Goal: Task Accomplishment & Management: Manage account settings

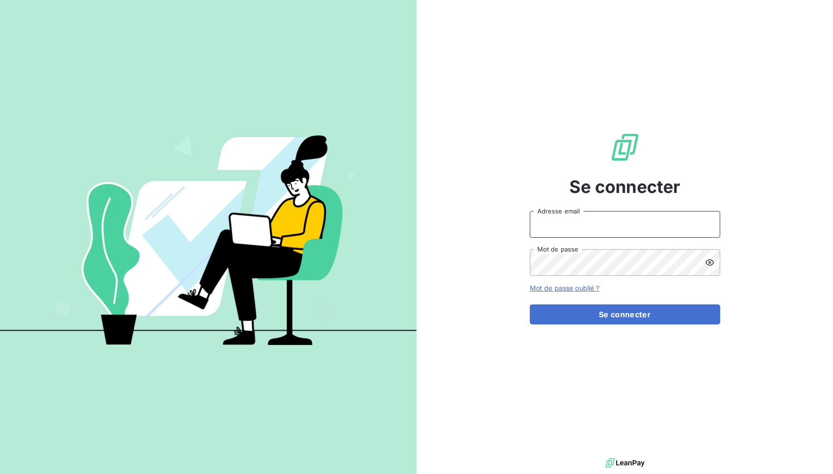
click at [618, 227] on input "Adresse email" at bounding box center [625, 224] width 190 height 27
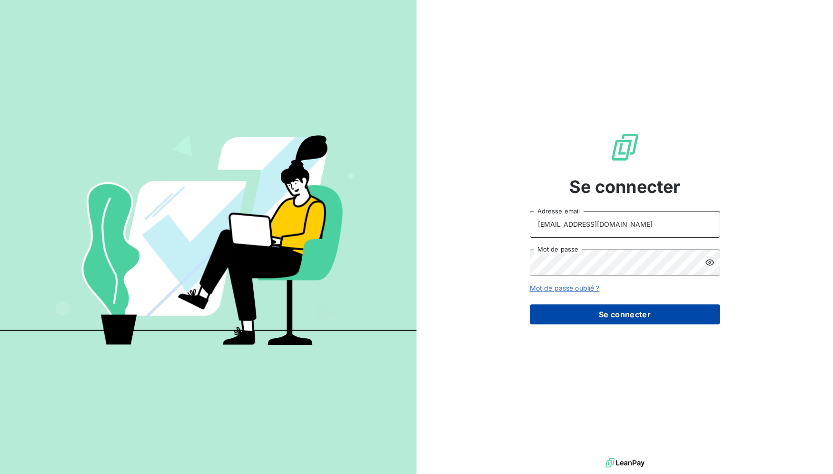
type input "RECOUVREMENT@ADAPTEL.FR"
click at [606, 315] on button "Se connecter" at bounding box center [625, 314] width 190 height 20
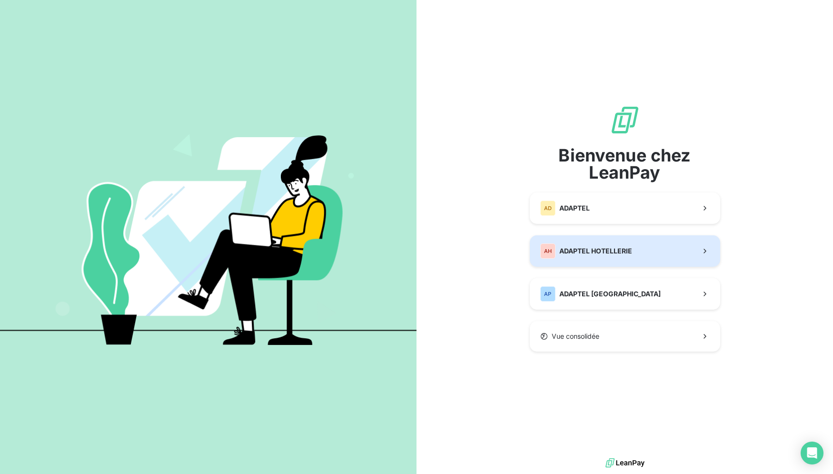
click at [612, 259] on button "AH ADAPTEL HOTELLERIE" at bounding box center [625, 250] width 190 height 31
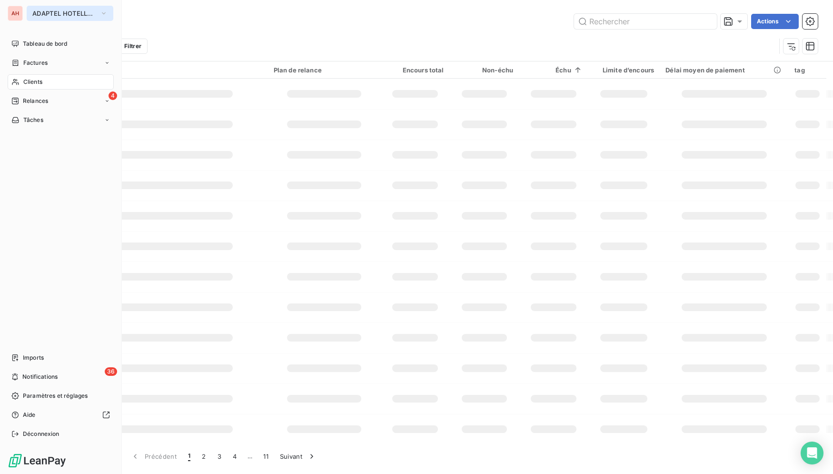
click at [92, 12] on span "ADAPTEL HOTELLERIE" at bounding box center [64, 14] width 64 height 8
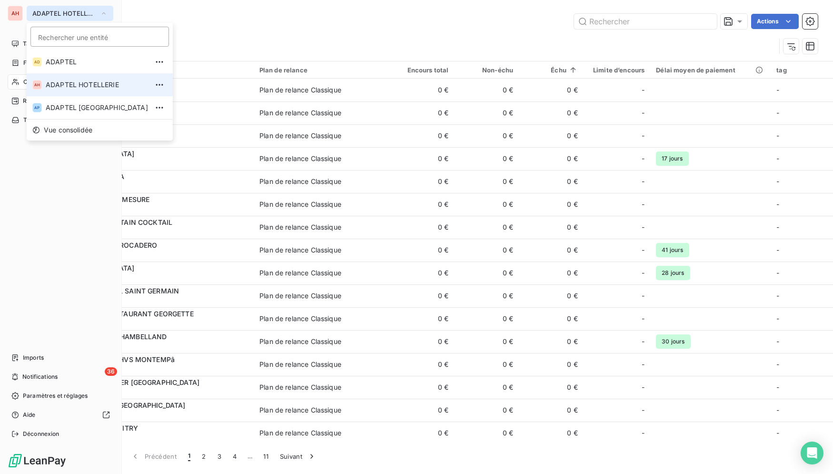
click at [67, 18] on button "ADAPTEL HOTELLERIE" at bounding box center [70, 13] width 87 height 15
click at [66, 15] on span "ADAPTEL HOTELLERIE" at bounding box center [64, 14] width 64 height 8
click at [66, 11] on span "ADAPTEL HOTELLERIE" at bounding box center [64, 14] width 64 height 8
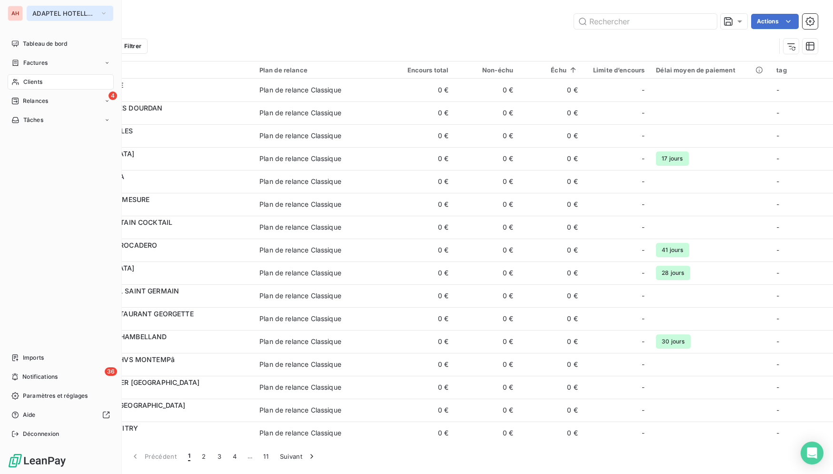
click at [66, 11] on span "ADAPTEL HOTELLERIE" at bounding box center [64, 14] width 64 height 8
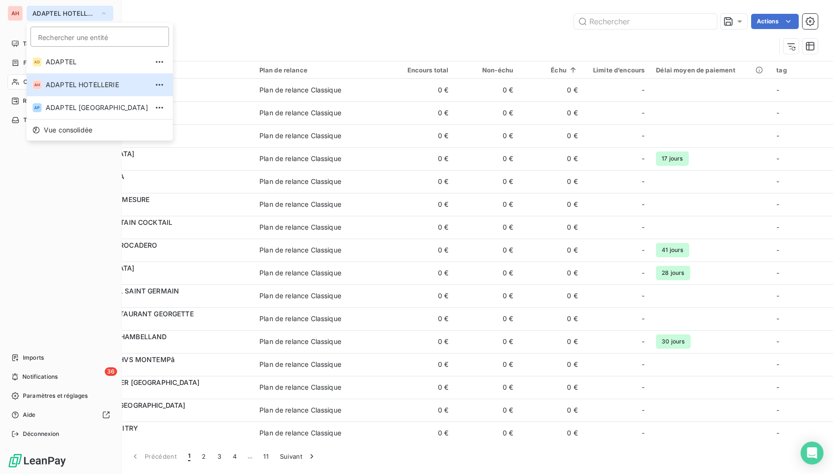
click at [89, 60] on span "ADAPTEL" at bounding box center [97, 62] width 102 height 10
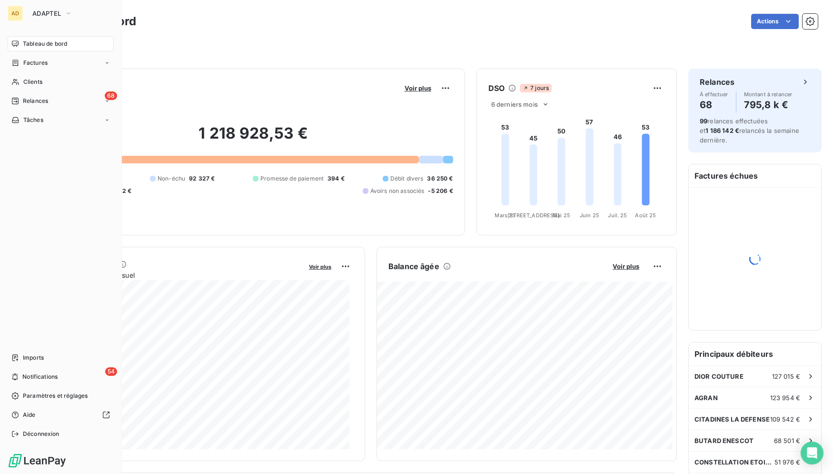
click at [7, 63] on div "AD ADAPTEL Tableau de bord Factures Clients 68 Relances Tâches Imports 54 Notif…" at bounding box center [61, 237] width 122 height 474
click at [17, 53] on nav "Tableau de bord Factures Clients 68 Relances Tâches" at bounding box center [61, 81] width 106 height 91
click at [18, 61] on icon at bounding box center [16, 63] width 6 height 6
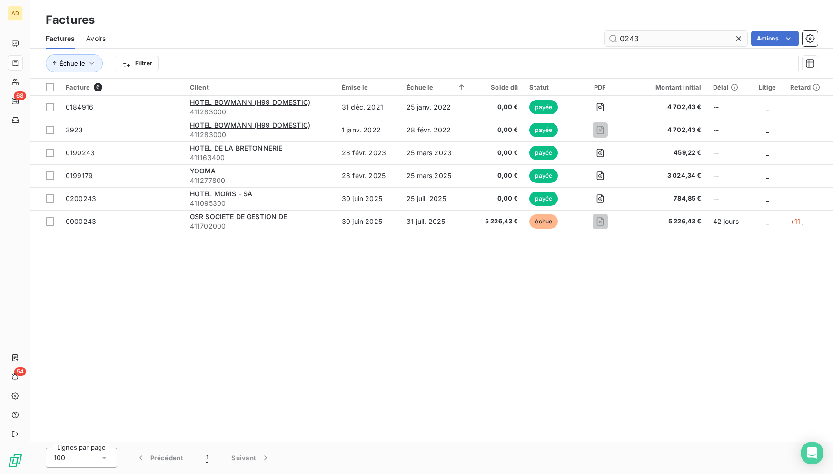
click at [740, 40] on icon at bounding box center [739, 39] width 10 height 10
click at [681, 44] on input "text" at bounding box center [676, 38] width 143 height 15
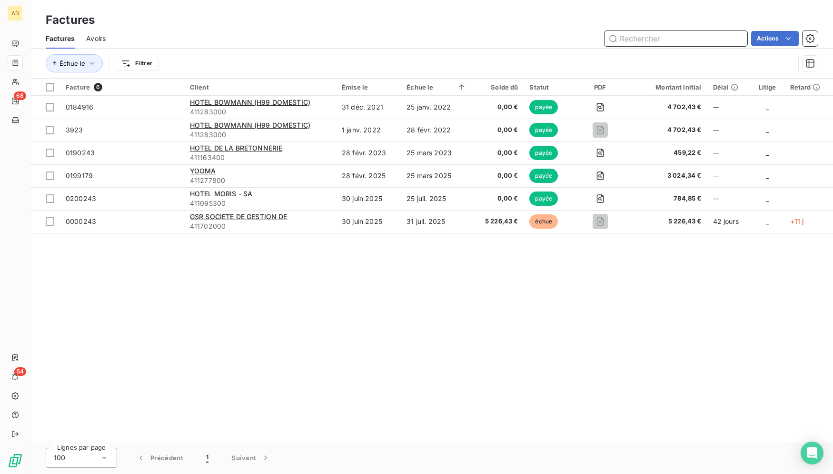
click at [681, 44] on input "text" at bounding box center [676, 38] width 143 height 15
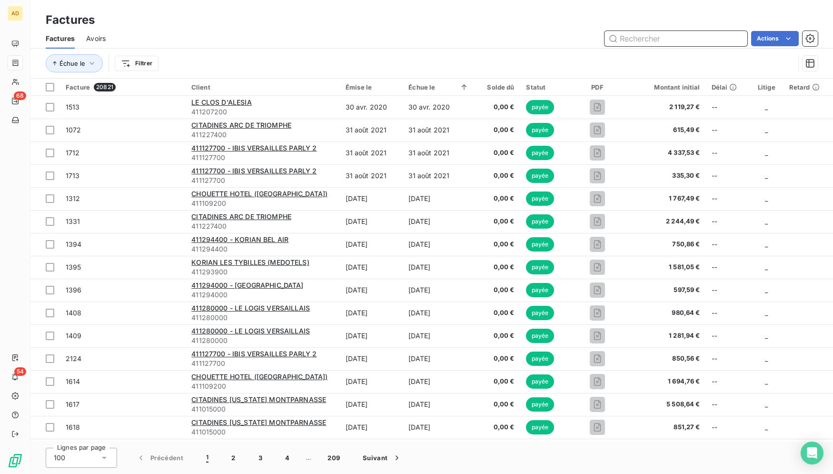
drag, startPoint x: 681, startPoint y: 44, endPoint x: 682, endPoint y: 37, distance: 6.8
click at [681, 40] on input "text" at bounding box center [676, 38] width 143 height 15
click at [682, 37] on input "text" at bounding box center [676, 38] width 143 height 15
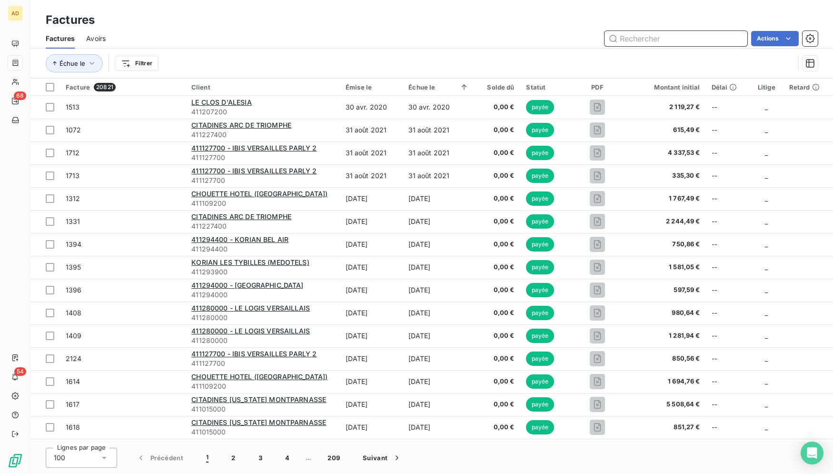
click at [681, 37] on input "text" at bounding box center [676, 38] width 143 height 15
paste input "0020281573"
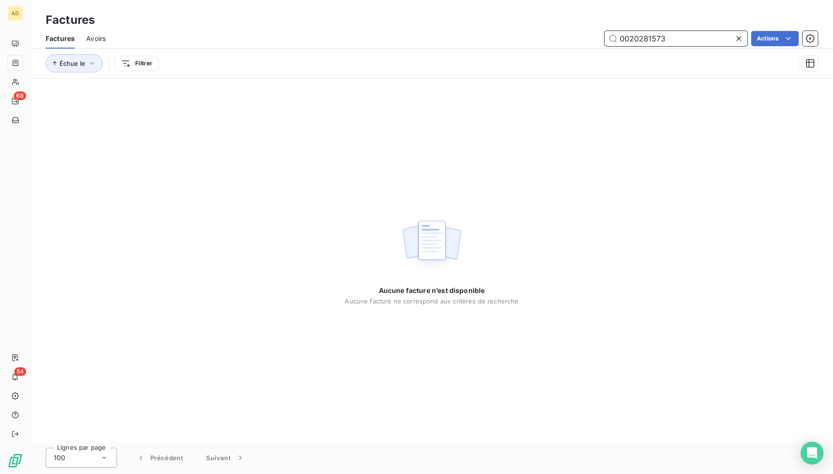
click at [623, 39] on input "0020281573" at bounding box center [676, 38] width 143 height 15
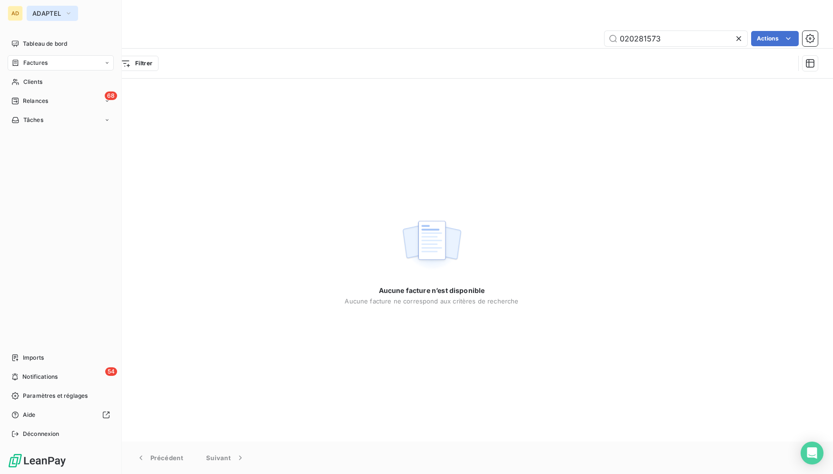
click at [36, 14] on span "ADAPTEL" at bounding box center [46, 14] width 29 height 8
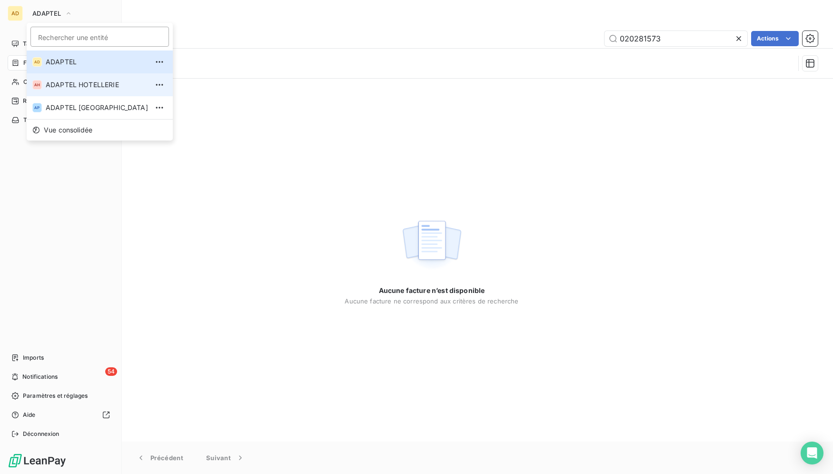
click at [100, 92] on li "AH ADAPTEL HOTELLERIE" at bounding box center [100, 84] width 146 height 23
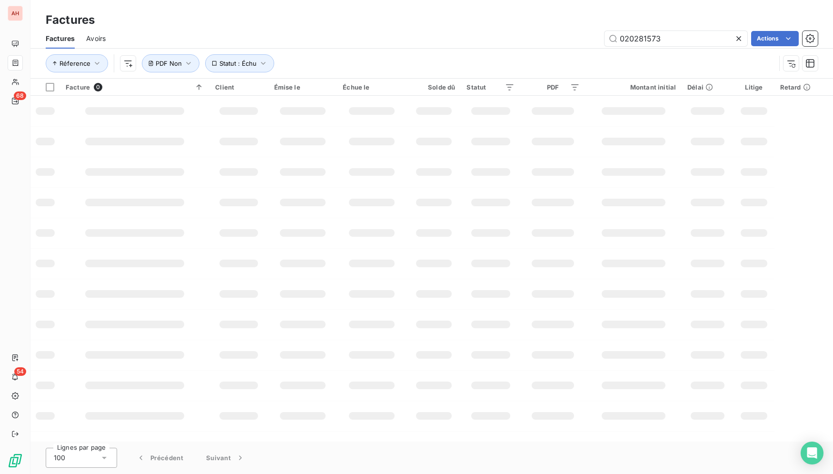
type input "0200312"
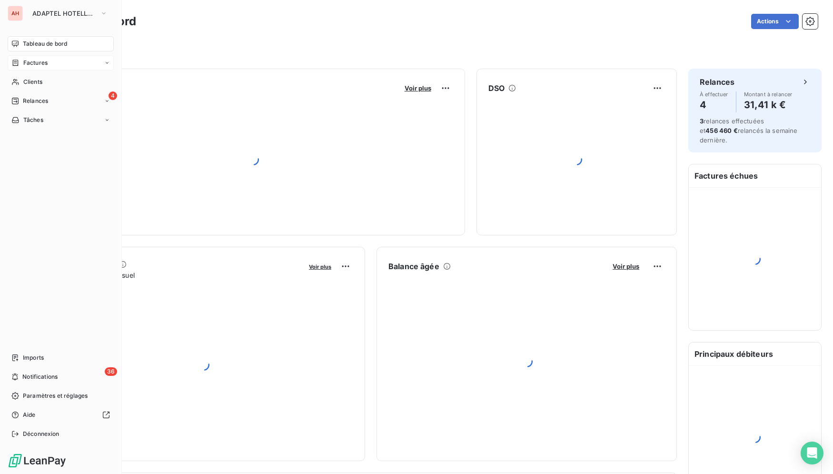
click at [25, 65] on span "Factures" at bounding box center [35, 63] width 24 height 9
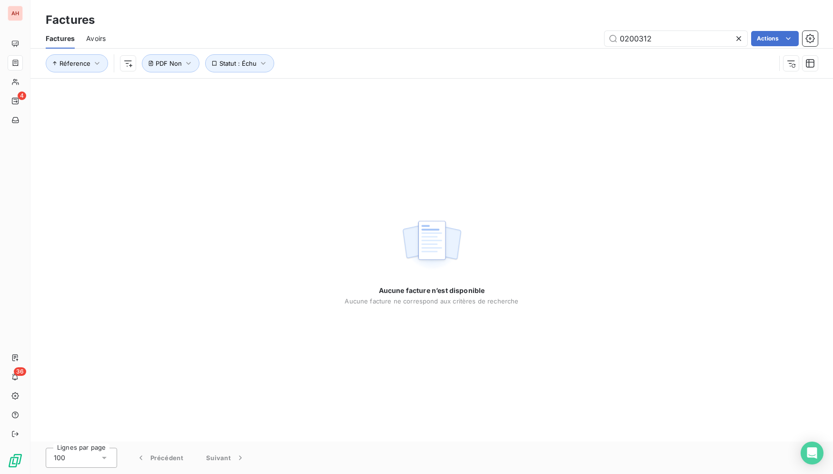
click at [740, 42] on icon at bounding box center [739, 39] width 10 height 10
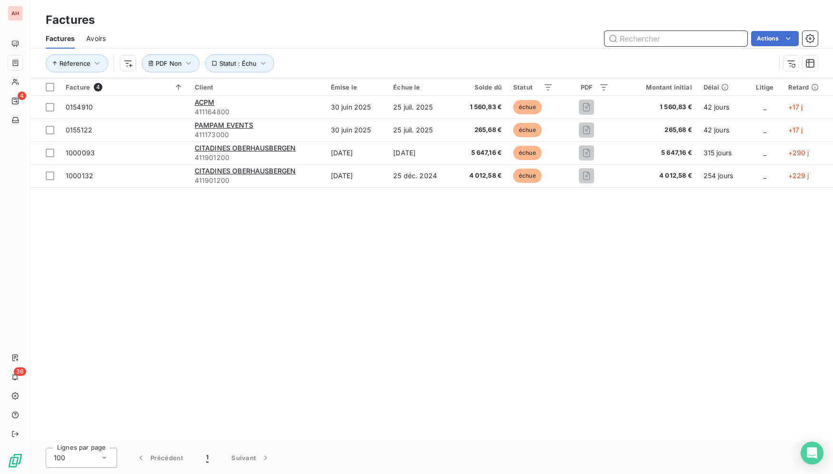
click at [694, 40] on input "text" at bounding box center [676, 38] width 143 height 15
click at [645, 47] on div "Factures Avoirs Actions" at bounding box center [431, 39] width 803 height 20
click at [645, 42] on input "text" at bounding box center [676, 38] width 143 height 15
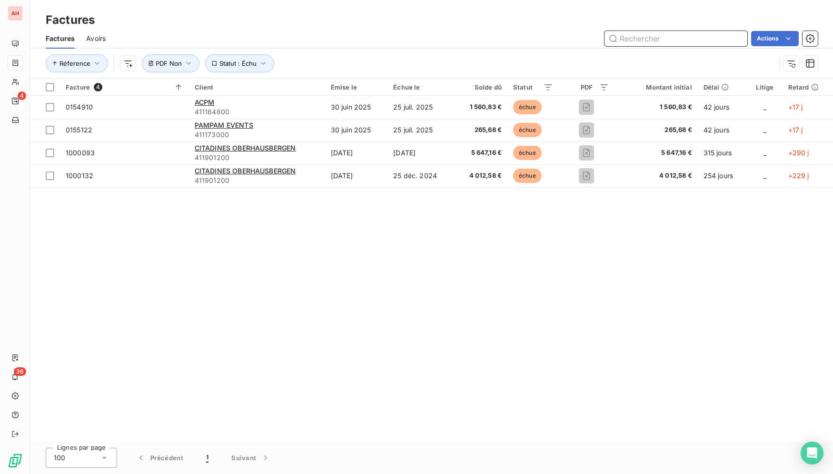
paste input "0020281573"
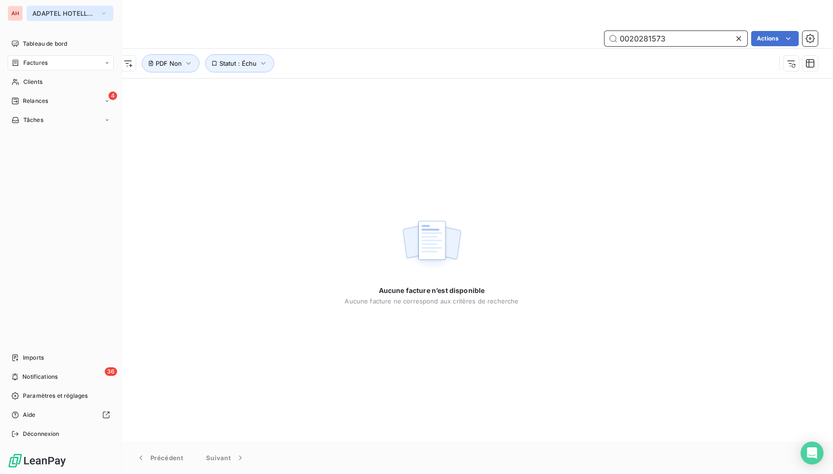
type input "0020281573"
click at [41, 14] on span "ADAPTEL HOTELLERIE" at bounding box center [64, 14] width 64 height 8
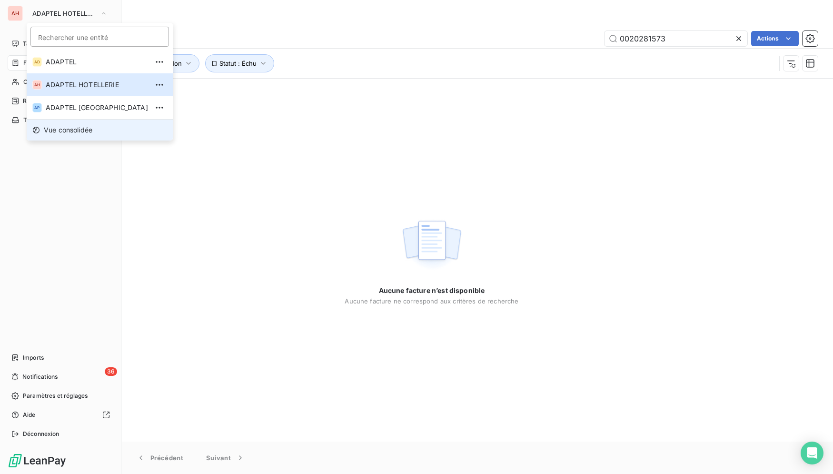
click at [94, 120] on li "Vue consolidée" at bounding box center [100, 129] width 146 height 21
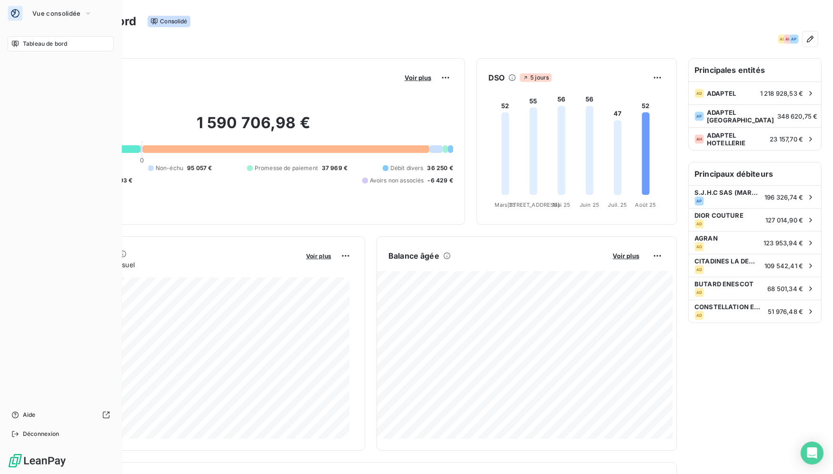
click at [25, 15] on div "Vue consolidée" at bounding box center [61, 13] width 106 height 15
click at [52, 18] on button "Vue consolidée" at bounding box center [62, 13] width 71 height 15
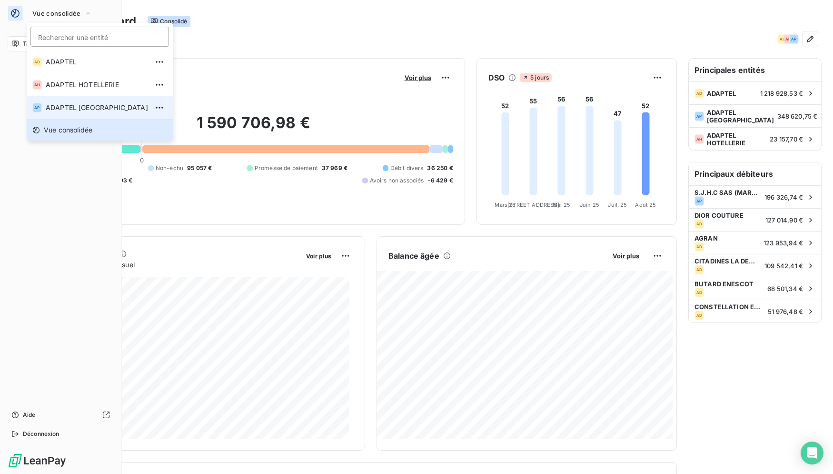
click at [106, 101] on li "AP ADAPTEL [GEOGRAPHIC_DATA]" at bounding box center [100, 107] width 146 height 23
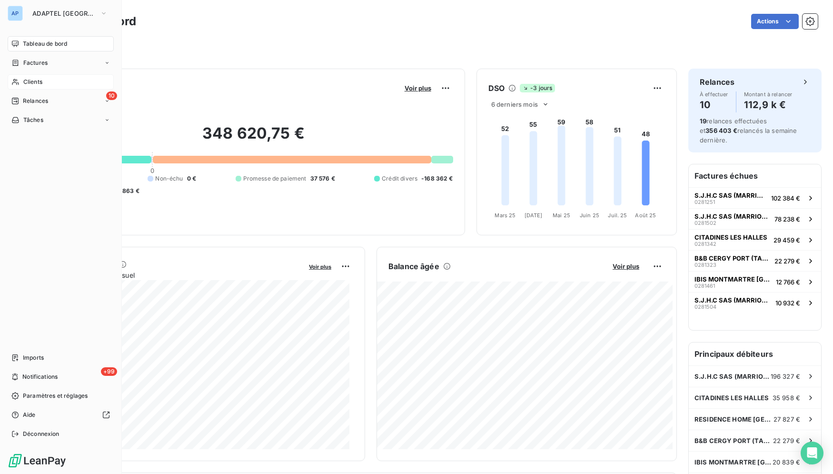
click at [34, 82] on span "Clients" at bounding box center [32, 82] width 19 height 9
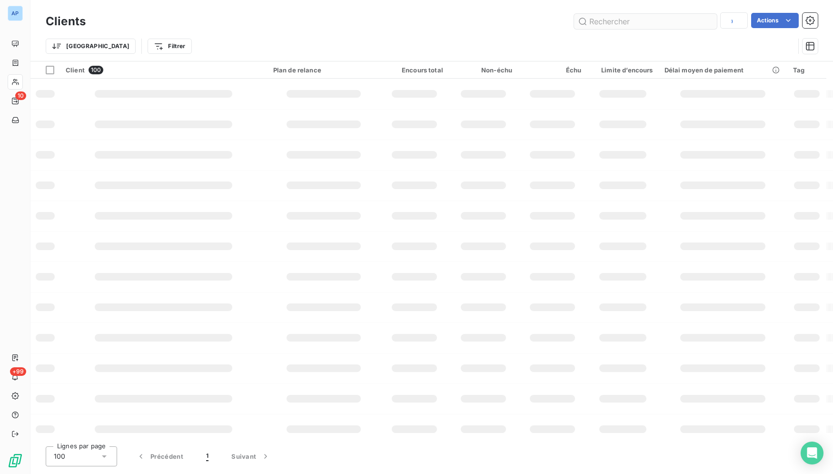
click at [656, 20] on input "text" at bounding box center [645, 21] width 143 height 15
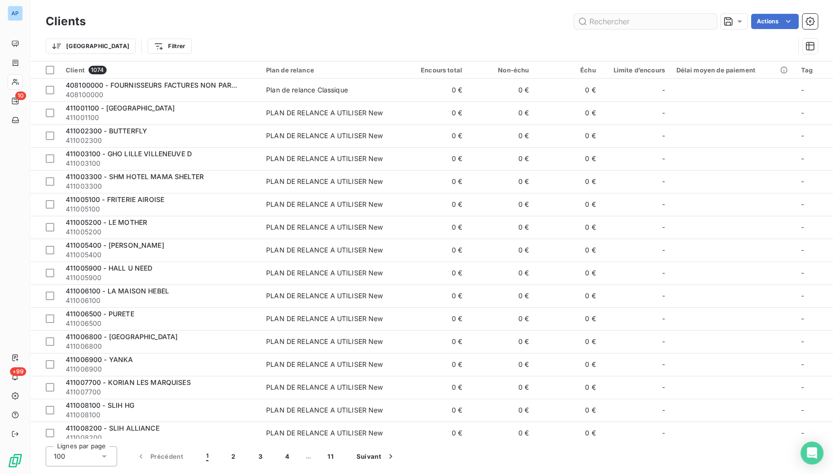
click at [649, 21] on input "text" at bounding box center [645, 21] width 143 height 15
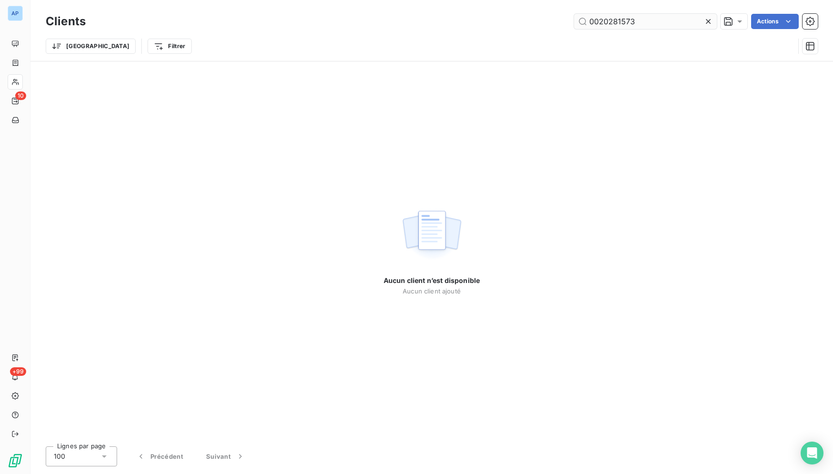
click at [593, 20] on input "0020281573" at bounding box center [645, 21] width 143 height 15
click at [611, 20] on input "020281573" at bounding box center [645, 21] width 143 height 15
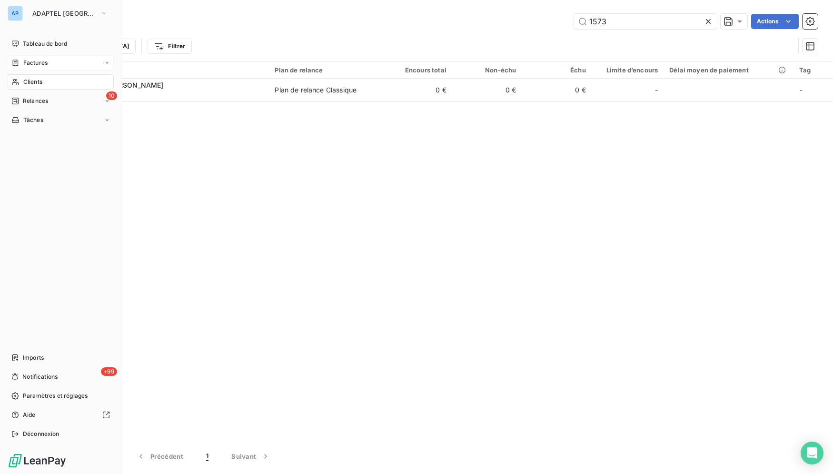
type input "1573"
click at [55, 61] on div "Factures" at bounding box center [61, 62] width 106 height 15
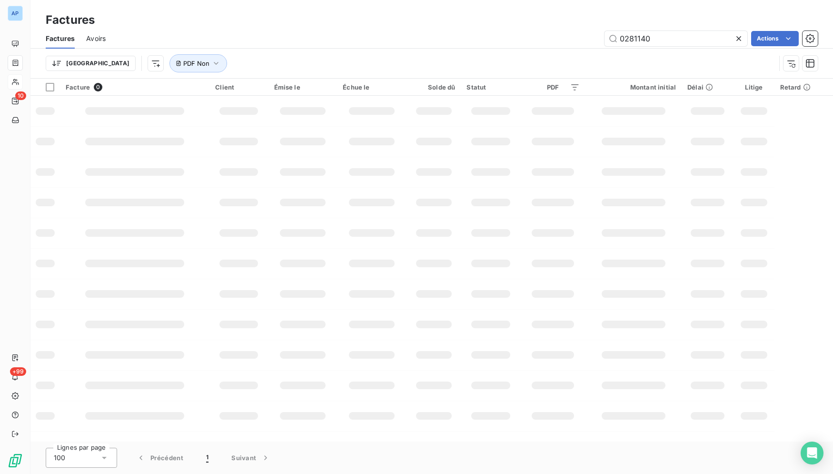
click at [742, 44] on div at bounding box center [740, 38] width 13 height 15
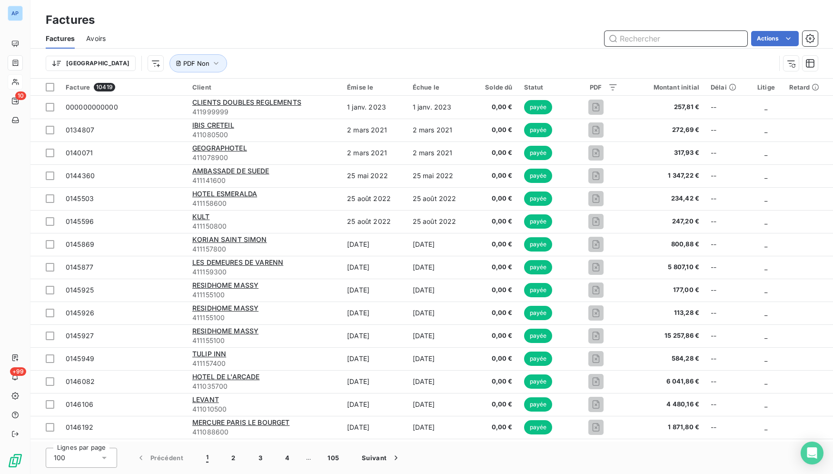
click at [626, 41] on input "text" at bounding box center [676, 38] width 143 height 15
paste input "0020281573"
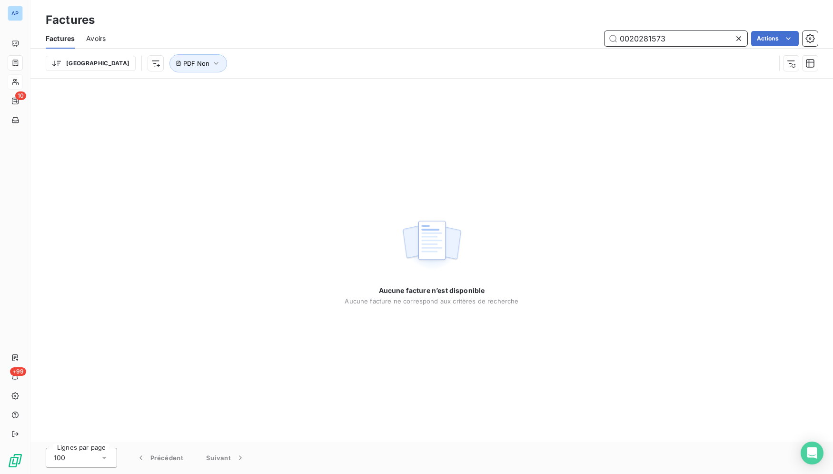
click at [648, 39] on input "0020281573" at bounding box center [676, 38] width 143 height 15
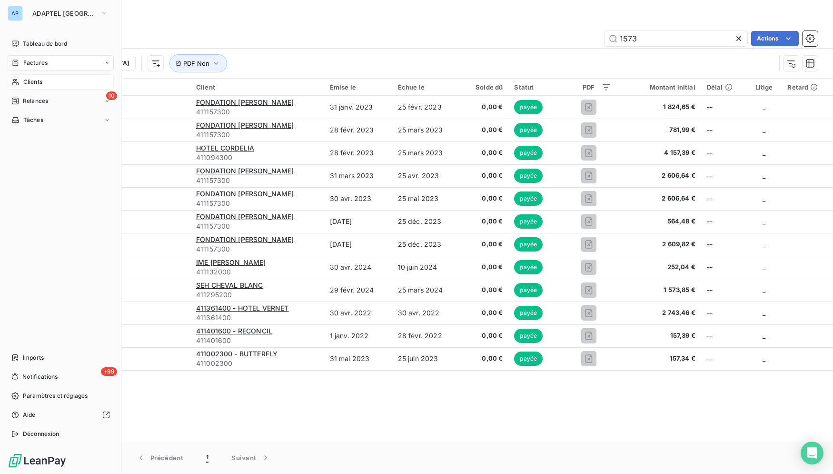
click at [26, 16] on div "AP ADAPTEL [GEOGRAPHIC_DATA]" at bounding box center [61, 13] width 106 height 15
click at [49, 16] on span "ADAPTEL [GEOGRAPHIC_DATA]" at bounding box center [64, 14] width 64 height 8
click at [20, 5] on div "AP ADAPTEL PARIS Tableau de bord Factures Clients 10 Relances Tâches Imports +9…" at bounding box center [61, 237] width 122 height 474
click at [45, 15] on span "ADAPTEL [GEOGRAPHIC_DATA]" at bounding box center [64, 14] width 64 height 8
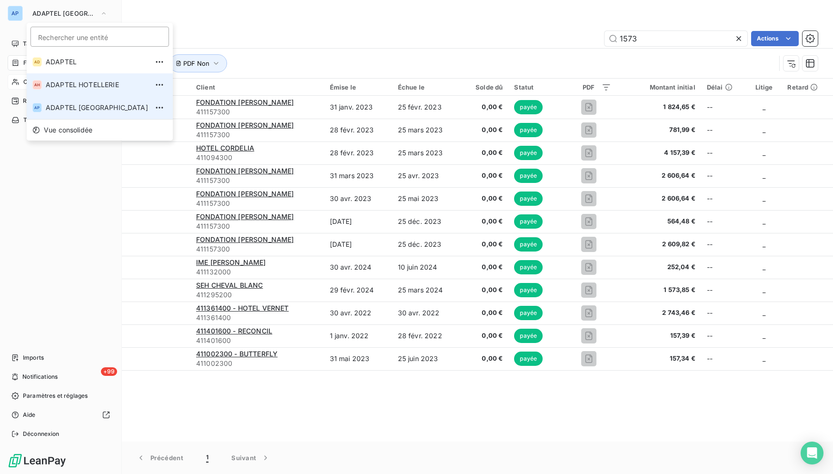
drag, startPoint x: 129, startPoint y: 100, endPoint x: 120, endPoint y: 89, distance: 14.5
click at [120, 89] on div "AD ADAPTEL AH ADAPTEL HOTELLERIE AP ADAPTEL PARIS" at bounding box center [100, 84] width 146 height 69
click at [119, 89] on li "AH ADAPTEL HOTELLERIE" at bounding box center [100, 84] width 146 height 23
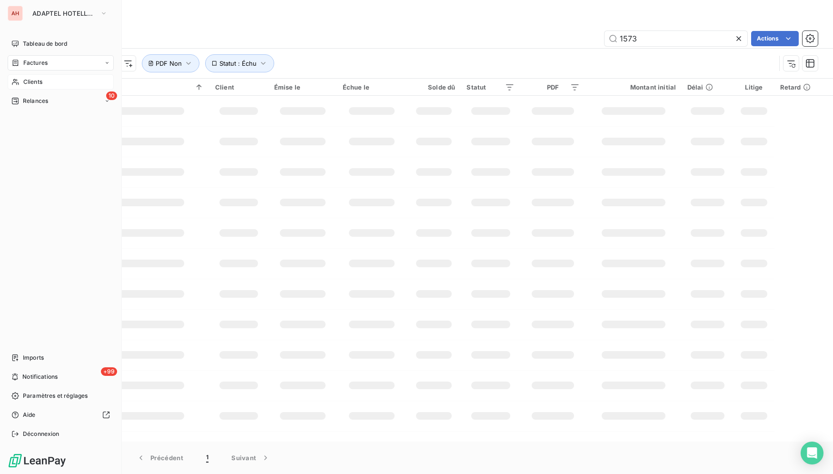
type input "0020281573"
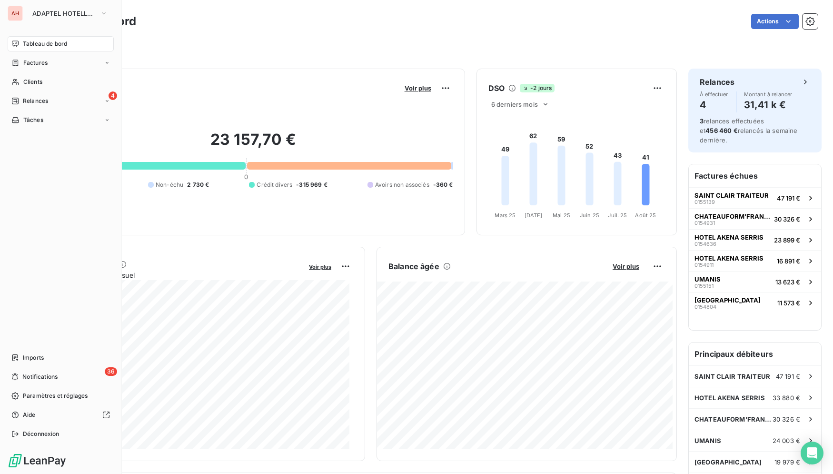
click at [20, 14] on div "AH" at bounding box center [15, 13] width 15 height 15
click at [36, 6] on button "ADAPTEL HOTELLERIE" at bounding box center [70, 13] width 87 height 15
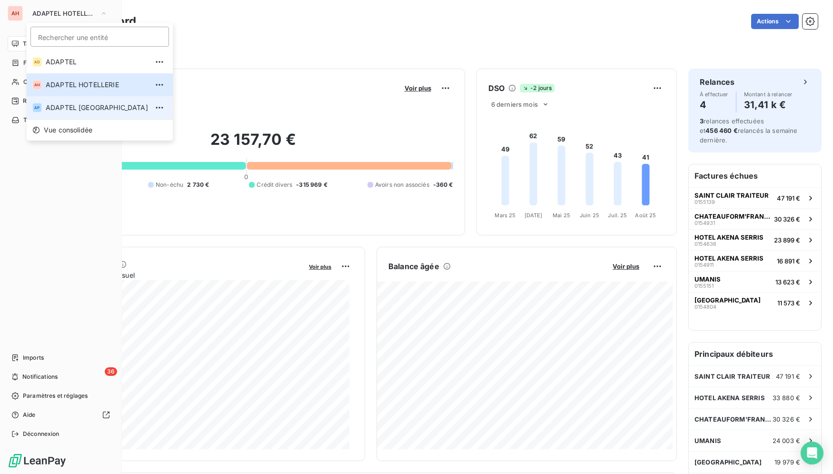
click at [96, 113] on li "AP ADAPTEL PARIS" at bounding box center [100, 107] width 146 height 23
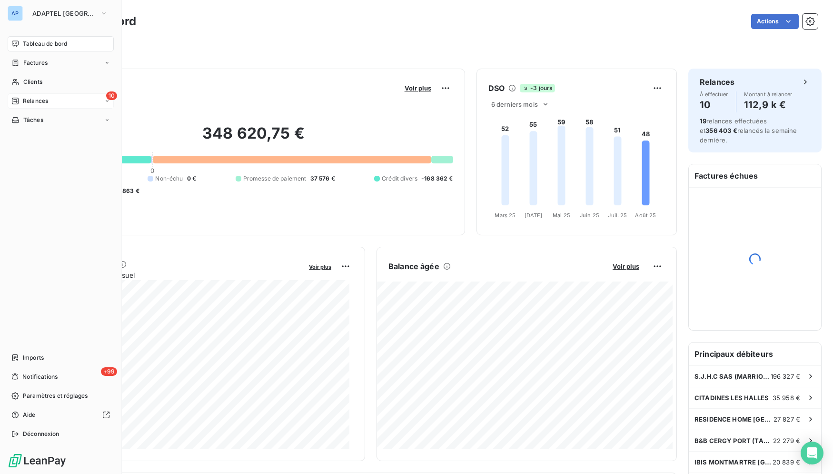
click at [19, 97] on div "Relances" at bounding box center [29, 101] width 37 height 9
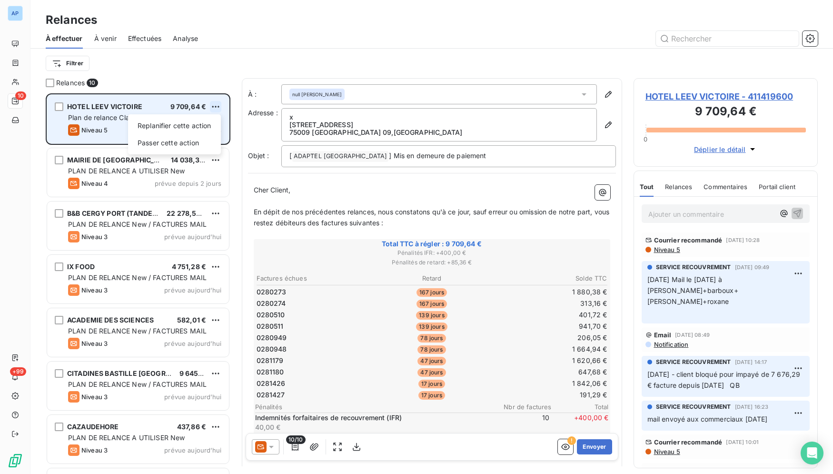
scroll to position [372, 176]
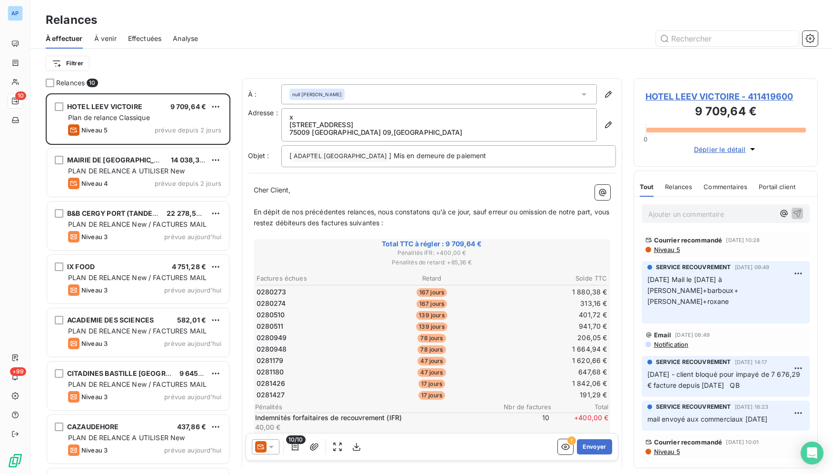
click at [227, 47] on html "AP 10 +99 Relances À effectuer À venir Effectuées Analyse Filtrer Relances 10 H…" at bounding box center [416, 237] width 833 height 474
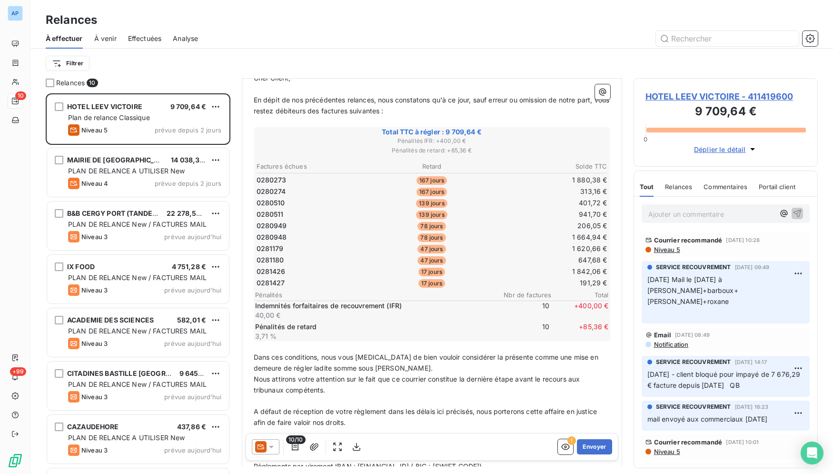
scroll to position [113, 0]
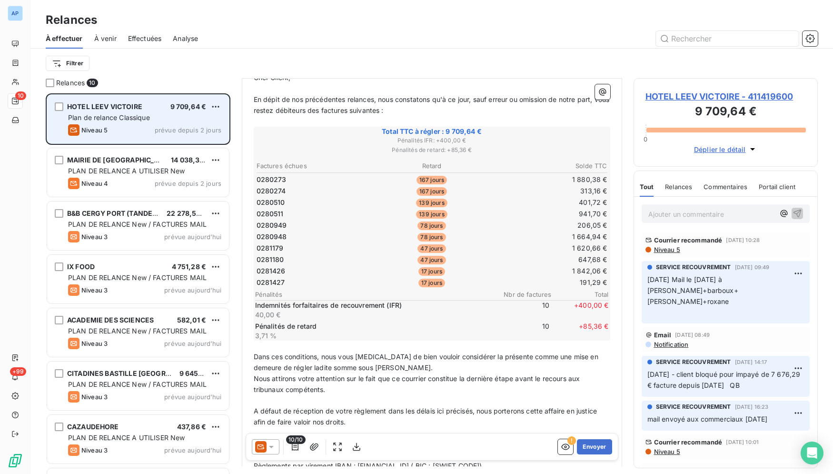
click at [220, 100] on div "HOTEL LEEV VICTOIRE 9 709,64 € Plan de relance Classique Niveau 5 prévue depuis…" at bounding box center [138, 119] width 182 height 49
click at [202, 136] on div "Passer cette action" at bounding box center [174, 142] width 85 height 15
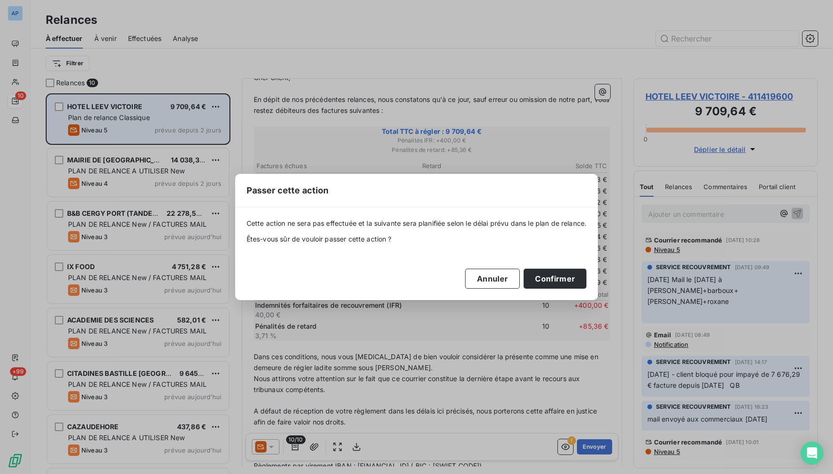
click at [201, 134] on div "HOTEL LEEV VICTOIRE 9 709,64 € Plan de relance Classique Niveau 5 prévue depuis…" at bounding box center [138, 359] width 185 height 533
click at [571, 280] on button "Confirmer" at bounding box center [555, 279] width 63 height 20
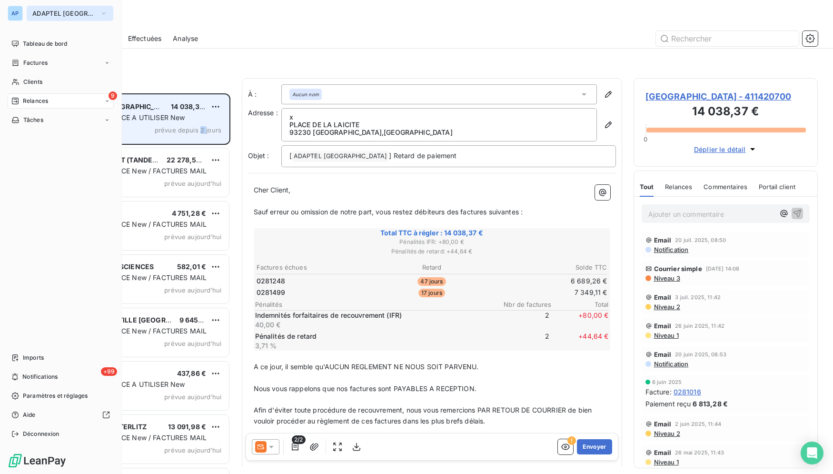
click at [27, 14] on button "ADAPTEL [GEOGRAPHIC_DATA]" at bounding box center [70, 13] width 87 height 15
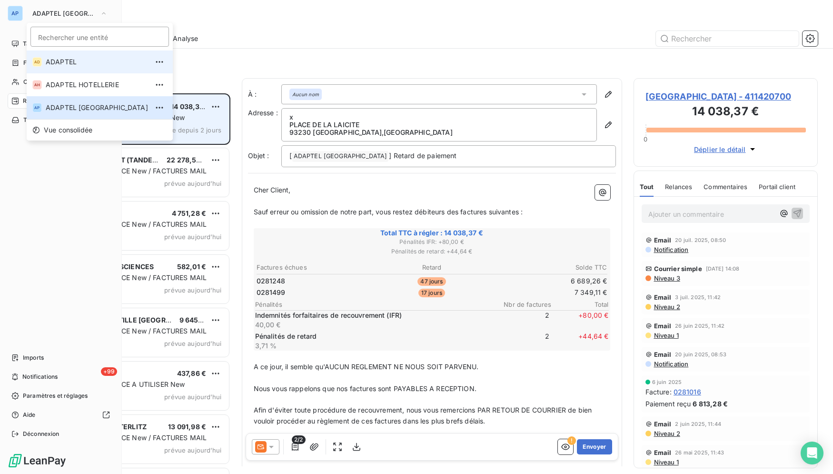
click at [44, 68] on li "AD ADAPTEL" at bounding box center [100, 61] width 146 height 23
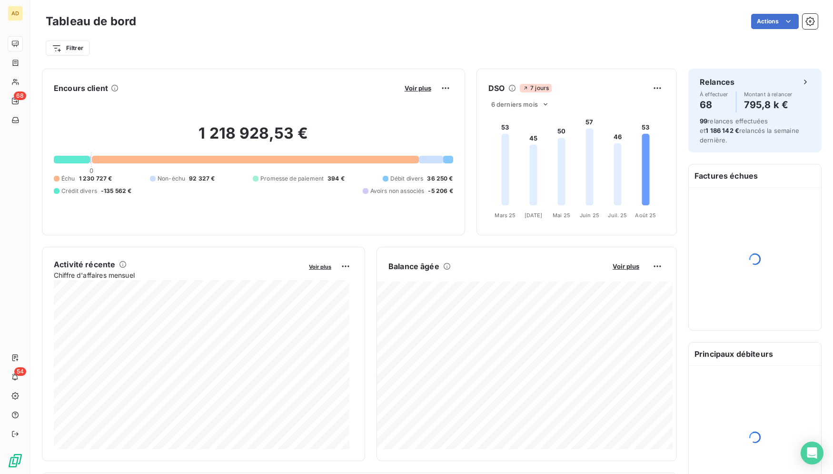
click at [16, 13] on div "AD" at bounding box center [15, 13] width 15 height 15
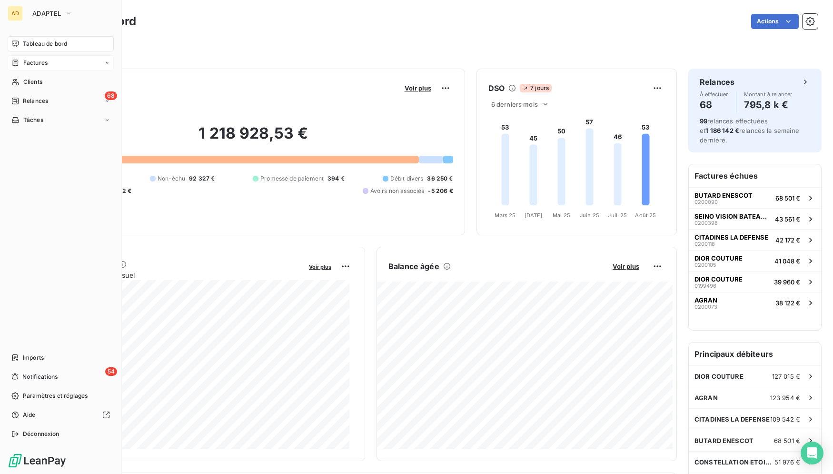
click at [60, 62] on div "Factures" at bounding box center [61, 62] width 106 height 15
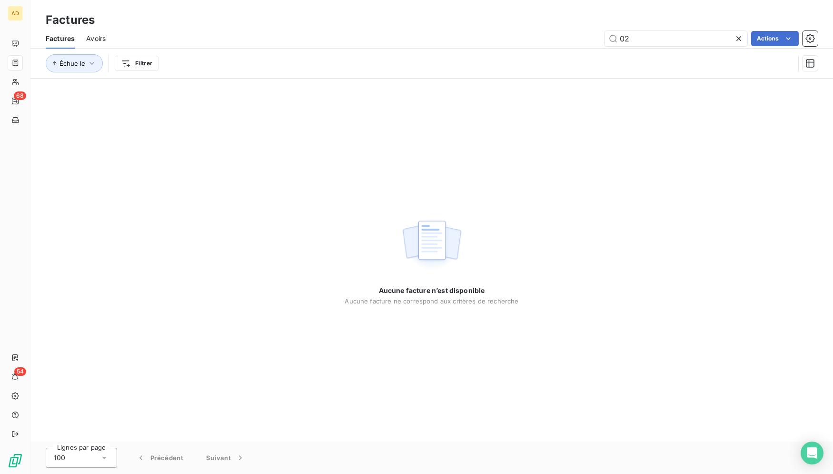
type input "0"
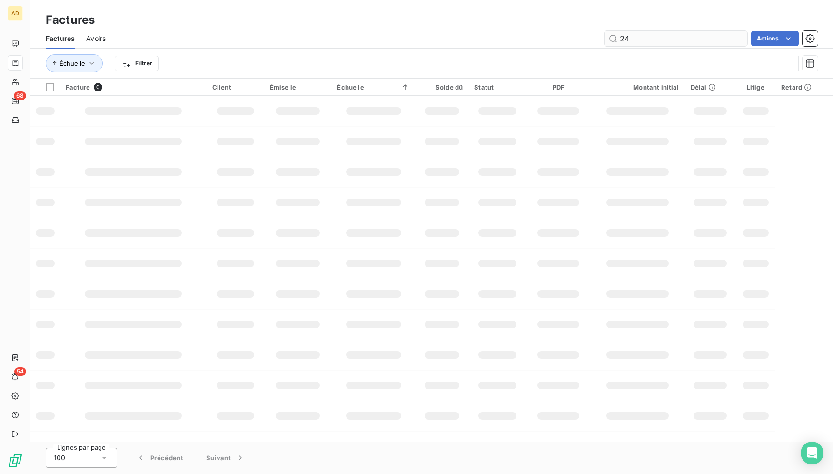
click at [728, 36] on input "24" at bounding box center [676, 38] width 143 height 15
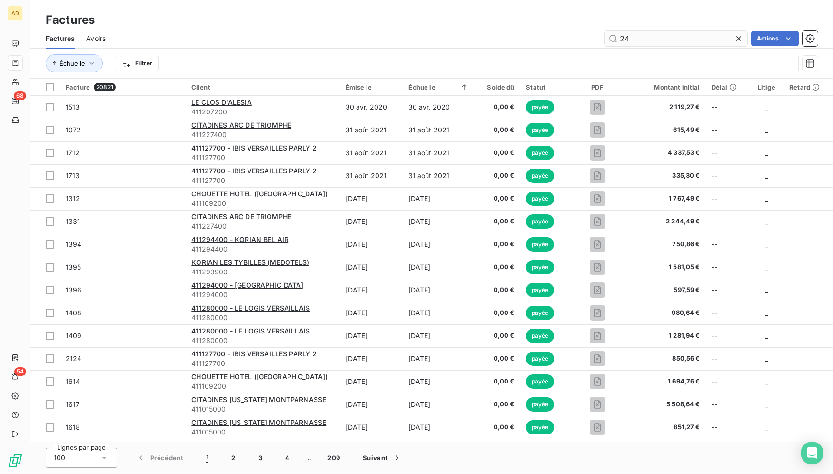
click at [654, 44] on input "24" at bounding box center [676, 38] width 143 height 15
click at [652, 39] on input "24" at bounding box center [676, 38] width 143 height 15
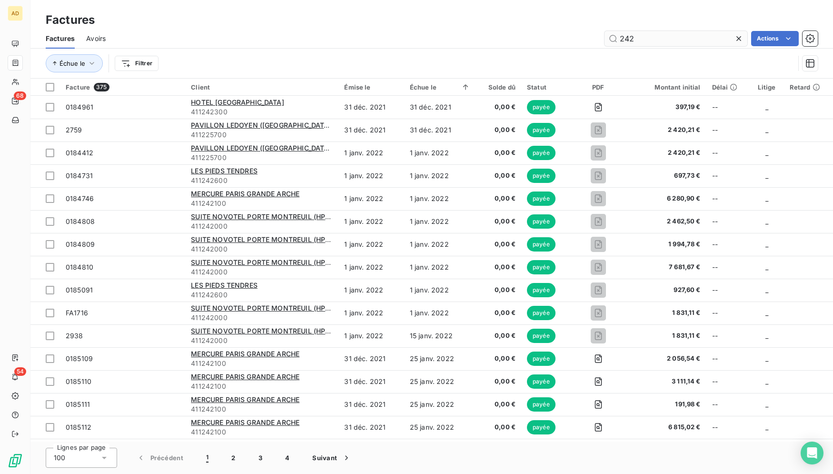
click at [616, 40] on input "242" at bounding box center [676, 38] width 143 height 15
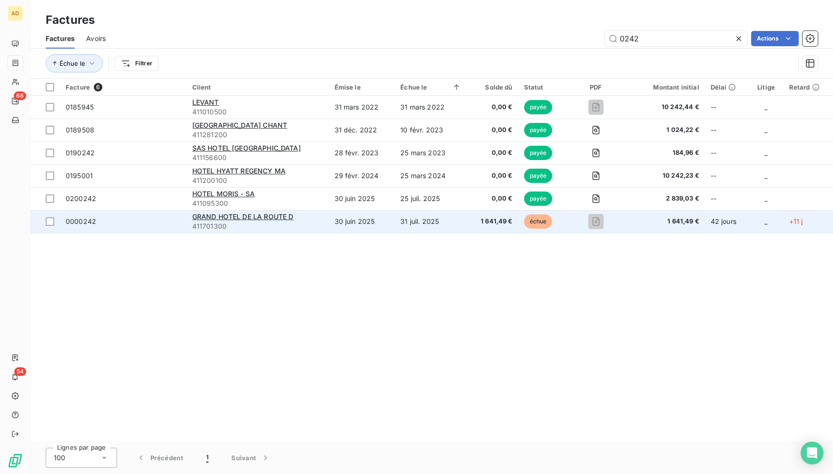
type input "0242"
click at [407, 221] on td "31 juil. 2025" at bounding box center [431, 221] width 72 height 23
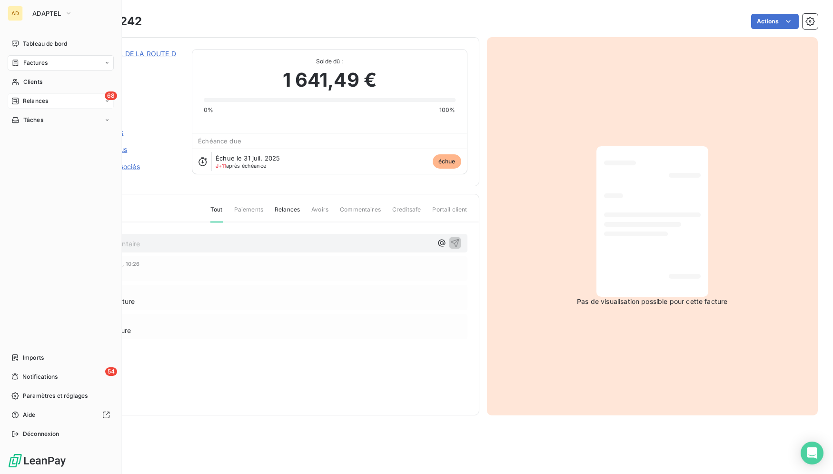
click at [24, 100] on span "Relances" at bounding box center [35, 101] width 25 height 9
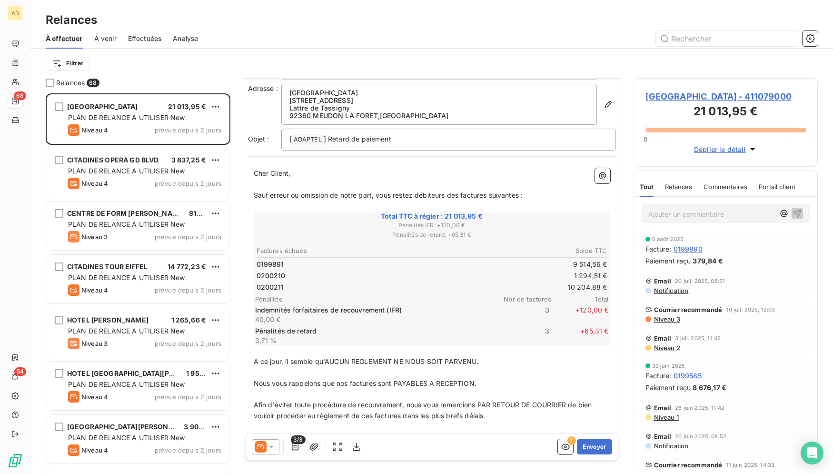
scroll to position [27, 0]
click at [253, 444] on div at bounding box center [266, 446] width 28 height 15
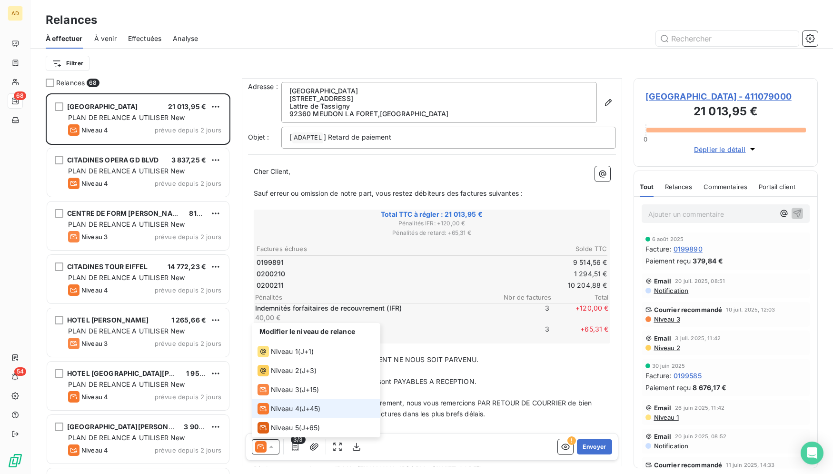
click at [278, 405] on span "Niveau 4" at bounding box center [285, 409] width 29 height 10
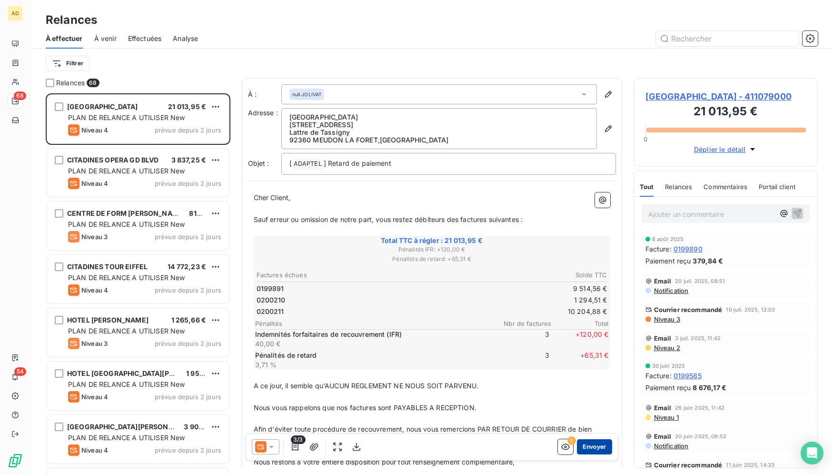
click at [582, 445] on button "Envoyer" at bounding box center [594, 446] width 35 height 15
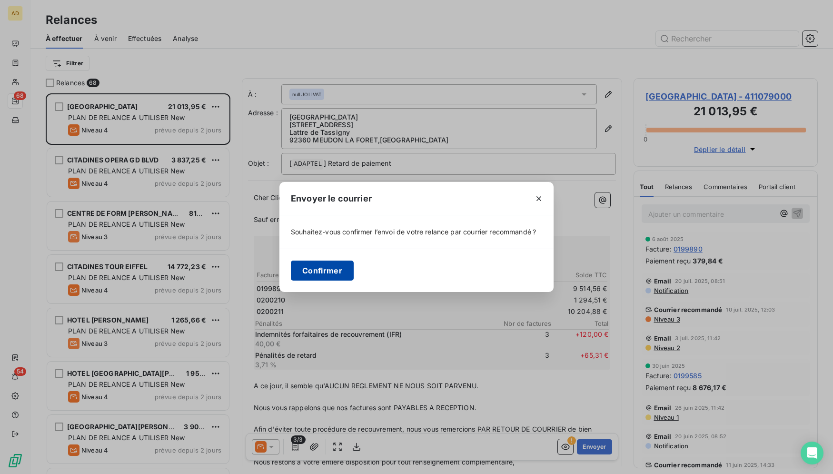
click at [303, 270] on button "Confirmer" at bounding box center [322, 270] width 63 height 20
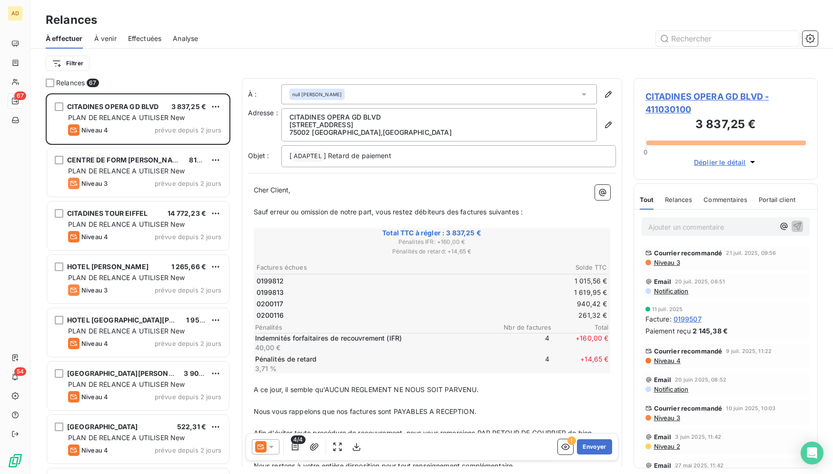
drag, startPoint x: 282, startPoint y: 432, endPoint x: 261, endPoint y: 445, distance: 24.6
click at [282, 433] on div "À : null UVON HELENE Adresse : CITADINES OPERA GD BLVD 18 rue Favart 75002 PARI…" at bounding box center [432, 326] width 380 height 497
click at [262, 445] on icon at bounding box center [260, 446] width 7 height 5
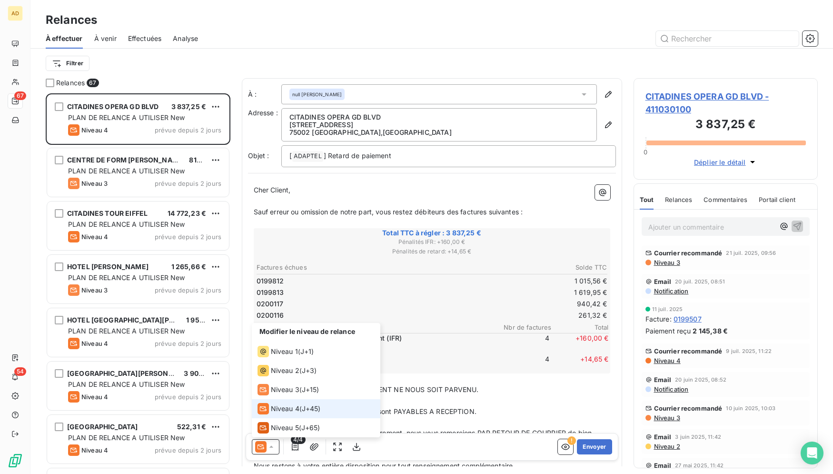
click at [274, 404] on span "Niveau 4" at bounding box center [285, 409] width 29 height 10
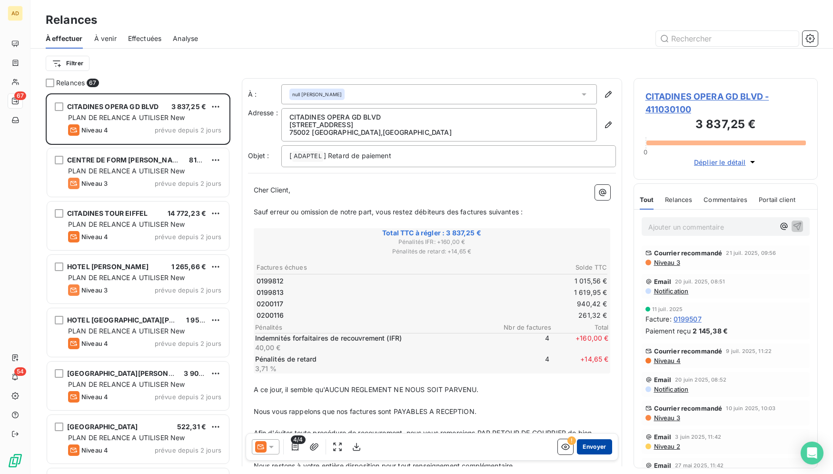
click at [586, 448] on button "Envoyer" at bounding box center [594, 446] width 35 height 15
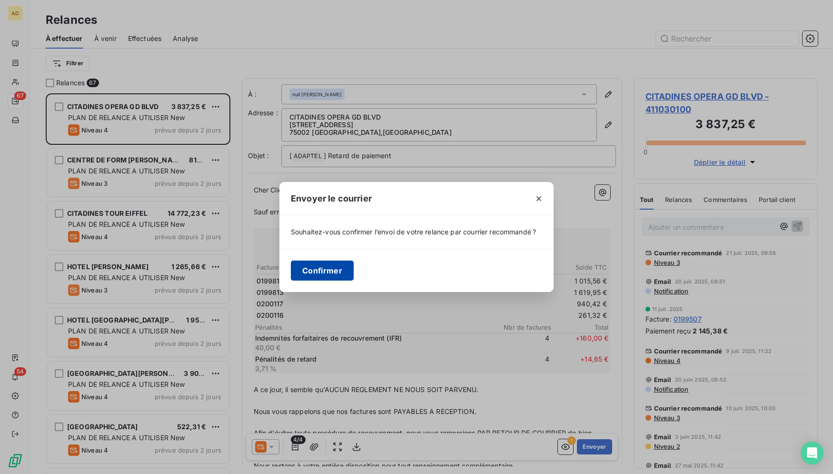
click at [324, 266] on button "Confirmer" at bounding box center [322, 270] width 63 height 20
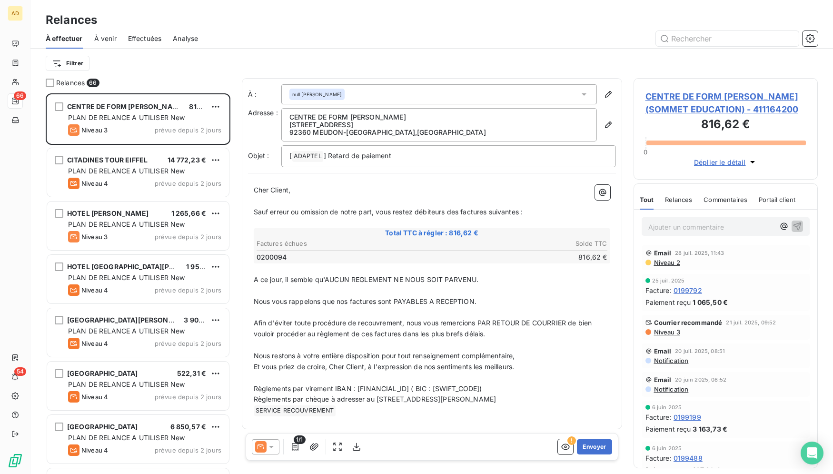
click at [261, 445] on icon at bounding box center [260, 446] width 11 height 11
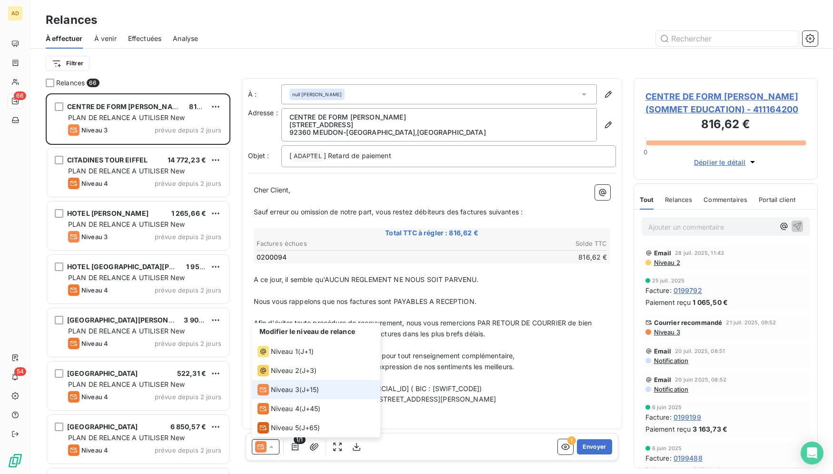
click at [288, 385] on span "Niveau 3" at bounding box center [285, 390] width 29 height 10
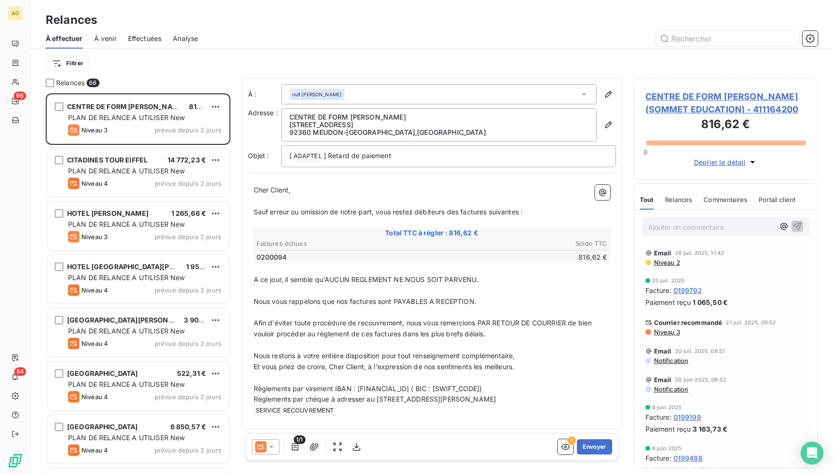
click at [269, 451] on icon at bounding box center [272, 447] width 10 height 10
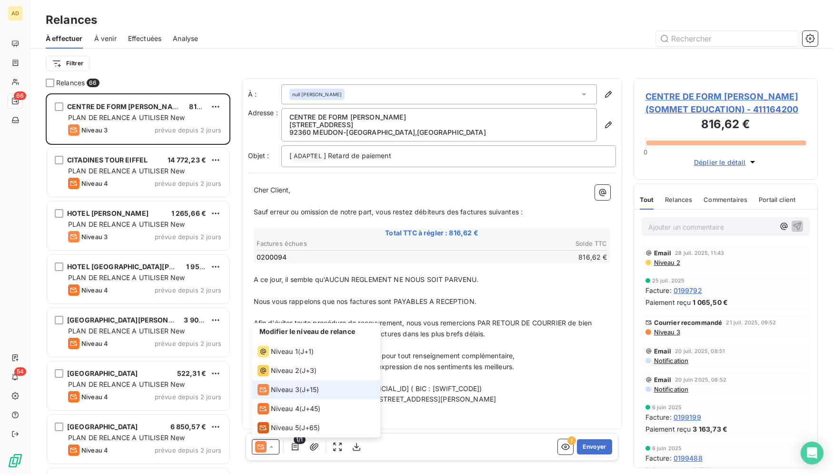
click at [322, 397] on li "Niveau 3 ( J+15 )" at bounding box center [316, 389] width 129 height 19
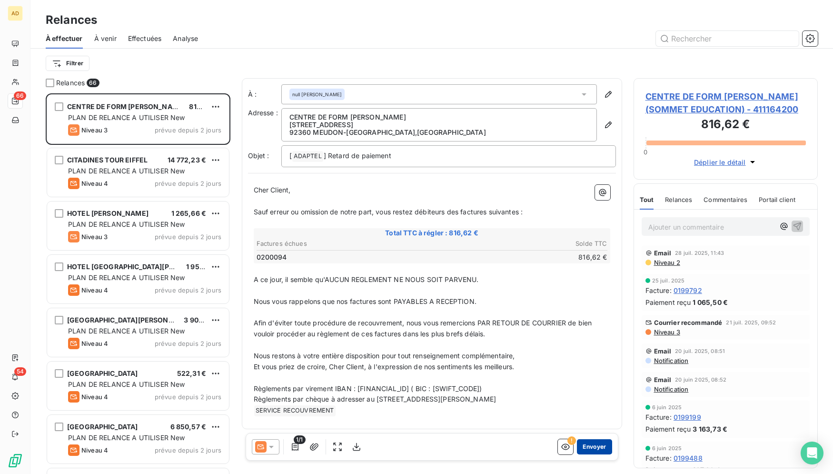
click at [594, 442] on button "Envoyer" at bounding box center [594, 446] width 35 height 15
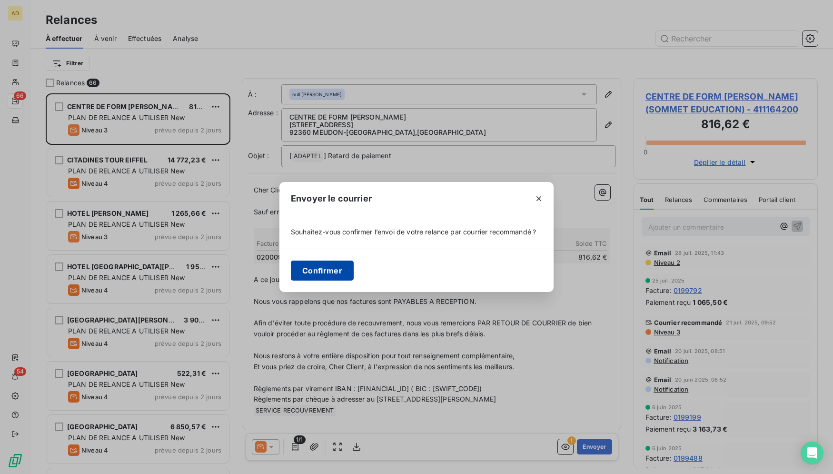
click at [326, 267] on button "Confirmer" at bounding box center [322, 270] width 63 height 20
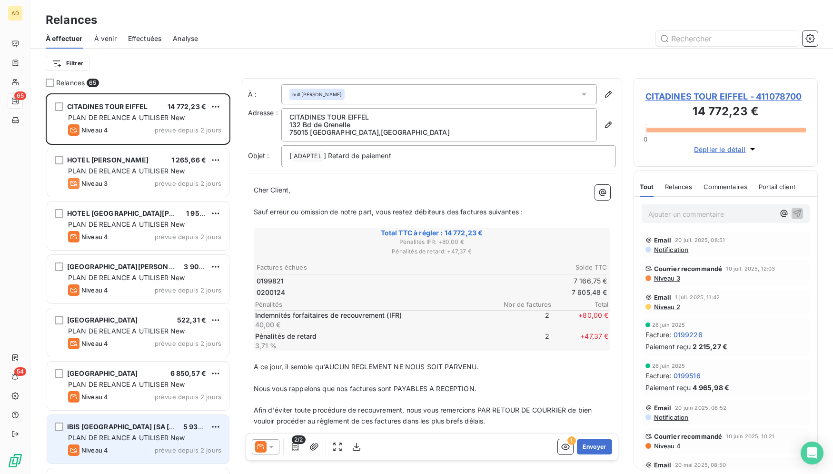
click at [151, 438] on span "PLAN DE RELANCE A UTILISER New" at bounding box center [126, 437] width 117 height 8
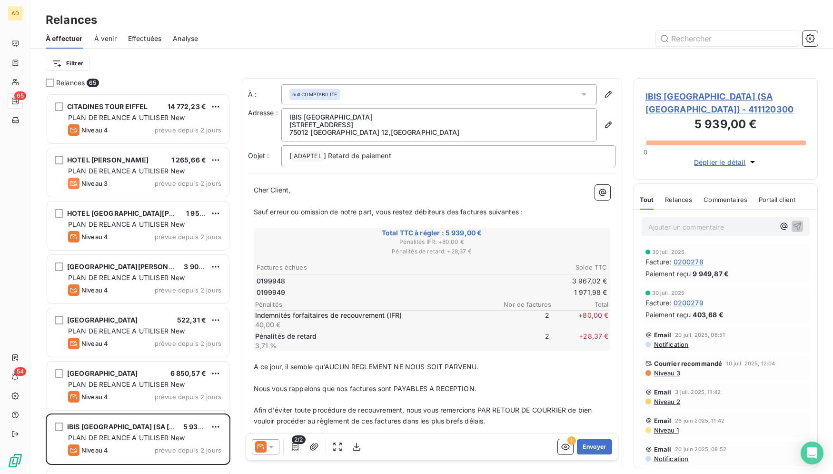
click at [665, 370] on span "Niveau 3" at bounding box center [666, 373] width 27 height 8
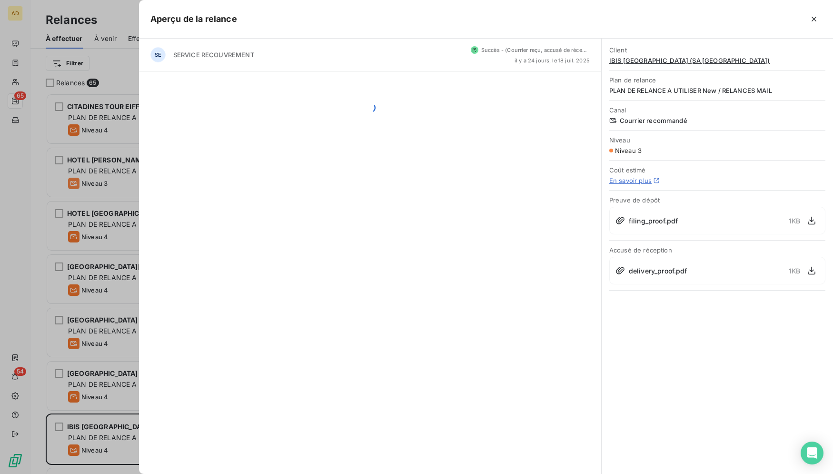
scroll to position [372, 176]
click at [818, 18] on icon "button" at bounding box center [815, 19] width 10 height 10
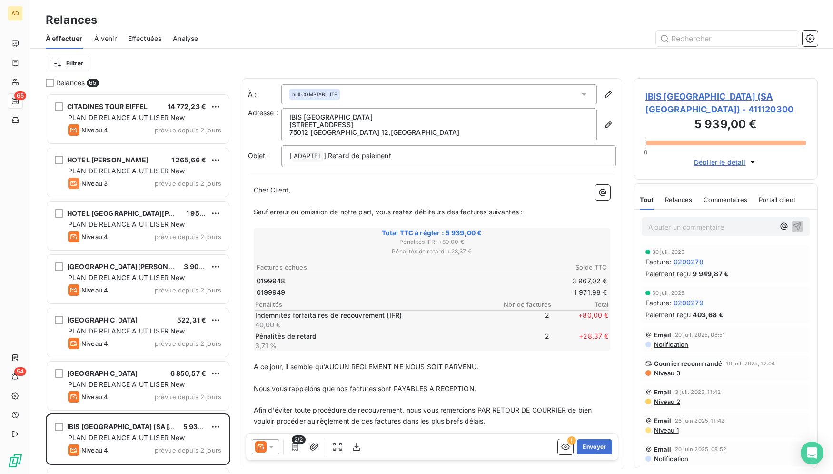
click at [271, 443] on icon at bounding box center [272, 447] width 10 height 10
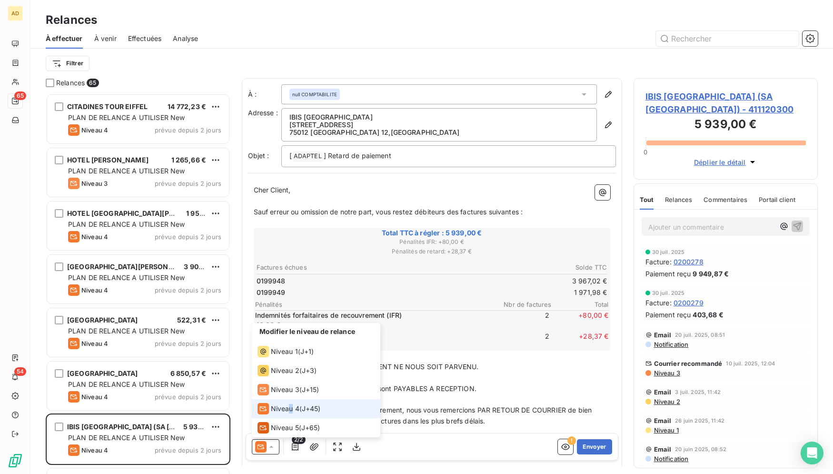
click at [291, 413] on div "Niveau 4" at bounding box center [279, 408] width 42 height 11
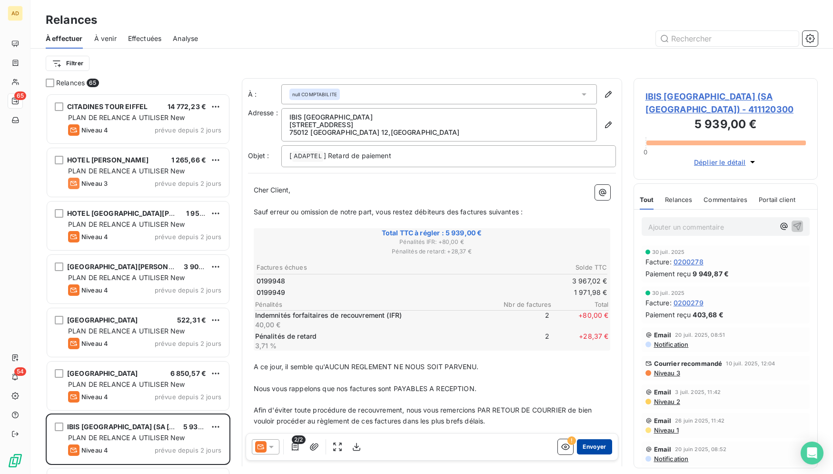
click at [583, 441] on button "Envoyer" at bounding box center [594, 446] width 35 height 15
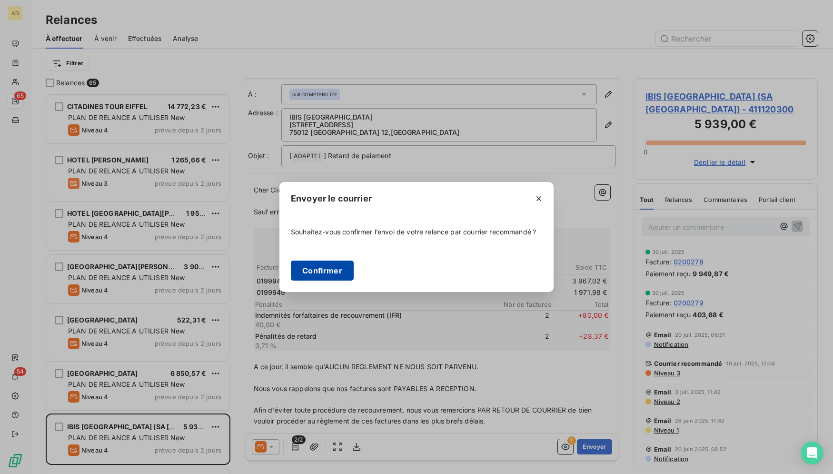
click at [330, 271] on button "Confirmer" at bounding box center [322, 270] width 63 height 20
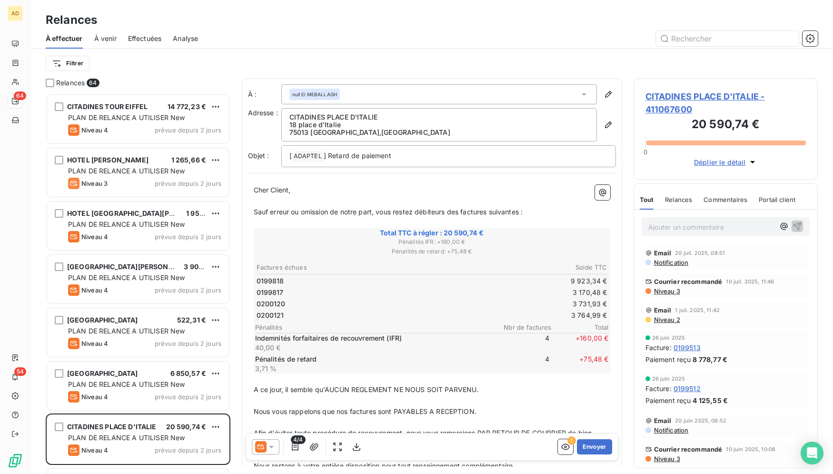
click at [273, 451] on icon at bounding box center [272, 447] width 10 height 10
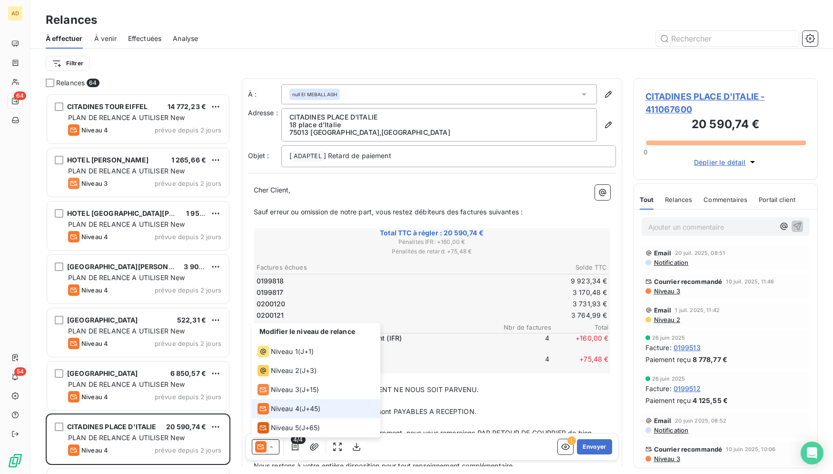
click at [327, 410] on li "Niveau 4 ( J+45 )" at bounding box center [316, 408] width 129 height 19
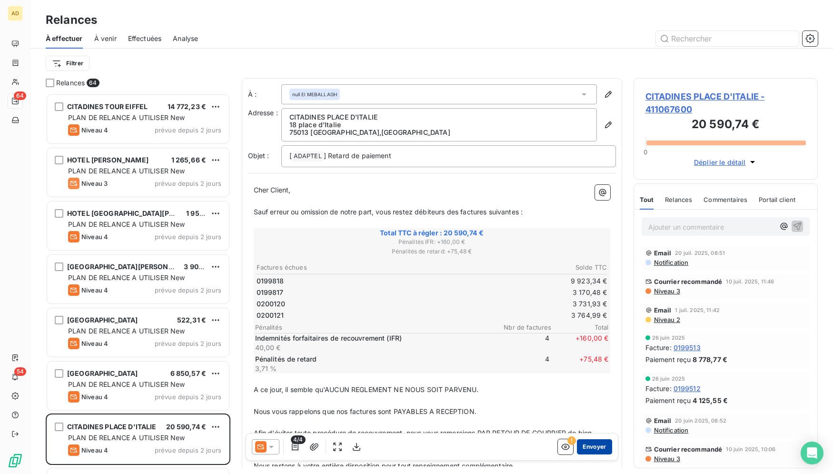
click at [596, 443] on button "Envoyer" at bounding box center [594, 446] width 35 height 15
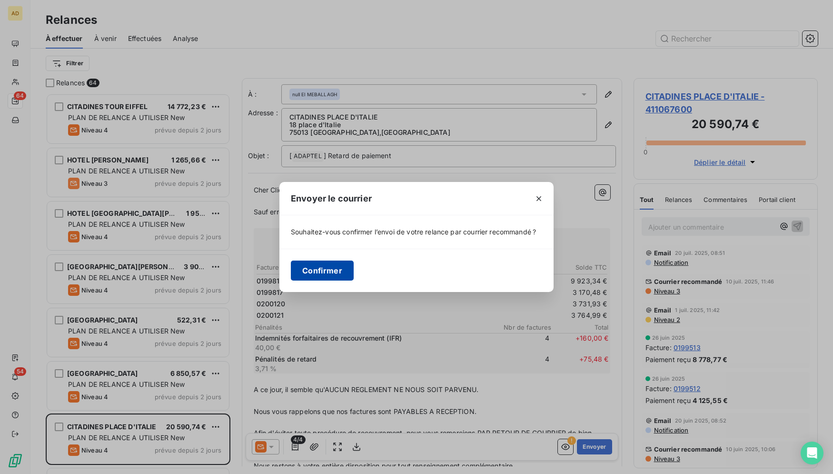
click at [338, 264] on button "Confirmer" at bounding box center [322, 270] width 63 height 20
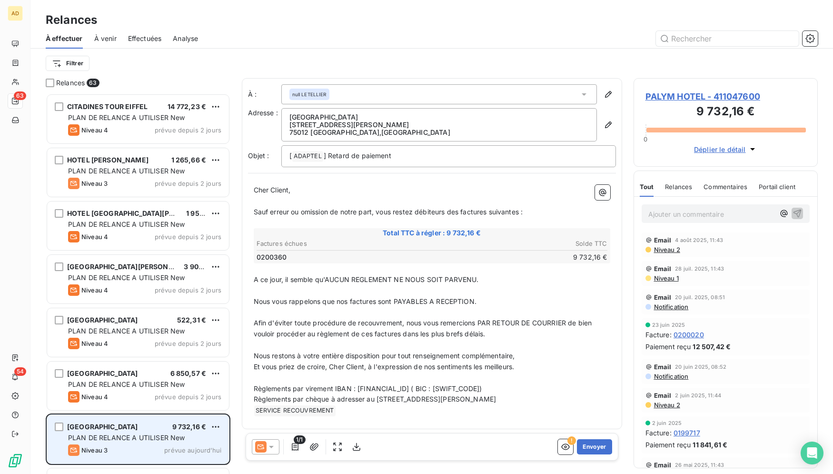
click at [76, 428] on span "PALYM HOTEL" at bounding box center [102, 426] width 71 height 8
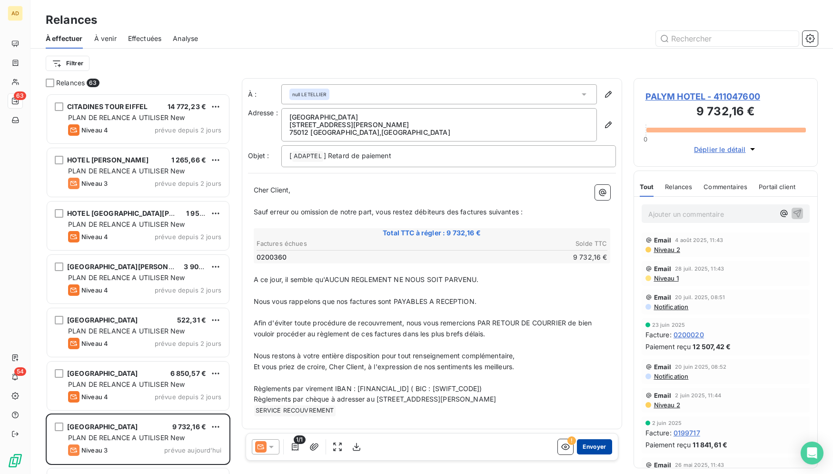
click at [592, 441] on button "Envoyer" at bounding box center [594, 446] width 35 height 15
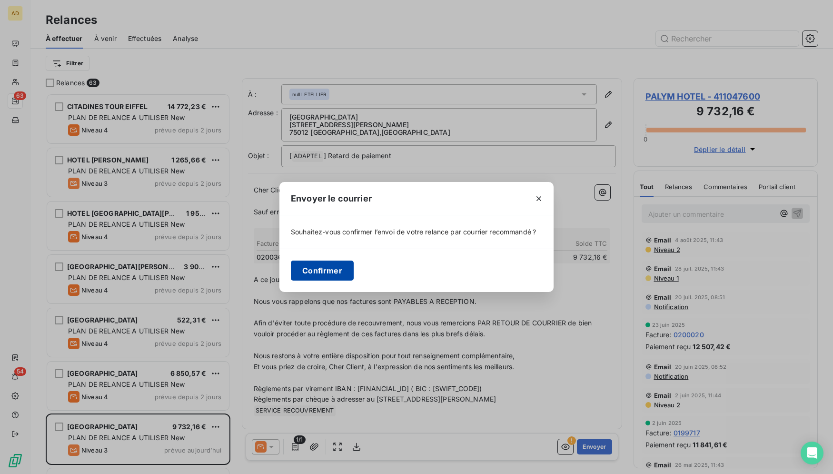
click at [327, 267] on button "Confirmer" at bounding box center [322, 270] width 63 height 20
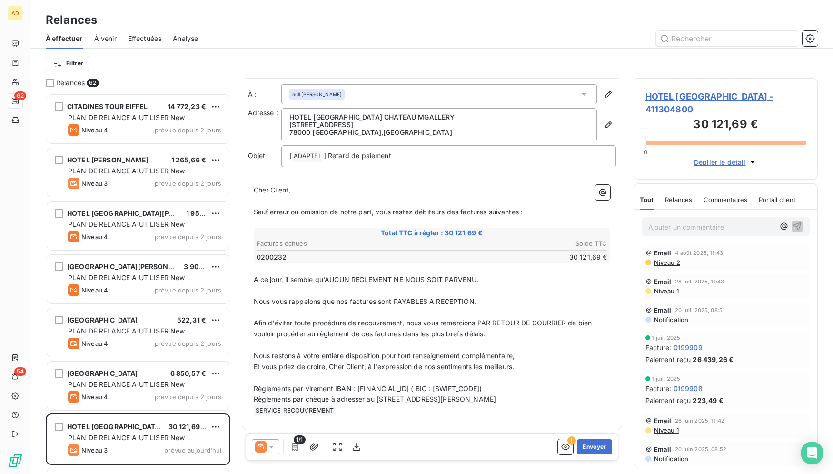
drag, startPoint x: 278, startPoint y: 446, endPoint x: 273, endPoint y: 437, distance: 10.0
click at [278, 446] on div at bounding box center [266, 446] width 28 height 15
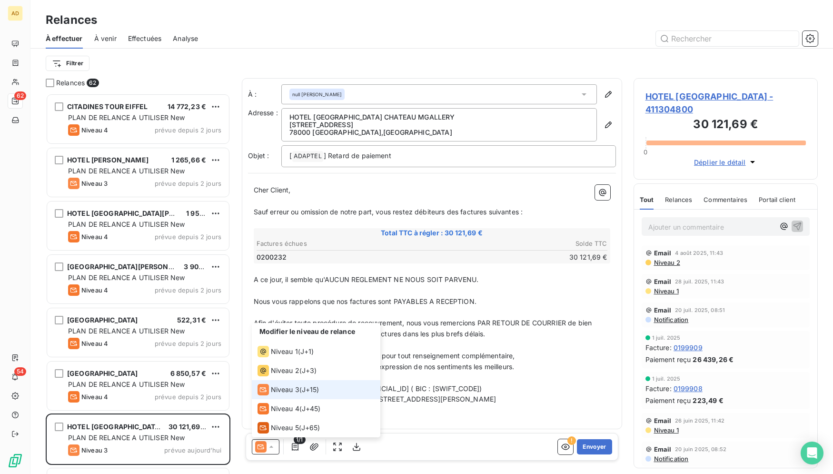
click at [312, 389] on span "J+15 )" at bounding box center [311, 390] width 18 height 10
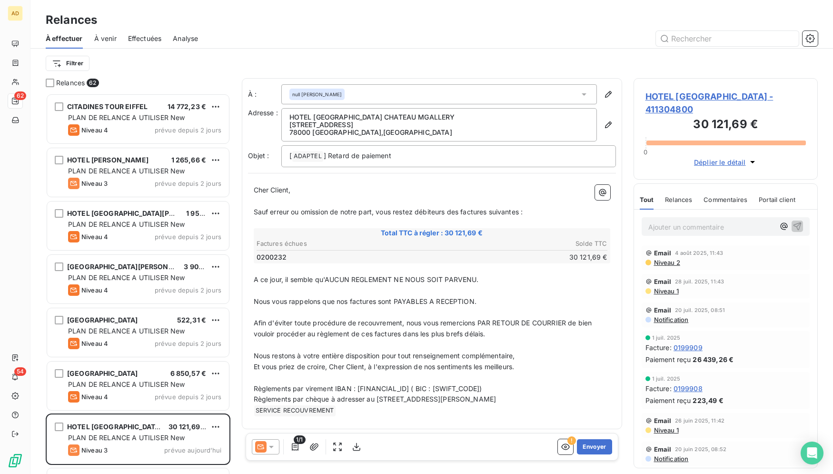
click at [586, 437] on div "1/1 ! Envoyer" at bounding box center [432, 447] width 373 height 28
click at [588, 445] on button "Envoyer" at bounding box center [594, 446] width 35 height 15
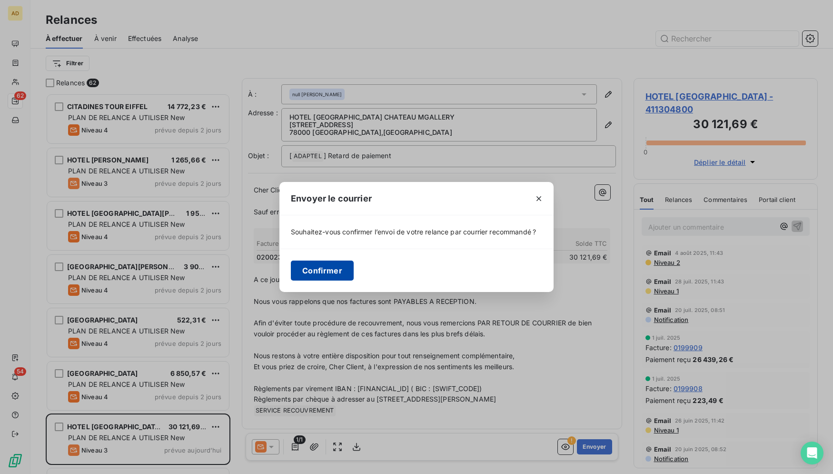
click at [325, 270] on button "Confirmer" at bounding box center [322, 270] width 63 height 20
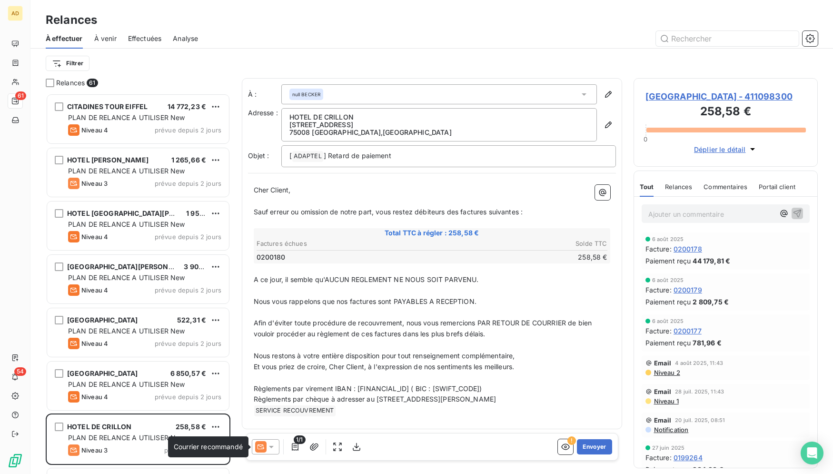
click at [261, 447] on icon at bounding box center [260, 446] width 11 height 11
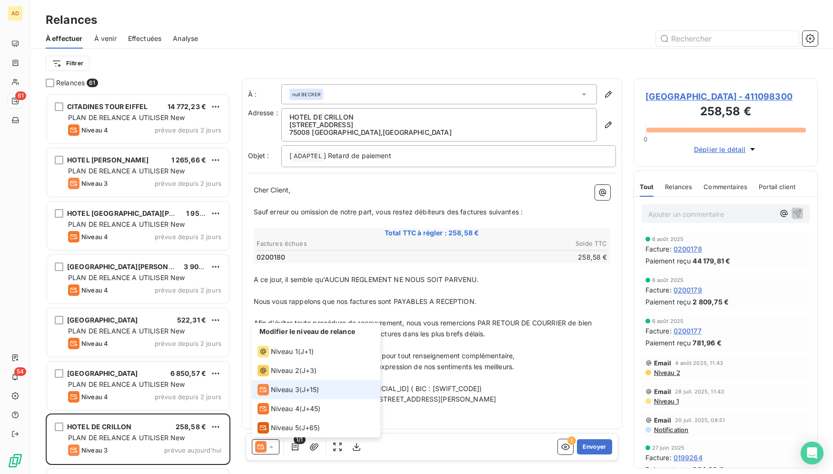
click at [277, 395] on li "Niveau 3 ( J+15 )" at bounding box center [316, 389] width 129 height 19
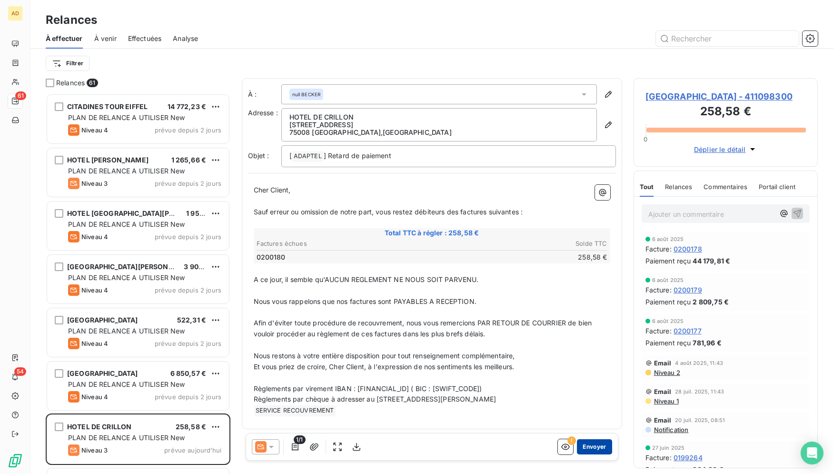
click at [587, 445] on button "Envoyer" at bounding box center [594, 446] width 35 height 15
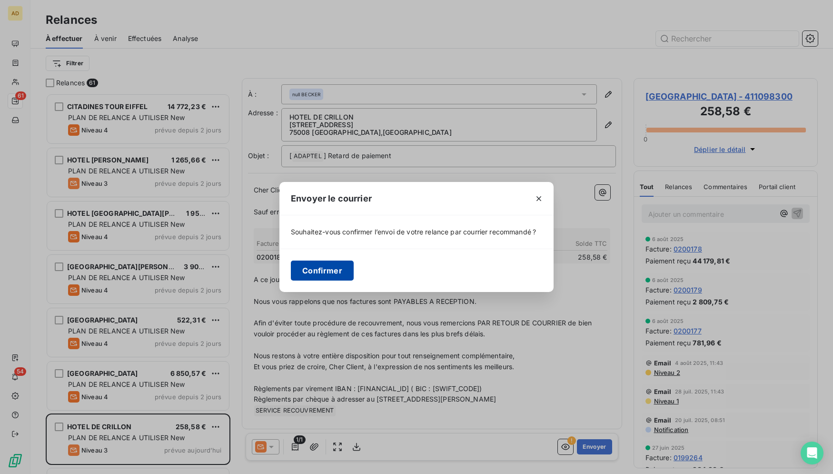
click at [309, 267] on button "Confirmer" at bounding box center [322, 270] width 63 height 20
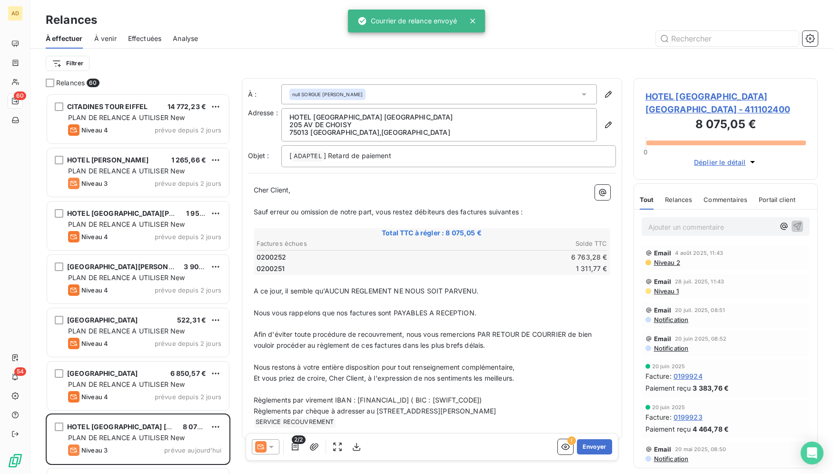
click at [267, 442] on icon at bounding box center [272, 447] width 10 height 10
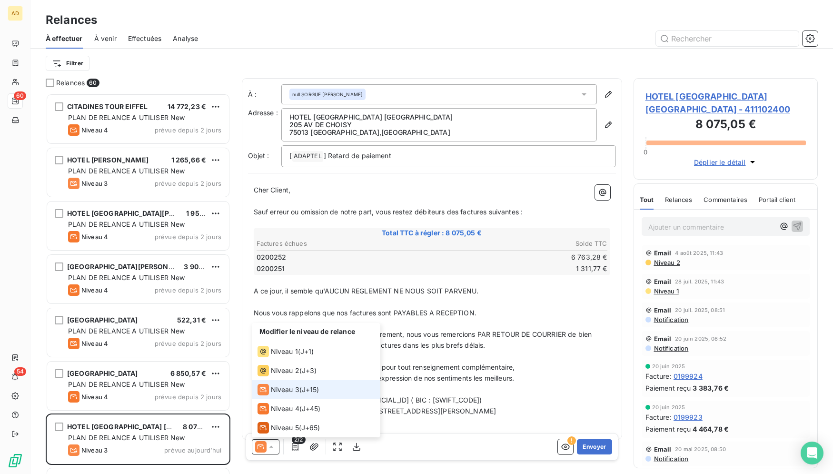
click at [303, 388] on div "Niveau 3 ( J+15 )" at bounding box center [289, 389] width 62 height 11
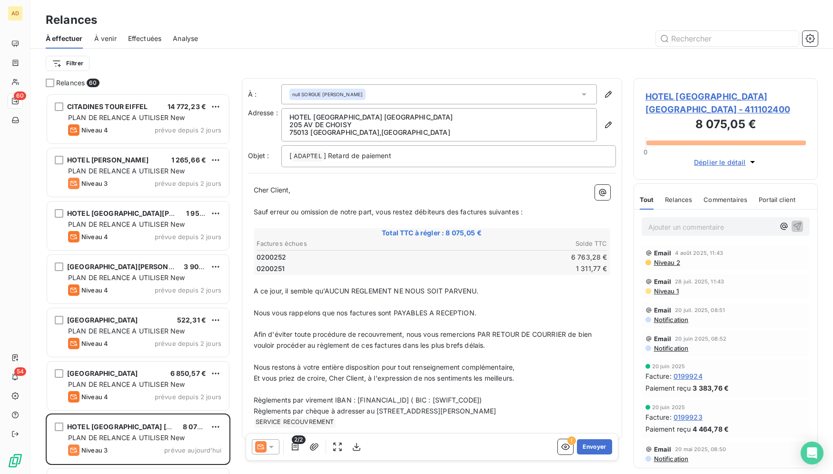
click at [606, 447] on div "2/2 ! Envoyer" at bounding box center [432, 447] width 373 height 28
click at [594, 443] on button "Envoyer" at bounding box center [594, 446] width 35 height 15
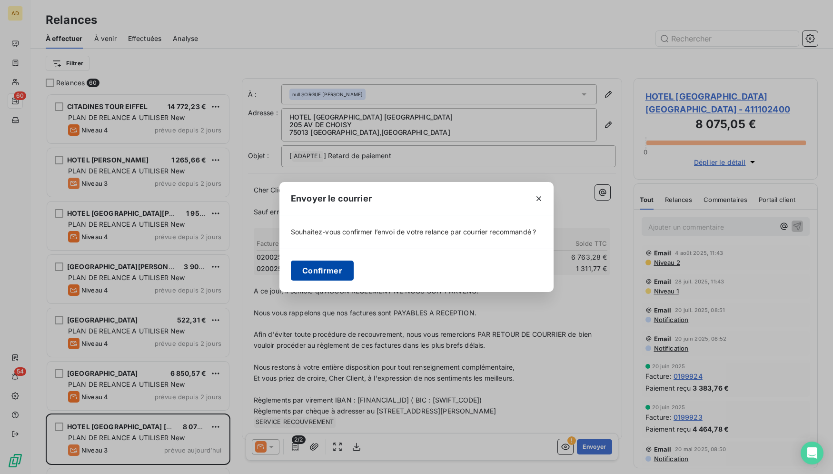
click at [298, 268] on button "Confirmer" at bounding box center [322, 270] width 63 height 20
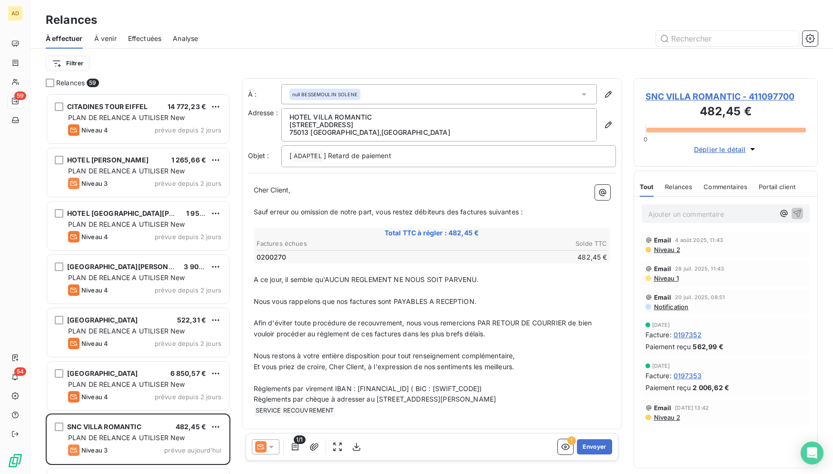
click at [272, 446] on icon at bounding box center [271, 447] width 5 height 2
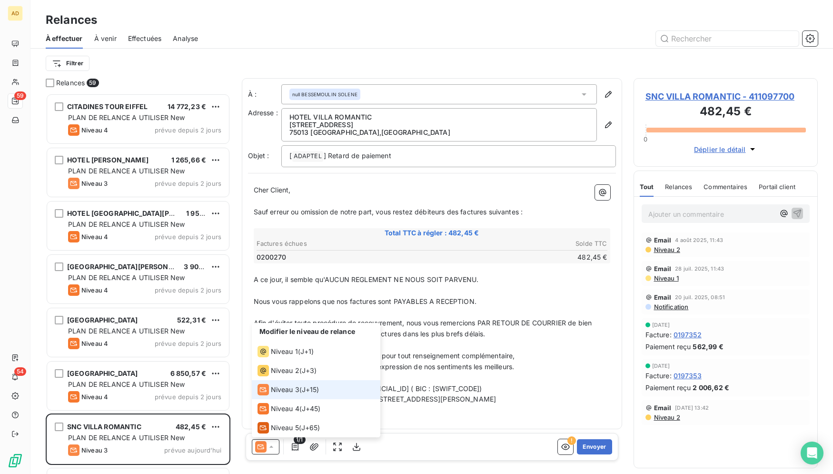
click at [270, 391] on div "Niveau 3" at bounding box center [279, 389] width 42 height 11
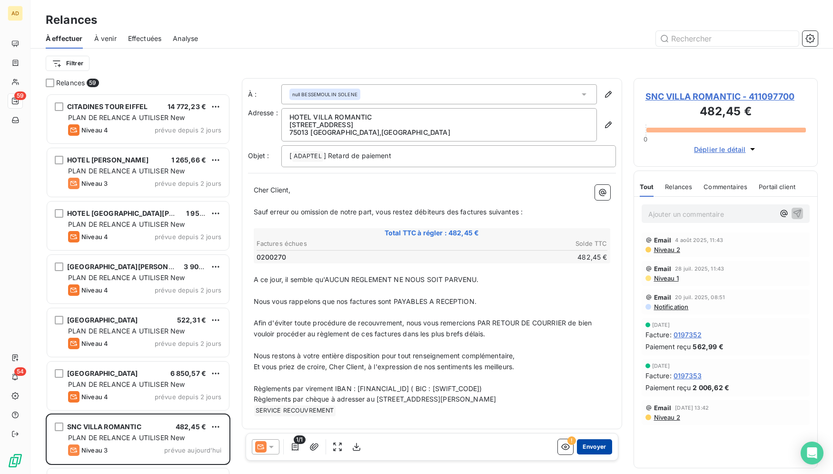
click at [590, 443] on button "Envoyer" at bounding box center [594, 446] width 35 height 15
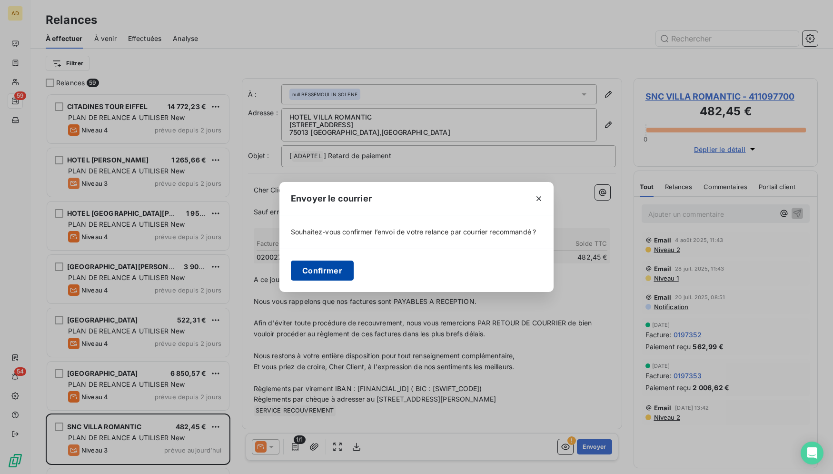
click at [305, 270] on button "Confirmer" at bounding box center [322, 270] width 63 height 20
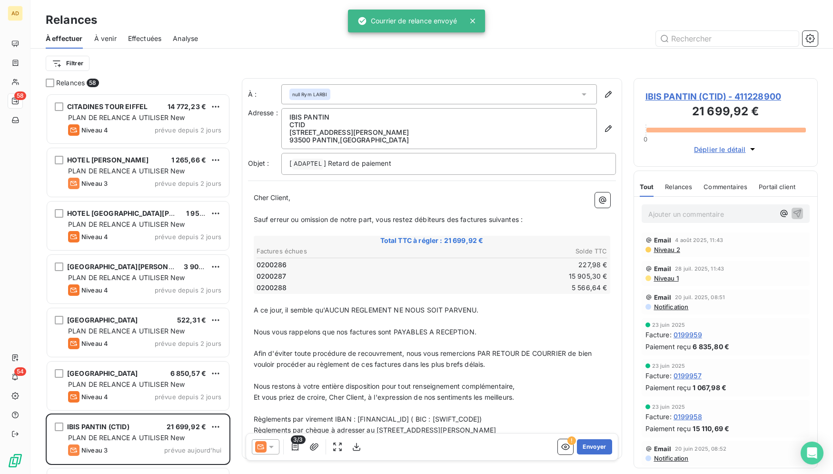
click at [272, 442] on icon at bounding box center [272, 447] width 10 height 10
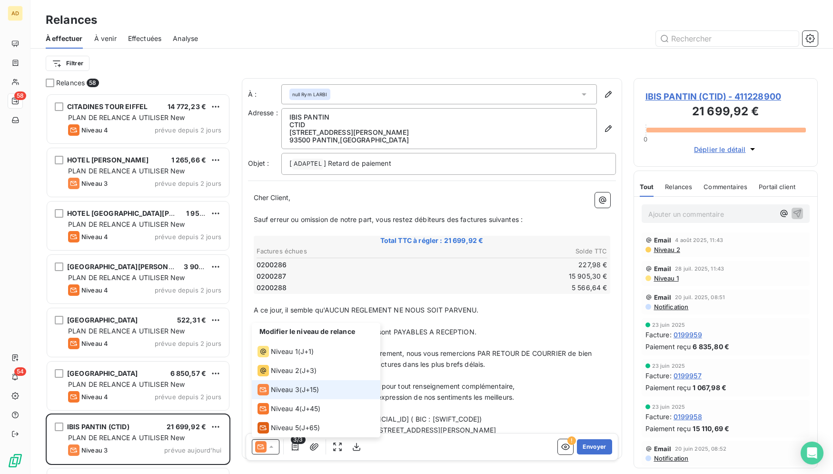
click at [292, 387] on span "Niveau 3" at bounding box center [285, 390] width 29 height 10
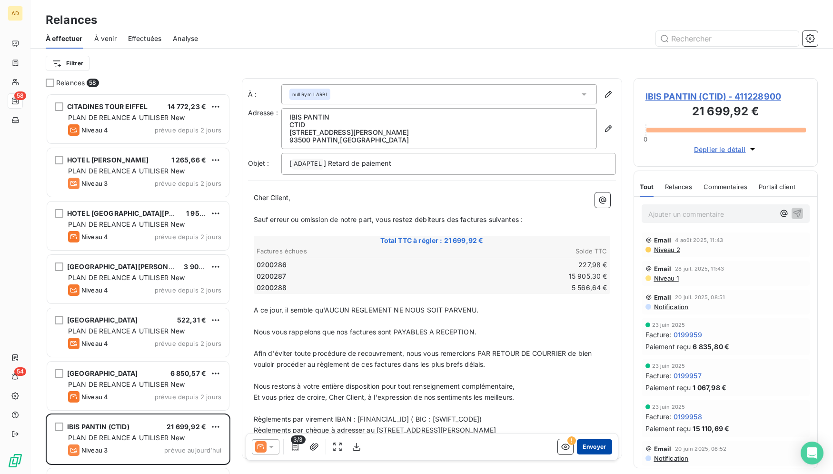
click at [579, 440] on button "Envoyer" at bounding box center [594, 446] width 35 height 15
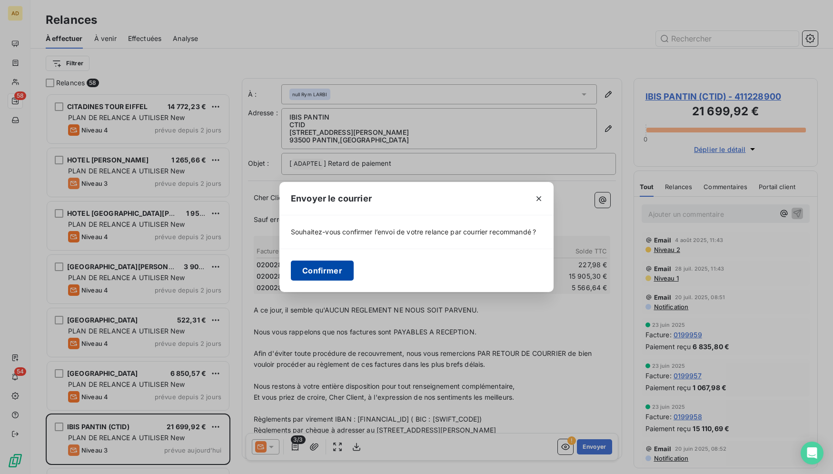
click at [312, 263] on button "Confirmer" at bounding box center [322, 270] width 63 height 20
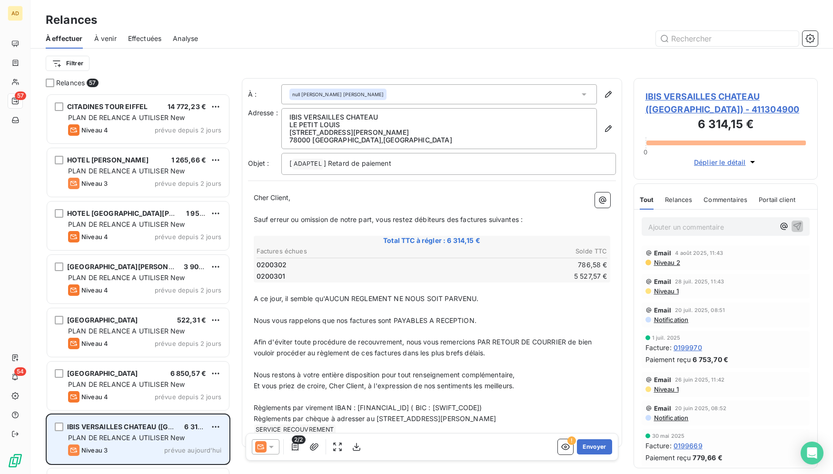
click at [143, 437] on span "PLAN DE RELANCE A UTILISER New" at bounding box center [126, 437] width 117 height 8
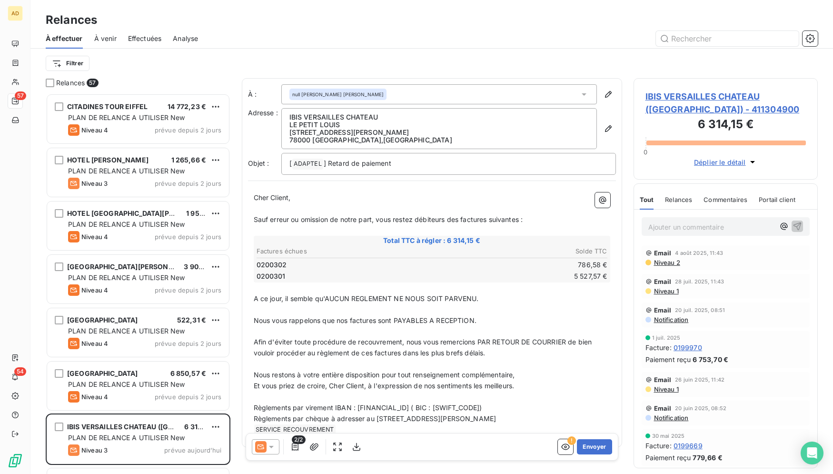
click at [267, 448] on icon at bounding box center [272, 447] width 10 height 10
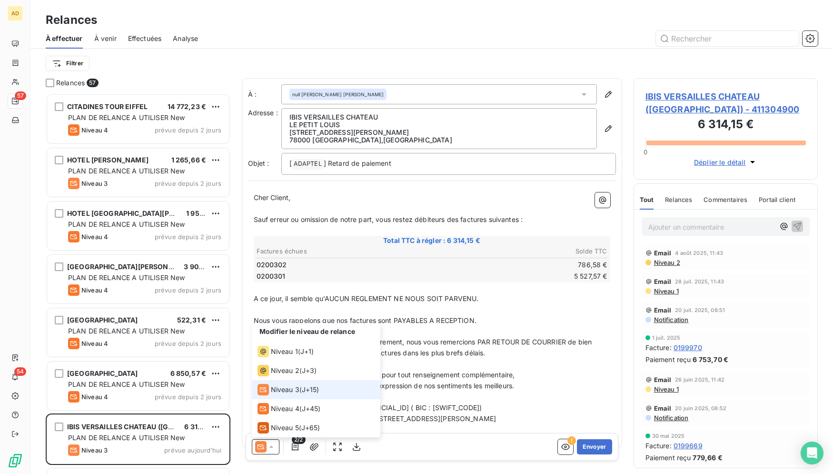
click at [270, 386] on div "Niveau 3" at bounding box center [279, 389] width 42 height 11
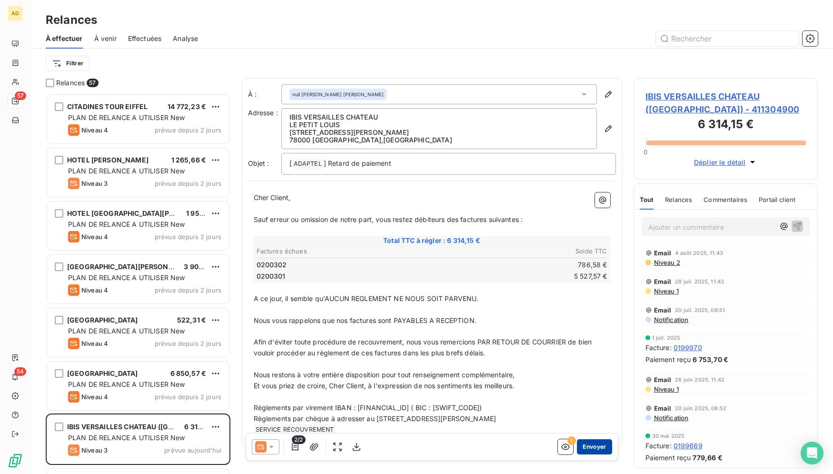
click at [596, 448] on button "Envoyer" at bounding box center [594, 446] width 35 height 15
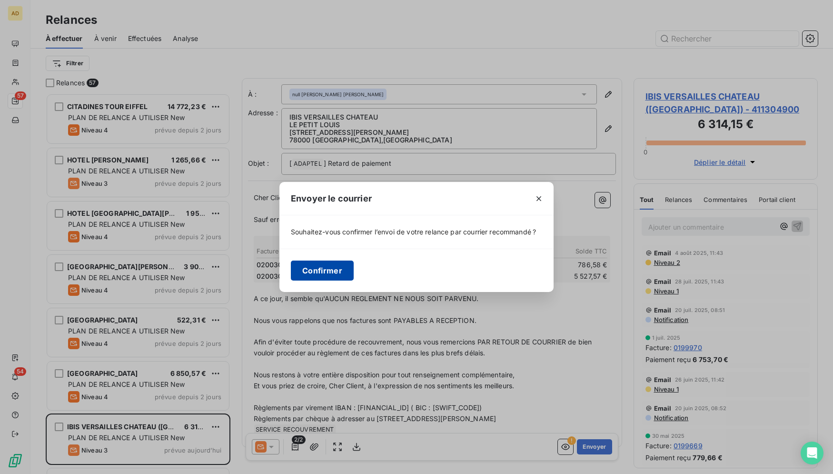
click at [293, 265] on button "Confirmer" at bounding box center [322, 270] width 63 height 20
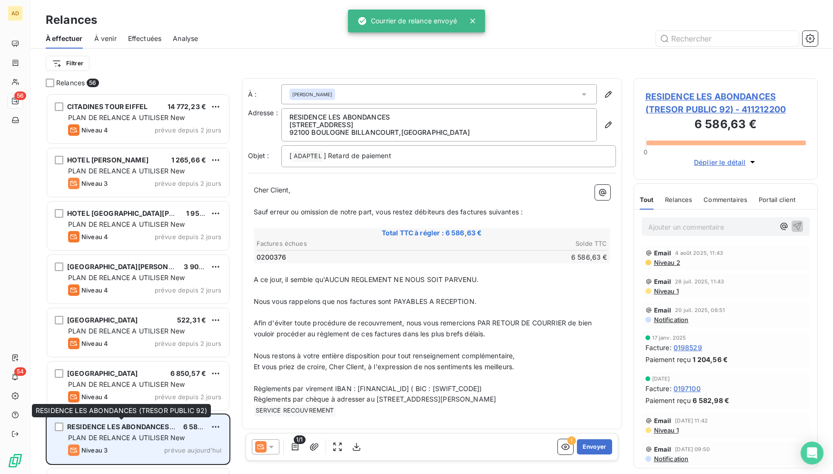
click at [168, 429] on span "RESIDENCE LES ABONDANCES (TRESOR PUBLIC 92)" at bounding box center [152, 426] width 171 height 8
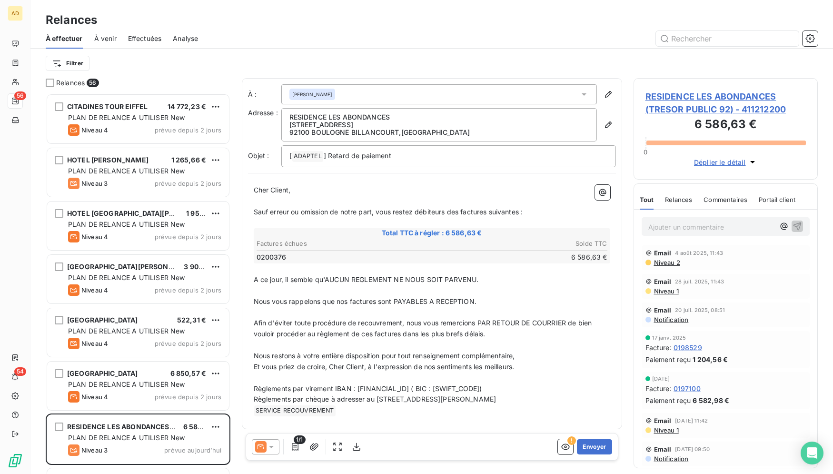
click at [257, 442] on icon at bounding box center [260, 446] width 11 height 11
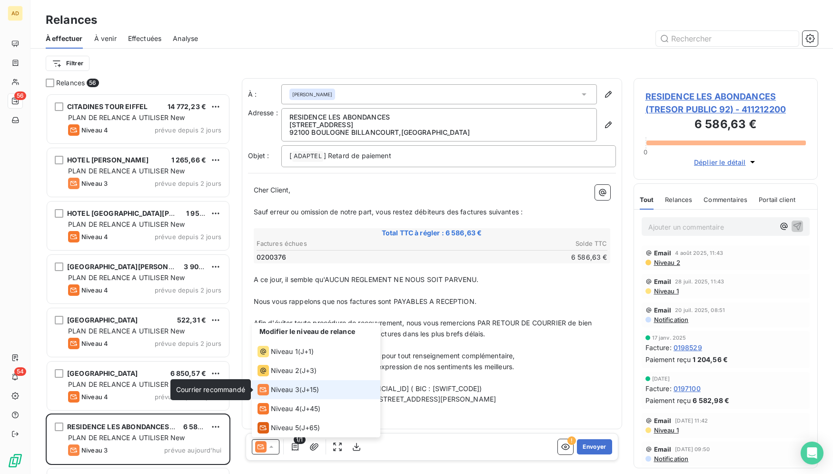
click at [260, 394] on icon at bounding box center [263, 389] width 11 height 11
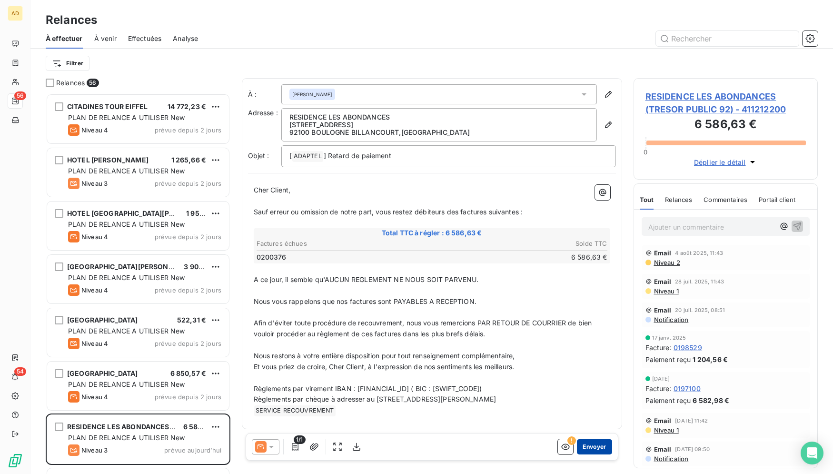
click at [606, 445] on button "Envoyer" at bounding box center [594, 446] width 35 height 15
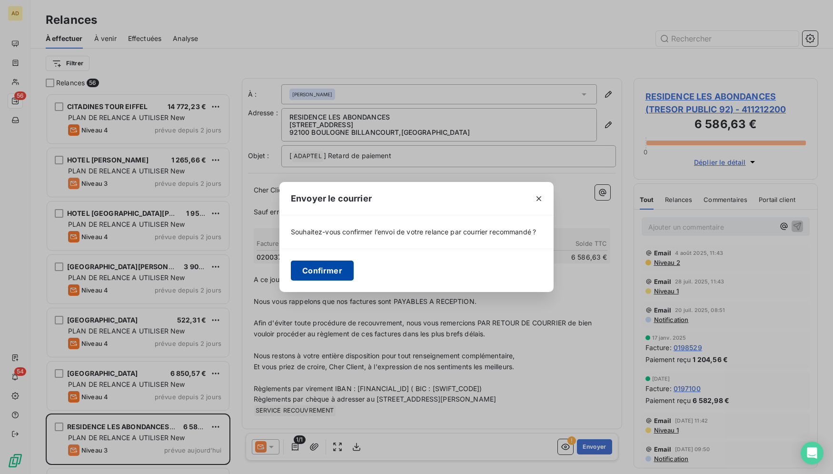
click at [330, 267] on button "Confirmer" at bounding box center [322, 270] width 63 height 20
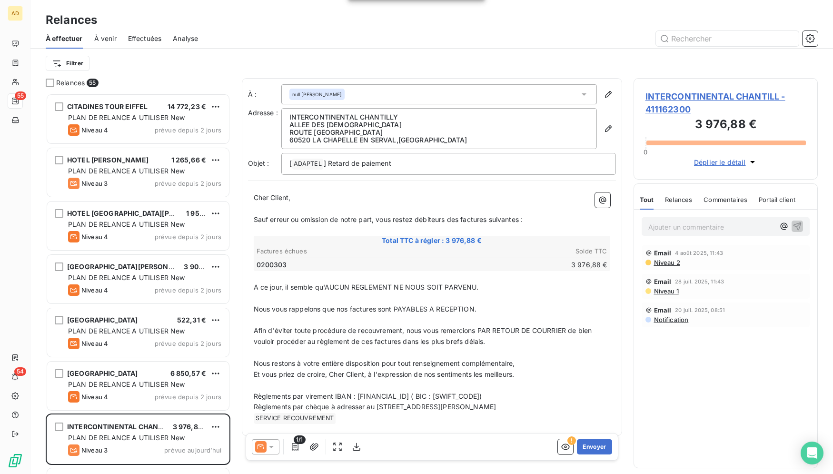
click at [269, 449] on icon at bounding box center [272, 447] width 10 height 10
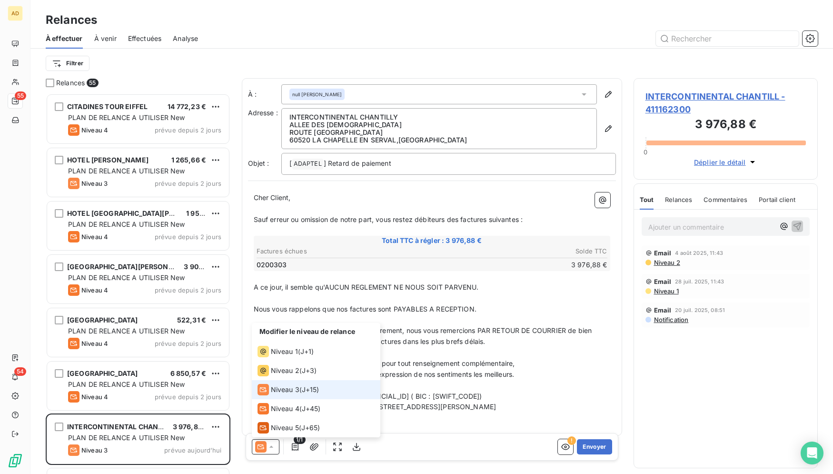
click at [282, 394] on span "Niveau 3" at bounding box center [285, 390] width 29 height 10
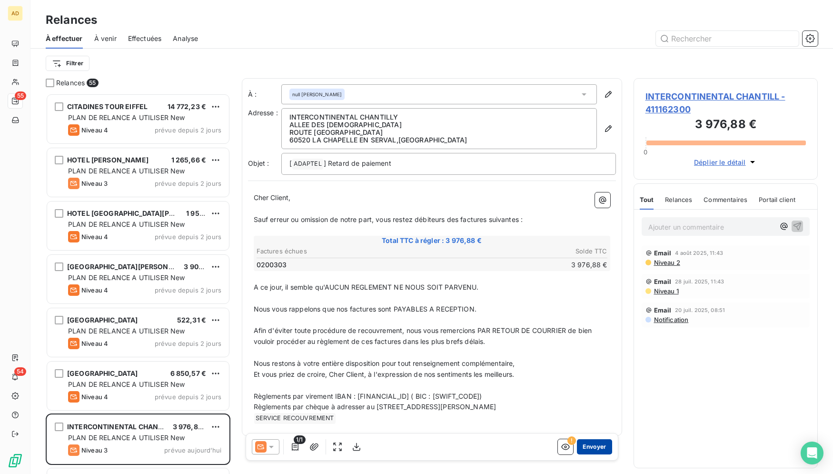
click at [577, 441] on button "Envoyer" at bounding box center [594, 446] width 35 height 15
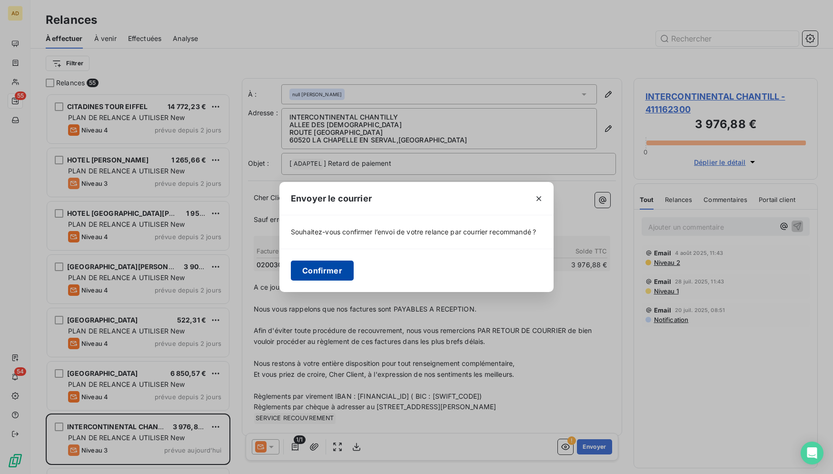
click at [320, 266] on button "Confirmer" at bounding box center [322, 270] width 63 height 20
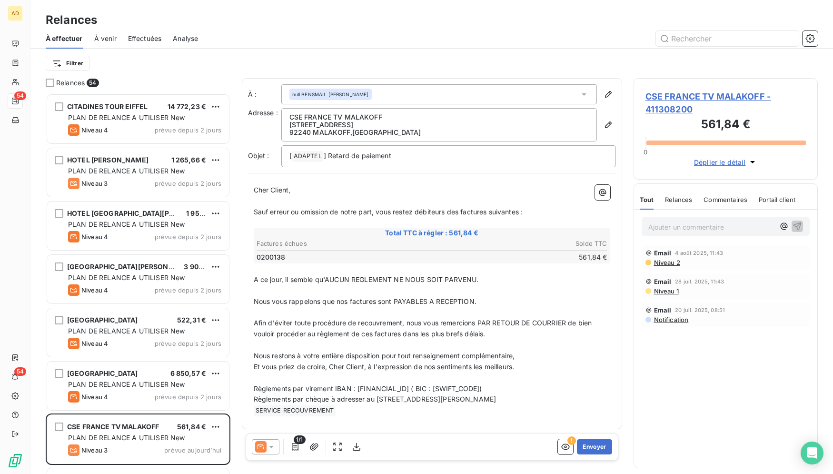
click at [257, 441] on icon at bounding box center [260, 446] width 11 height 11
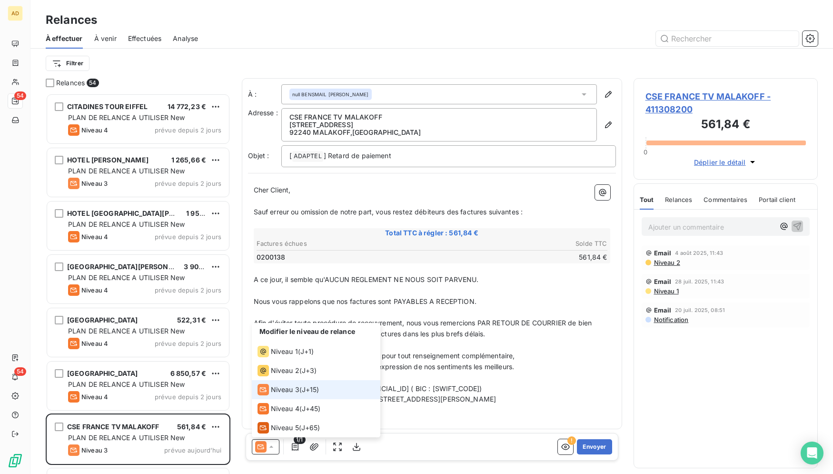
click at [270, 393] on div "Niveau 3" at bounding box center [279, 389] width 42 height 11
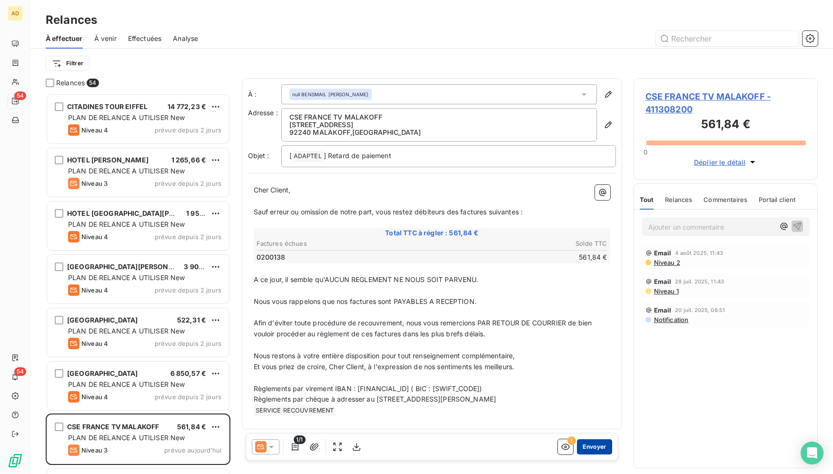
click at [604, 446] on button "Envoyer" at bounding box center [594, 446] width 35 height 15
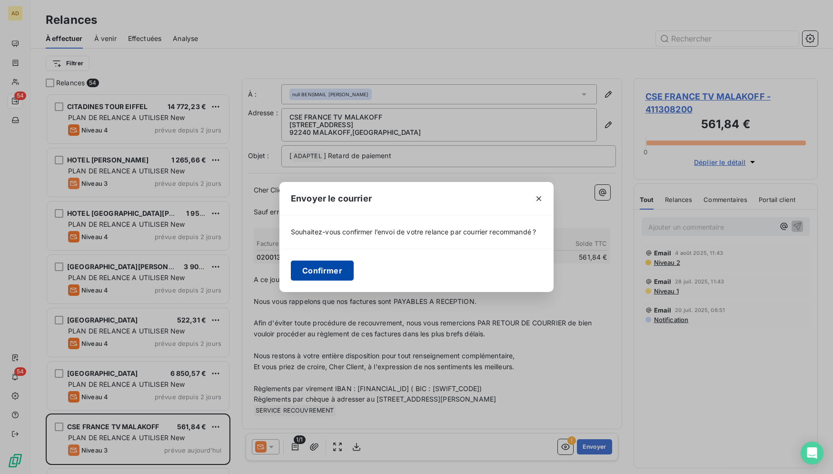
click at [309, 267] on button "Confirmer" at bounding box center [322, 270] width 63 height 20
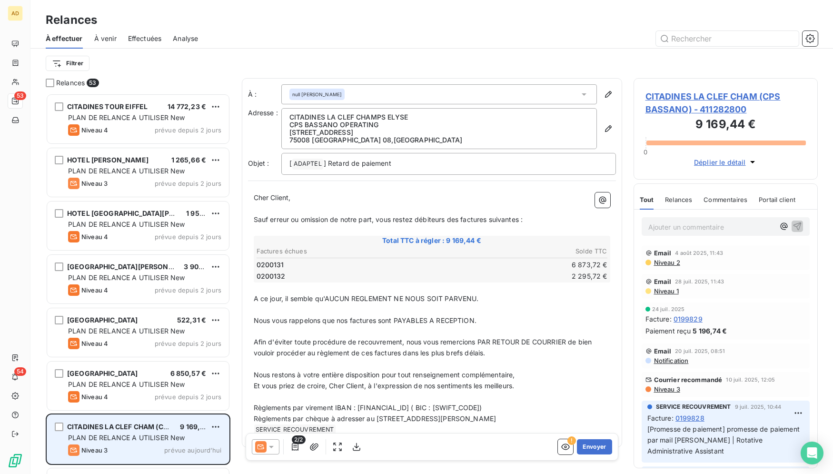
click at [147, 436] on span "PLAN DE RELANCE A UTILISER New" at bounding box center [126, 437] width 117 height 8
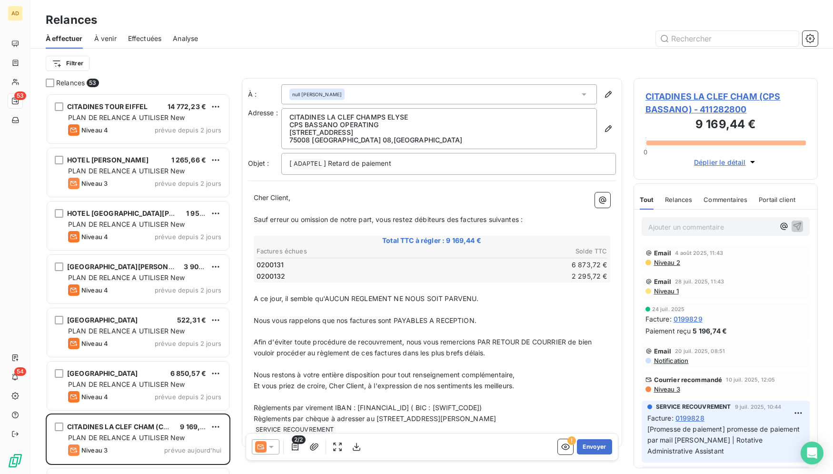
click at [269, 442] on icon at bounding box center [272, 447] width 10 height 10
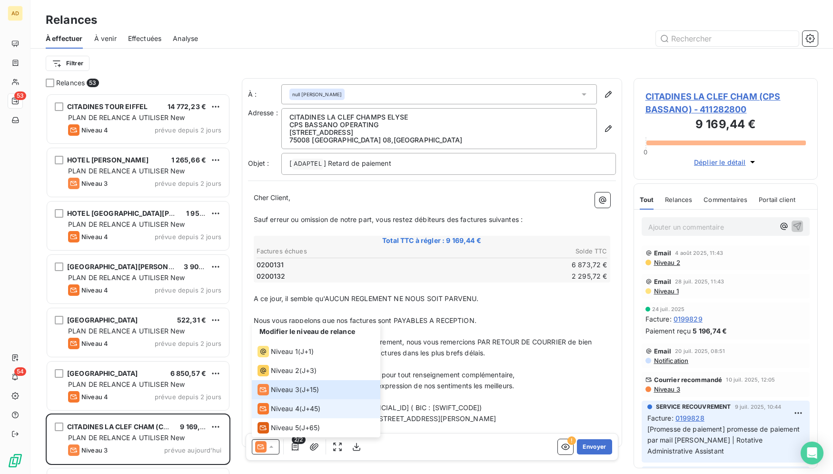
click at [270, 402] on li "Niveau 4 ( J+45 )" at bounding box center [316, 408] width 129 height 19
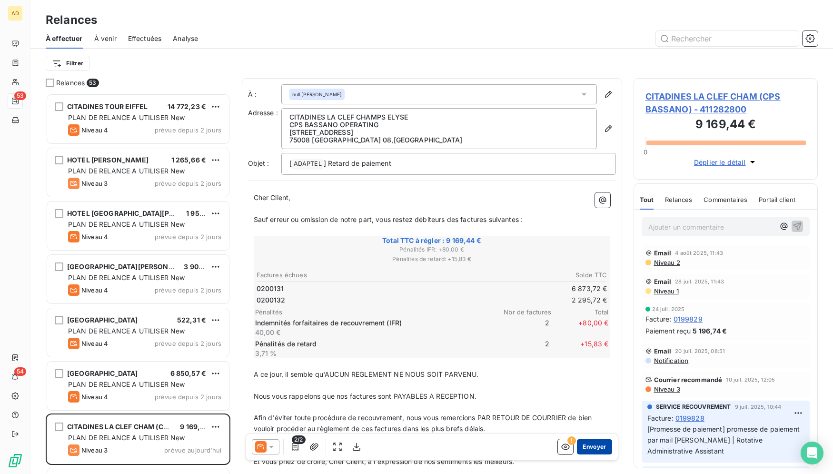
click at [590, 450] on button "Envoyer" at bounding box center [594, 446] width 35 height 15
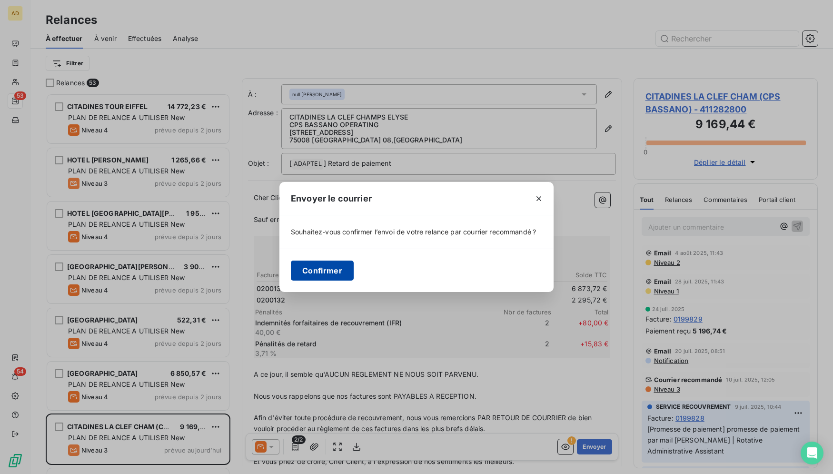
click at [331, 263] on button "Confirmer" at bounding box center [322, 270] width 63 height 20
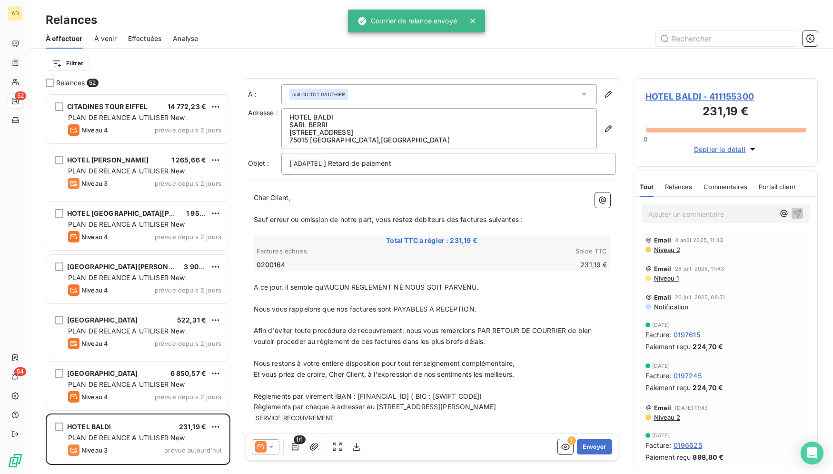
click at [269, 447] on icon at bounding box center [272, 447] width 10 height 10
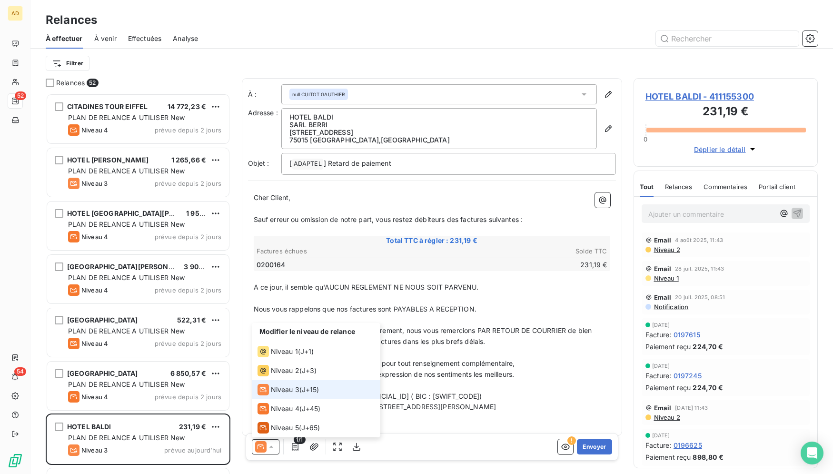
click at [287, 395] on li "Niveau 3 ( J+15 )" at bounding box center [316, 389] width 129 height 19
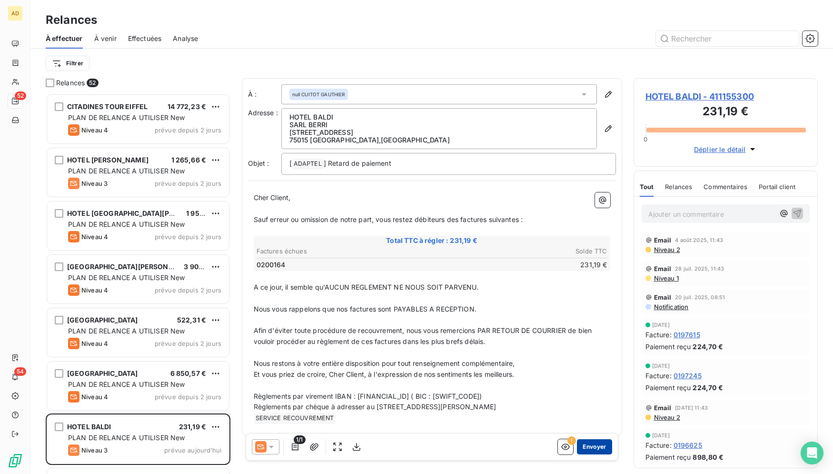
click at [589, 447] on button "Envoyer" at bounding box center [594, 446] width 35 height 15
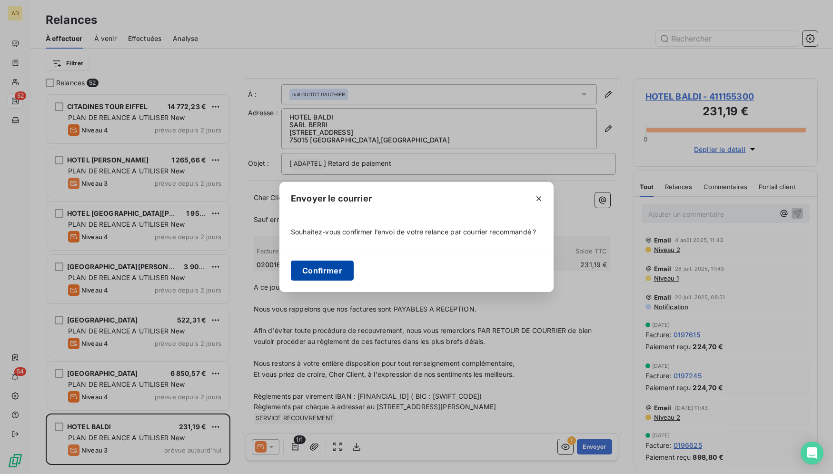
click at [311, 271] on button "Confirmer" at bounding box center [322, 270] width 63 height 20
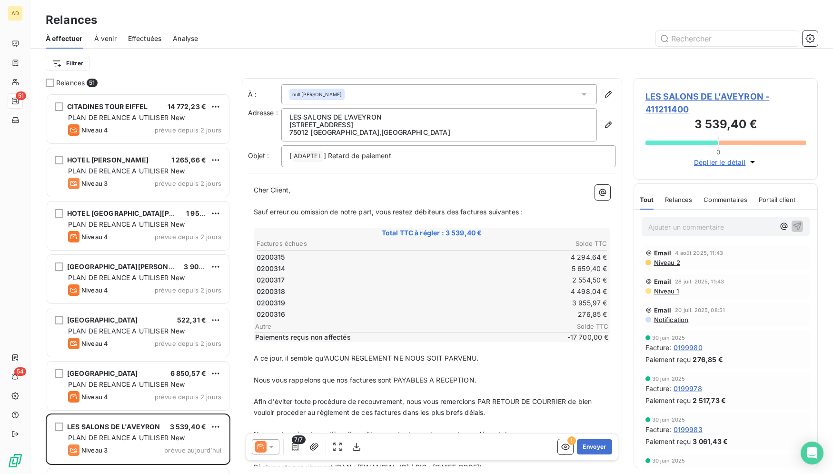
click at [262, 444] on icon at bounding box center [260, 446] width 11 height 11
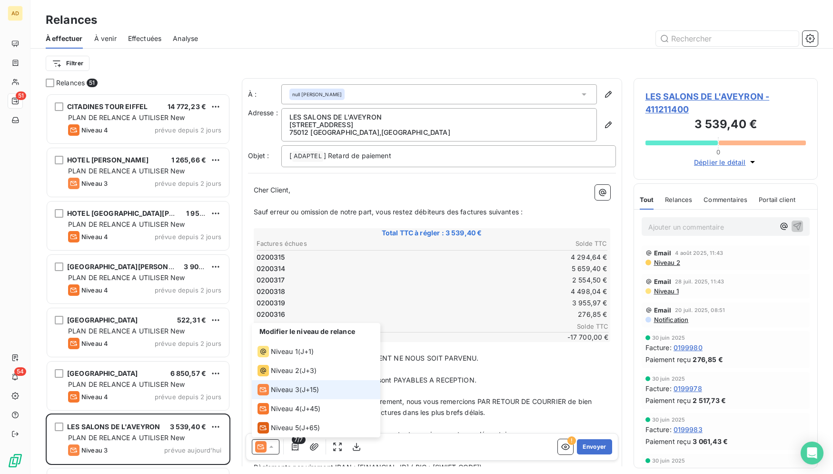
click at [291, 387] on span "Niveau 3" at bounding box center [285, 390] width 29 height 10
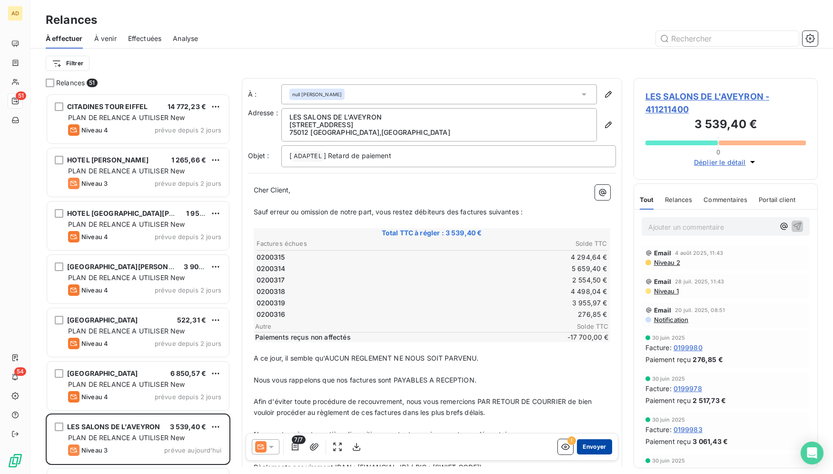
click at [582, 445] on button "Envoyer" at bounding box center [594, 446] width 35 height 15
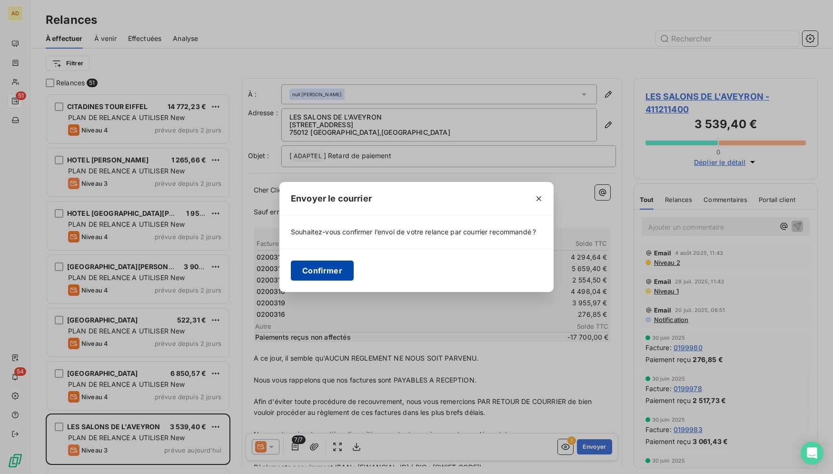
click at [323, 260] on button "Confirmer" at bounding box center [322, 270] width 63 height 20
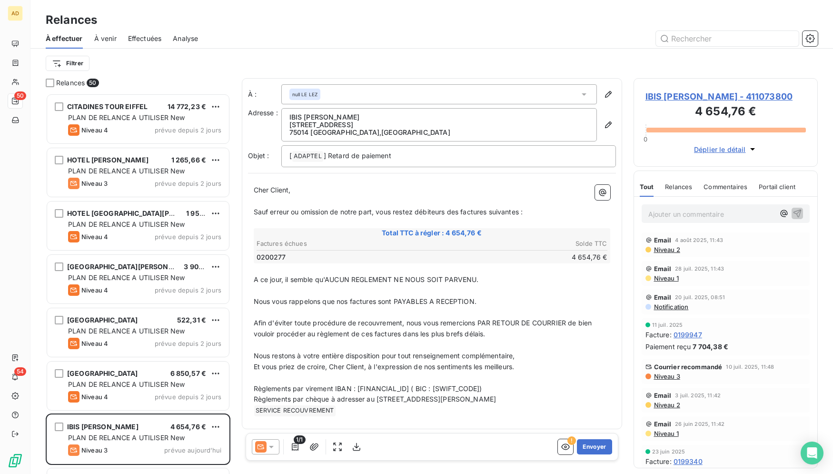
click at [275, 450] on icon at bounding box center [272, 447] width 10 height 10
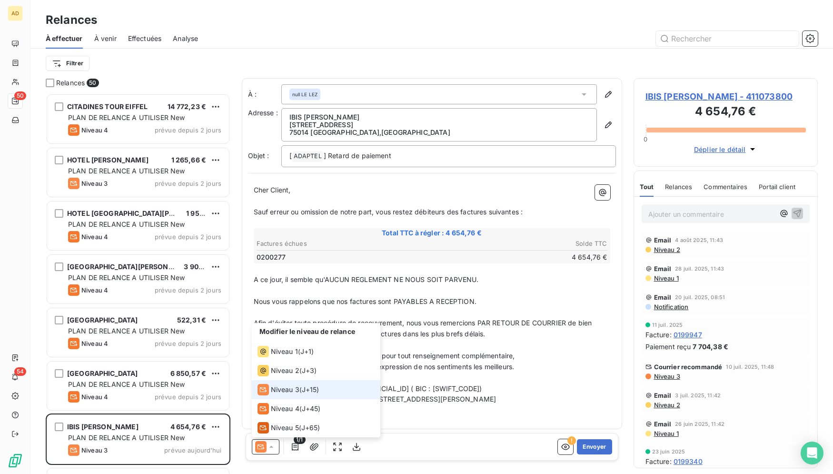
click at [277, 390] on span "Niveau 3" at bounding box center [285, 390] width 29 height 10
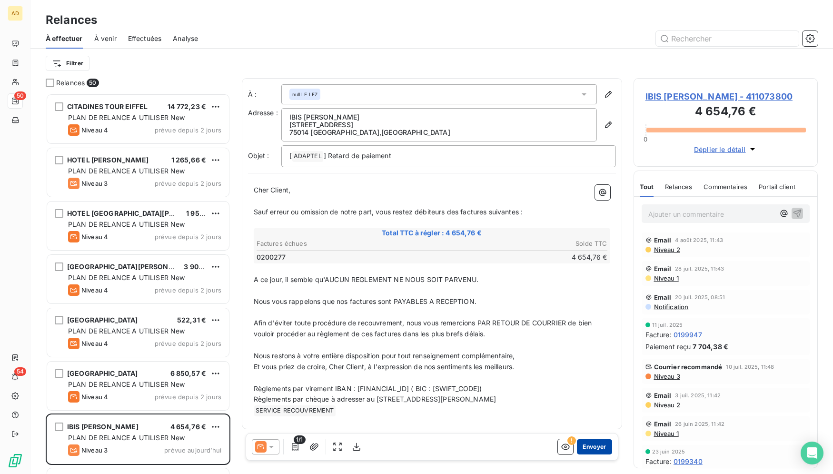
click at [597, 449] on button "Envoyer" at bounding box center [594, 446] width 35 height 15
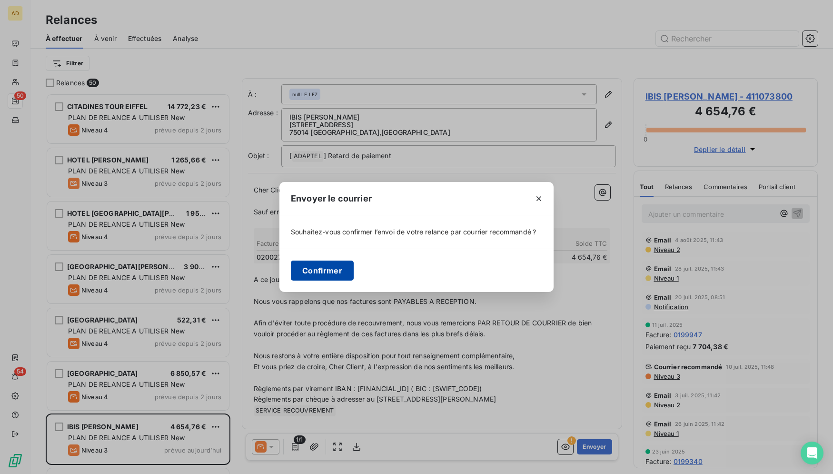
click at [306, 261] on button "Confirmer" at bounding box center [322, 270] width 63 height 20
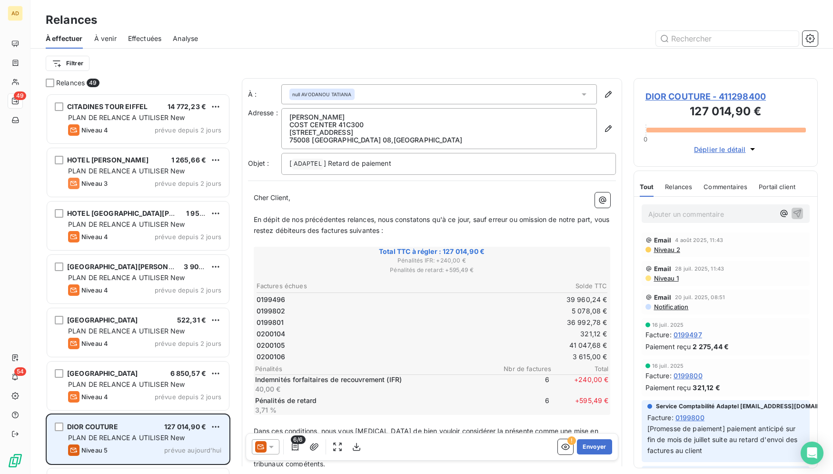
click at [180, 432] on div "DIOR COUTURE 127 014,90 € PLAN DE RELANCE A UTILISER New Niveau 5 prévue aujour…" at bounding box center [138, 439] width 182 height 49
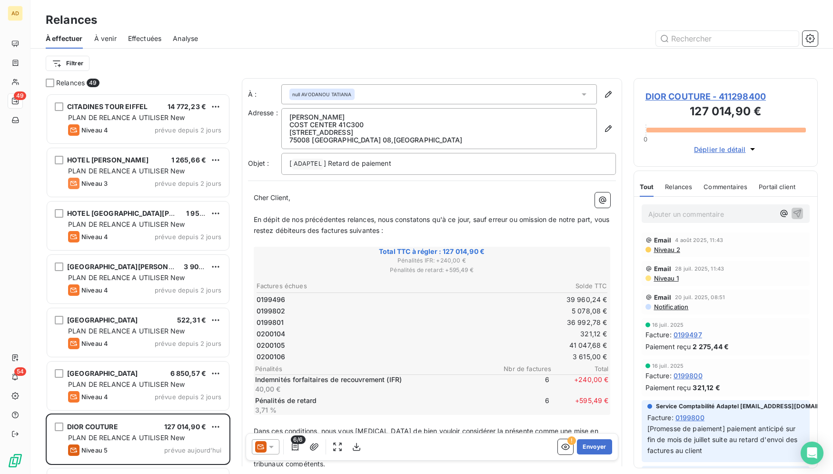
click at [266, 450] on icon at bounding box center [260, 446] width 11 height 11
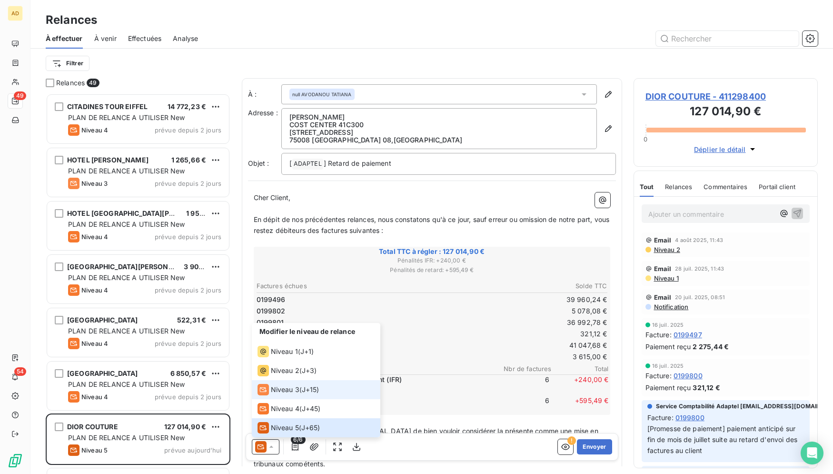
click at [303, 387] on div "Niveau 3 ( J+15 )" at bounding box center [289, 389] width 62 height 11
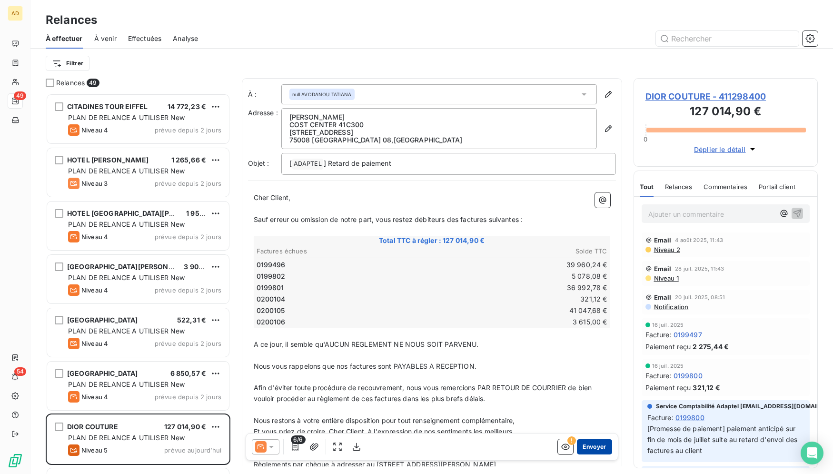
click at [584, 445] on button "Envoyer" at bounding box center [594, 446] width 35 height 15
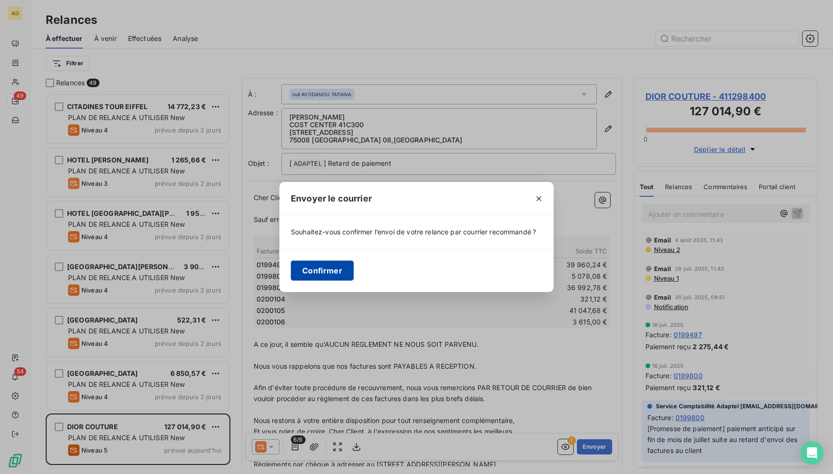
click at [325, 270] on button "Confirmer" at bounding box center [322, 270] width 63 height 20
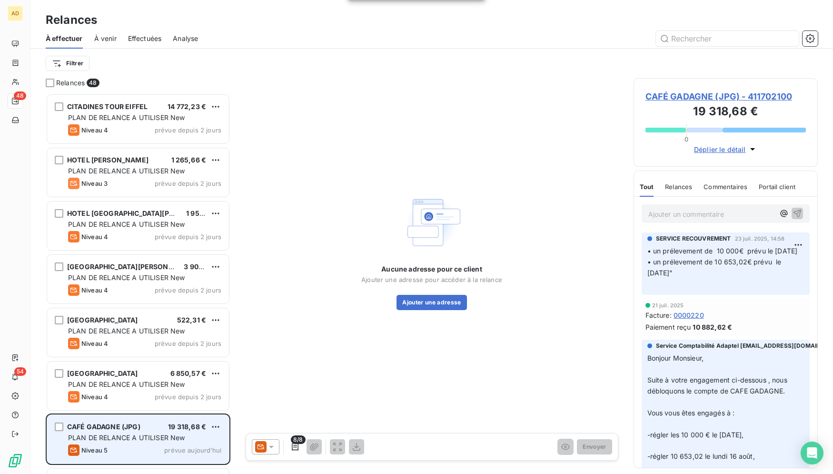
click at [144, 435] on span "PLAN DE RELANCE A UTILISER New" at bounding box center [126, 437] width 117 height 8
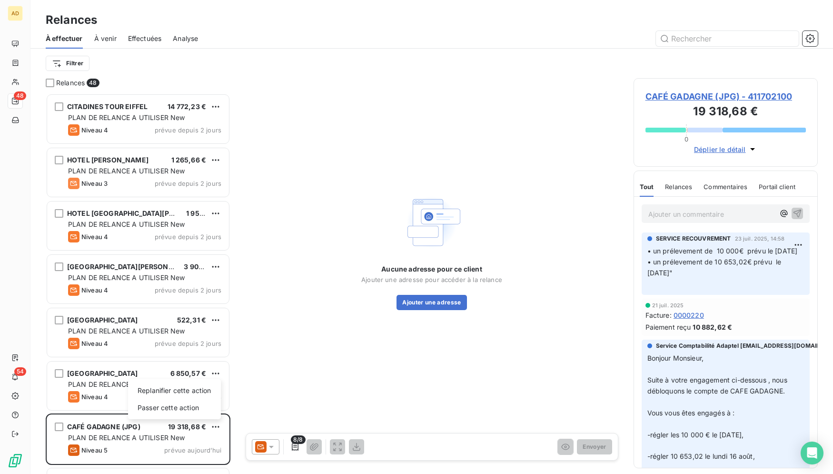
scroll to position [372, 176]
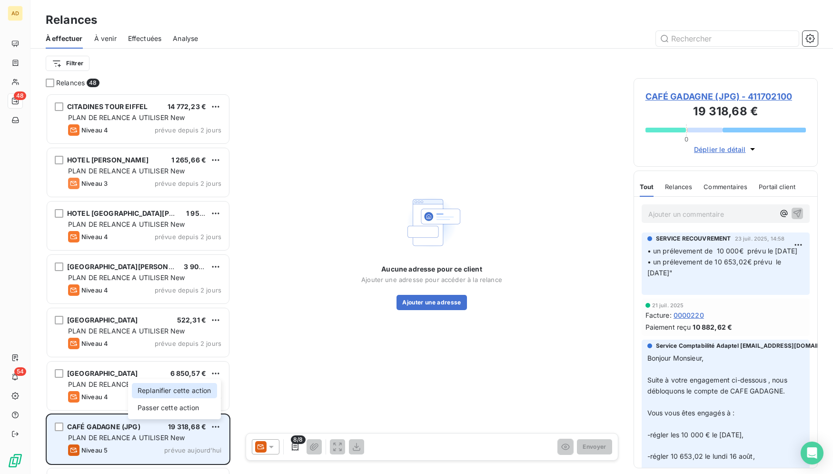
click at [201, 398] on div "Replanifier cette action" at bounding box center [174, 390] width 85 height 15
select select "7"
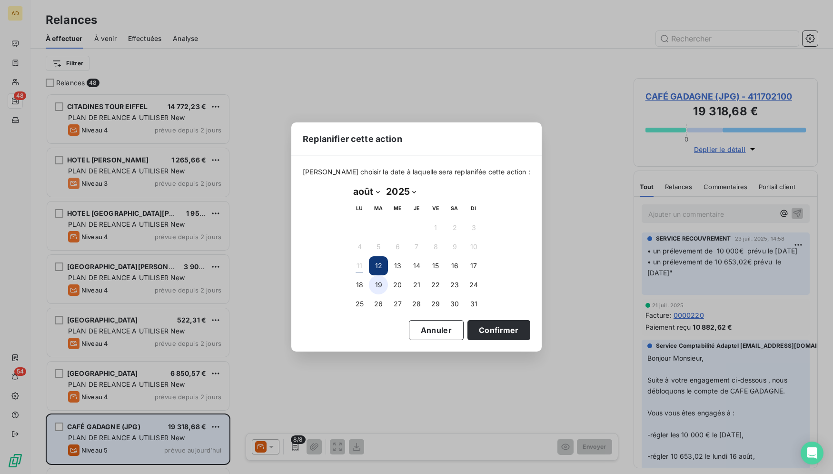
click at [380, 280] on button "19" at bounding box center [378, 284] width 19 height 19
click at [485, 326] on button "Confirmer" at bounding box center [499, 330] width 63 height 20
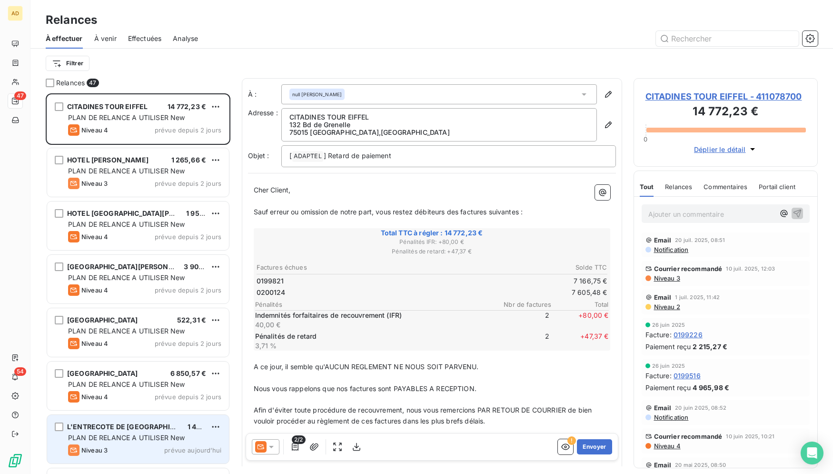
click at [277, 446] on div at bounding box center [266, 446] width 28 height 15
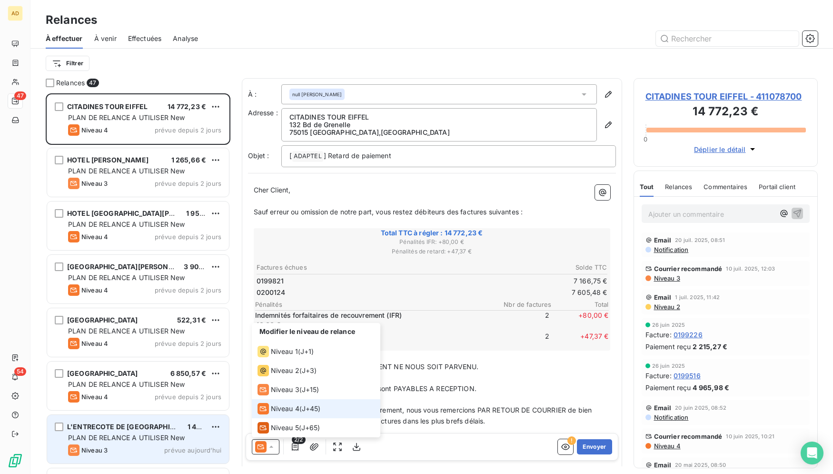
click at [289, 406] on span "Niveau 4" at bounding box center [285, 409] width 29 height 10
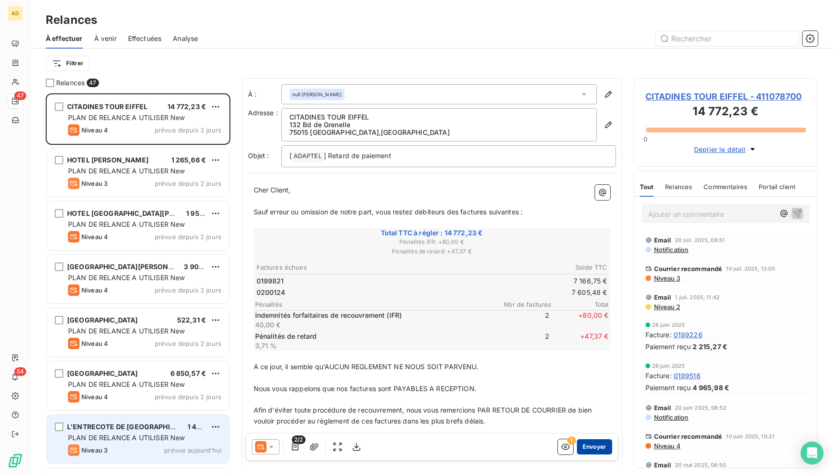
click at [594, 444] on button "Envoyer" at bounding box center [594, 446] width 35 height 15
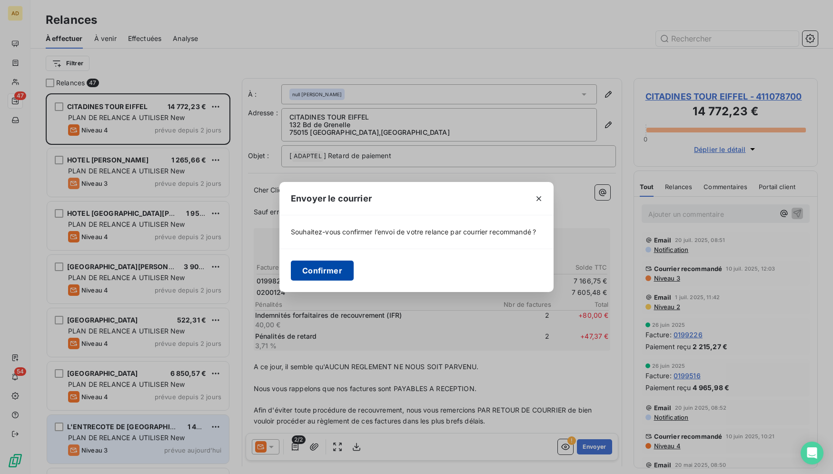
click at [309, 276] on button "Confirmer" at bounding box center [322, 270] width 63 height 20
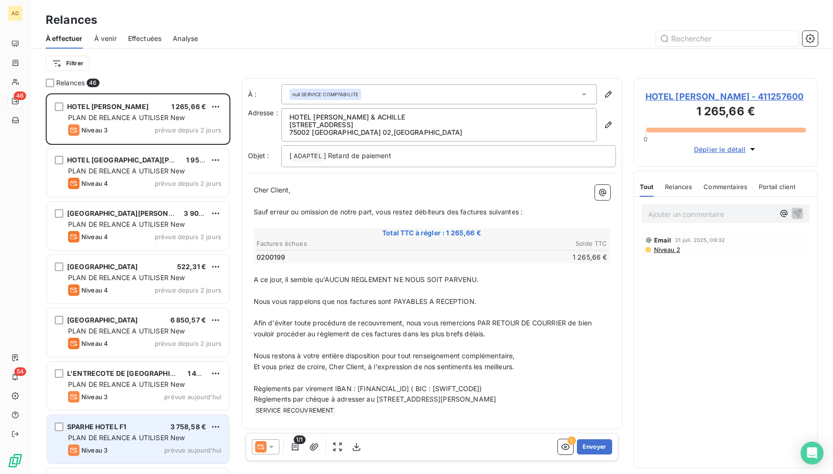
click at [278, 449] on div at bounding box center [266, 446] width 28 height 15
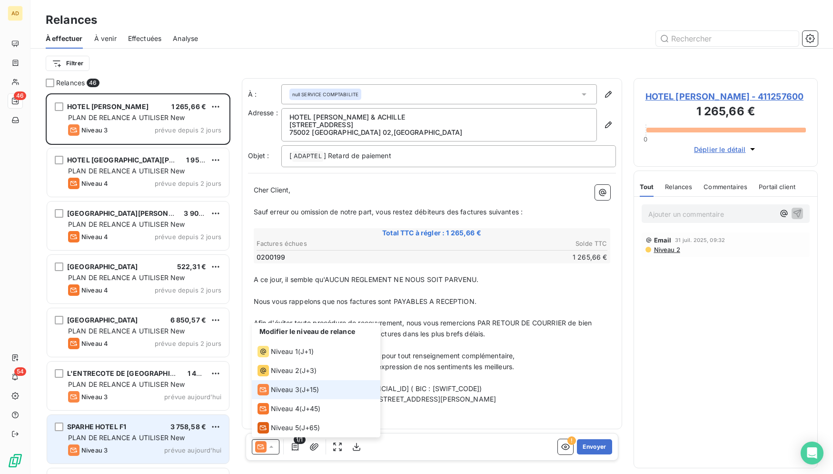
click at [270, 397] on li "Niveau 3 ( J+15 )" at bounding box center [316, 389] width 129 height 19
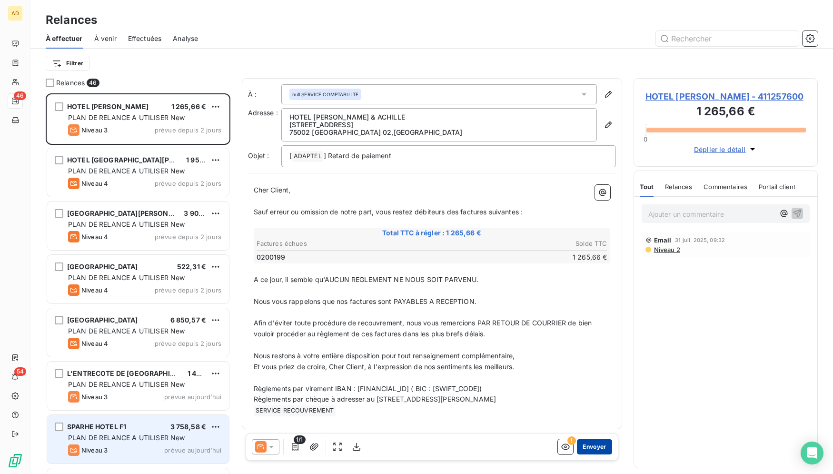
click at [601, 446] on button "Envoyer" at bounding box center [594, 446] width 35 height 15
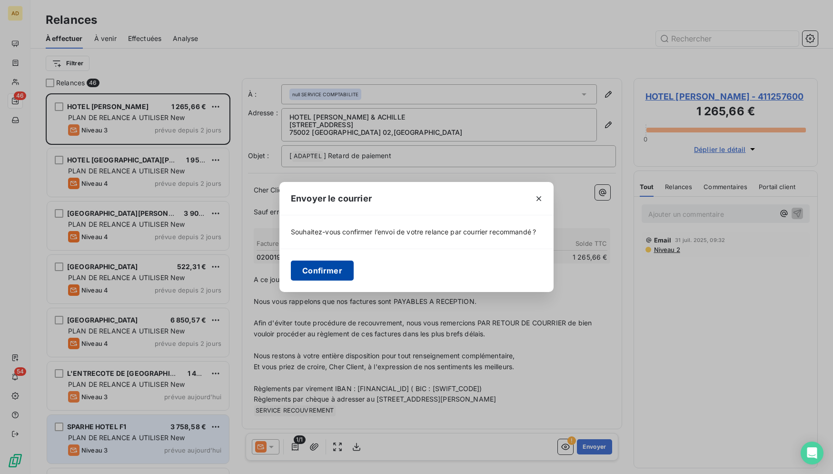
click at [321, 267] on button "Confirmer" at bounding box center [322, 270] width 63 height 20
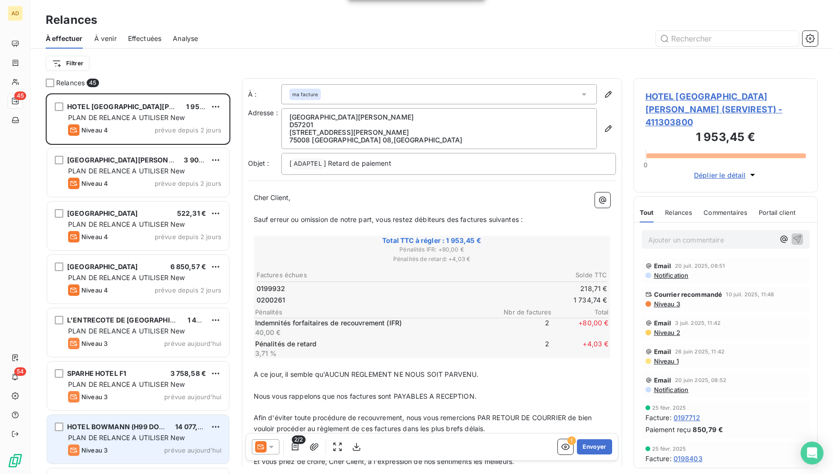
click at [262, 438] on div "2/2 ! Envoyer" at bounding box center [432, 447] width 373 height 28
click at [264, 451] on icon at bounding box center [260, 446] width 11 height 11
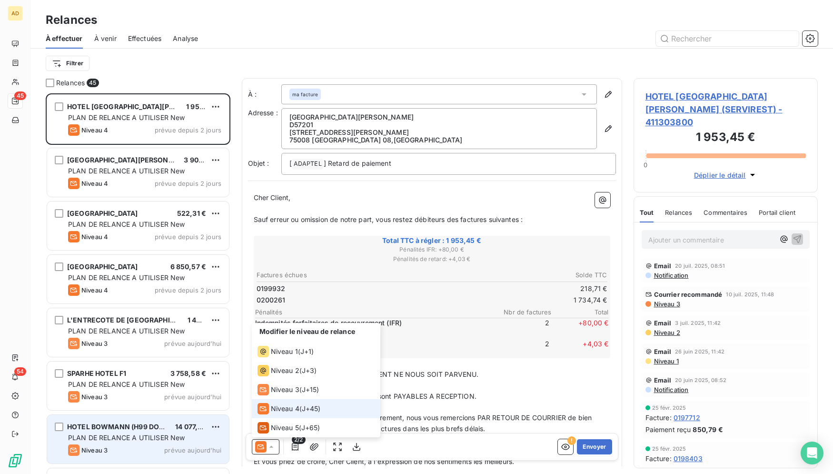
click at [287, 409] on span "Niveau 4" at bounding box center [285, 409] width 29 height 10
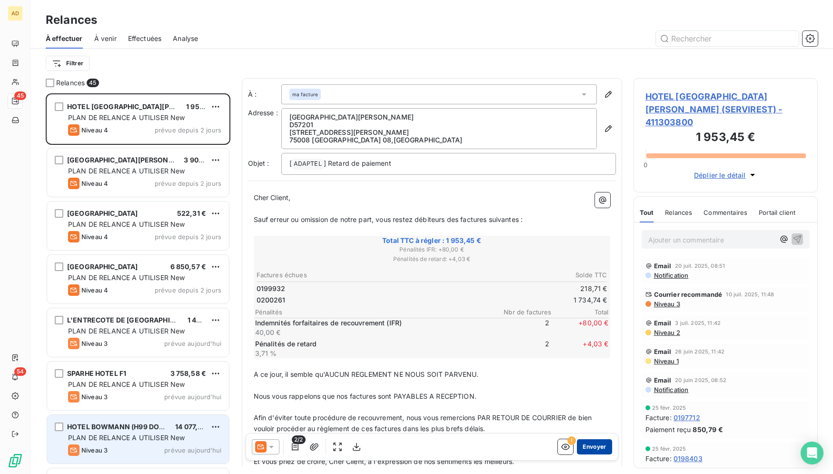
click at [585, 446] on button "Envoyer" at bounding box center [594, 446] width 35 height 15
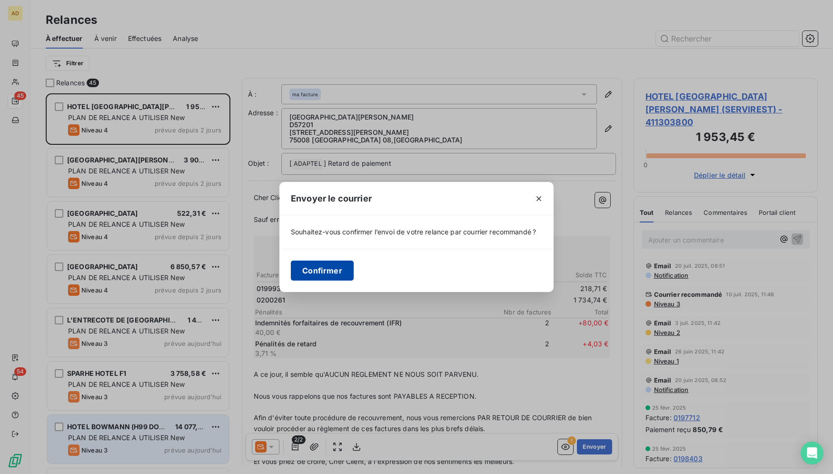
click at [315, 268] on button "Confirmer" at bounding box center [322, 270] width 63 height 20
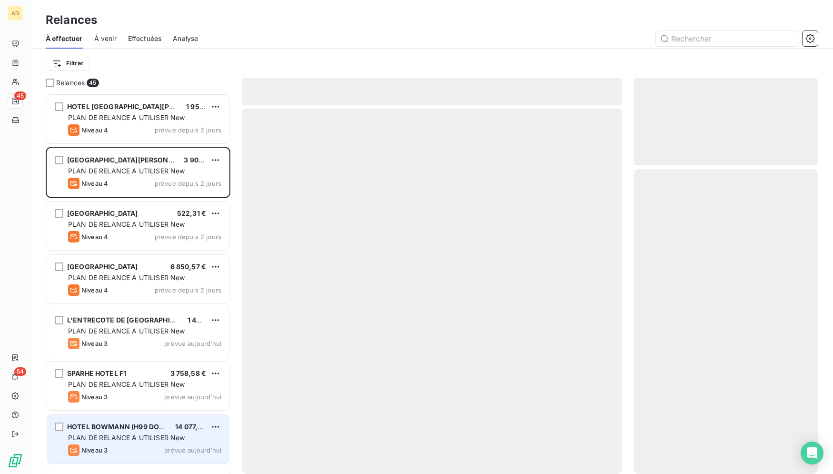
click at [316, 273] on div at bounding box center [432, 291] width 380 height 365
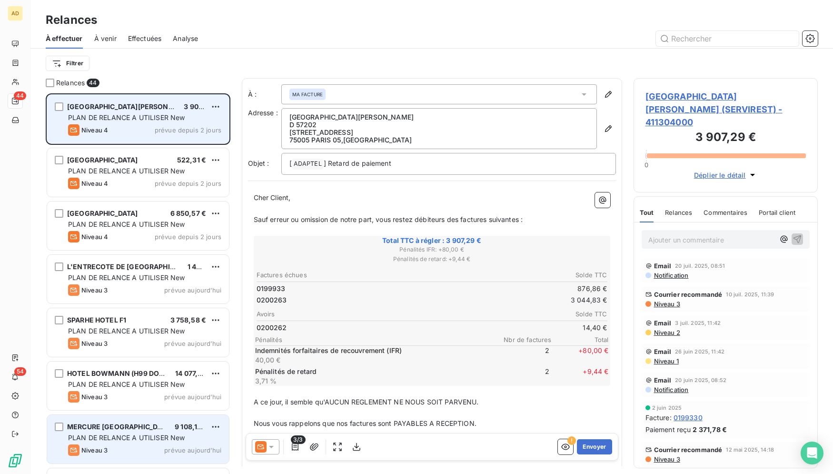
click at [153, 120] on span "PLAN DE RELANCE A UTILISER New" at bounding box center [126, 117] width 117 height 8
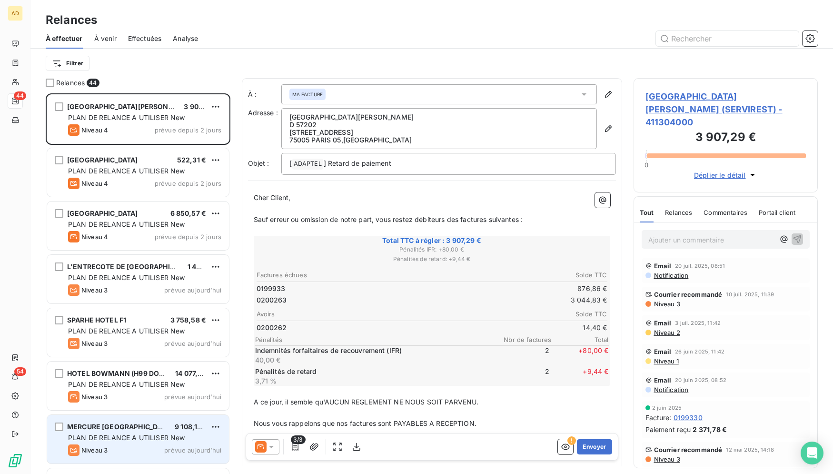
click at [270, 451] on div at bounding box center [266, 446] width 28 height 15
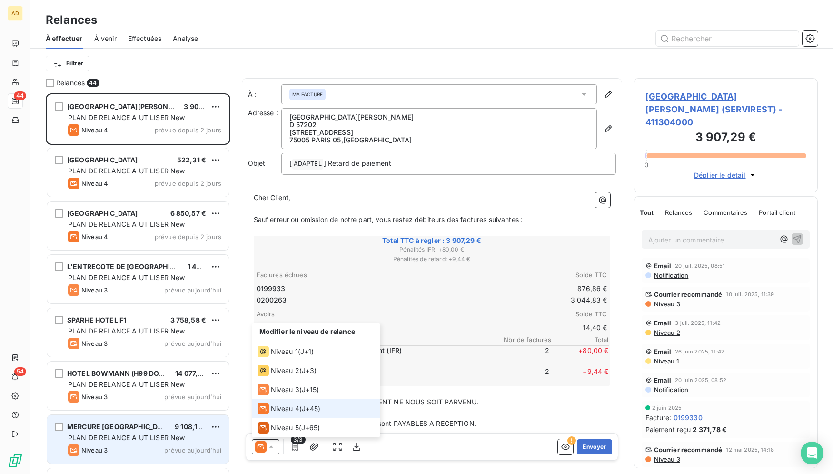
click at [270, 407] on div "Niveau 4" at bounding box center [279, 408] width 42 height 11
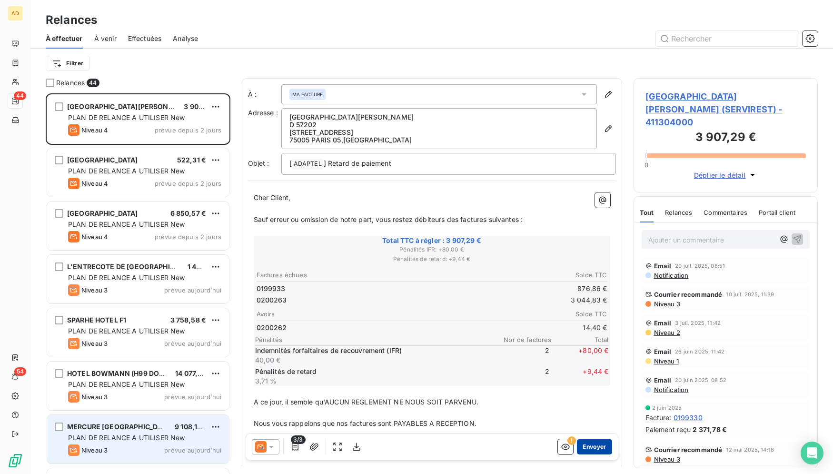
click at [600, 446] on button "Envoyer" at bounding box center [594, 446] width 35 height 15
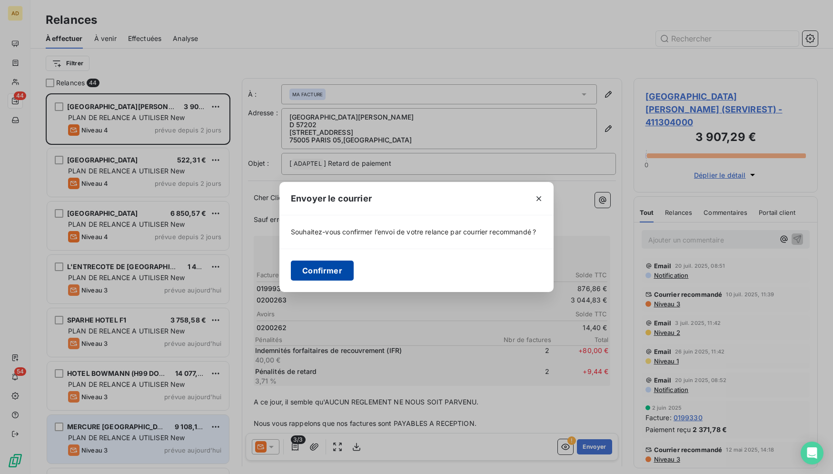
click at [331, 270] on button "Confirmer" at bounding box center [322, 270] width 63 height 20
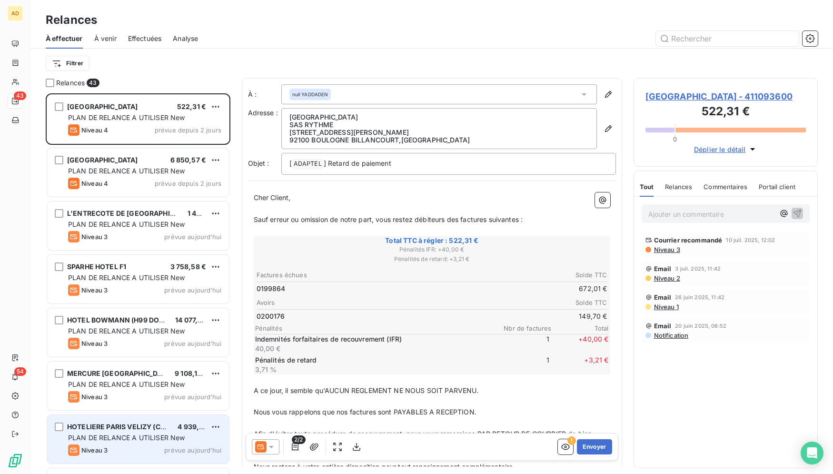
click at [269, 451] on icon at bounding box center [272, 447] width 10 height 10
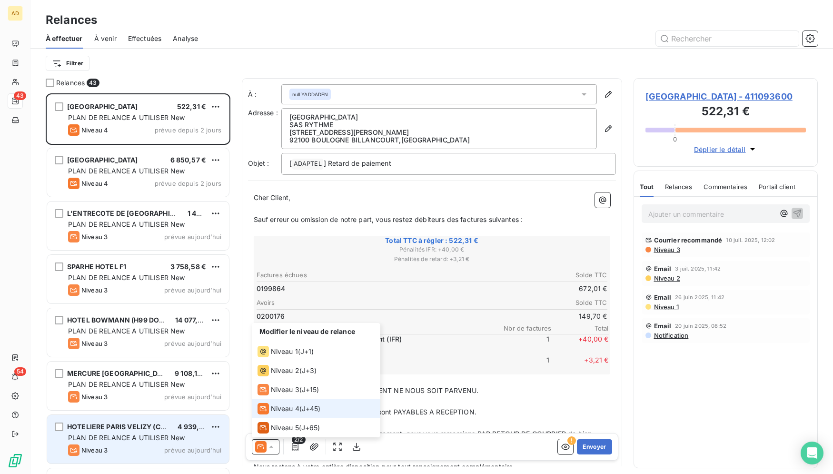
click at [282, 407] on span "Niveau 4" at bounding box center [285, 409] width 29 height 10
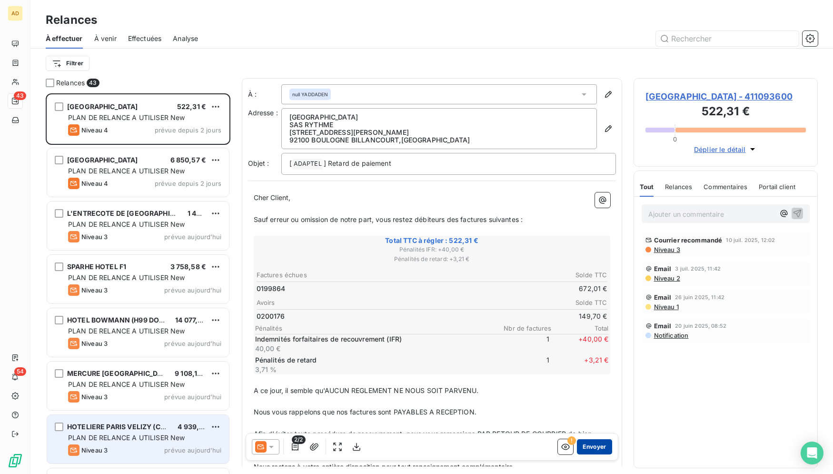
click at [586, 445] on button "Envoyer" at bounding box center [594, 446] width 35 height 15
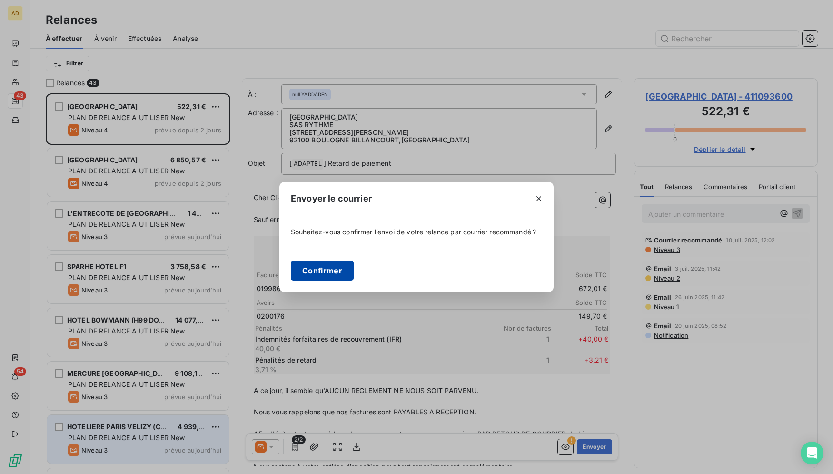
click at [331, 275] on button "Confirmer" at bounding box center [322, 270] width 63 height 20
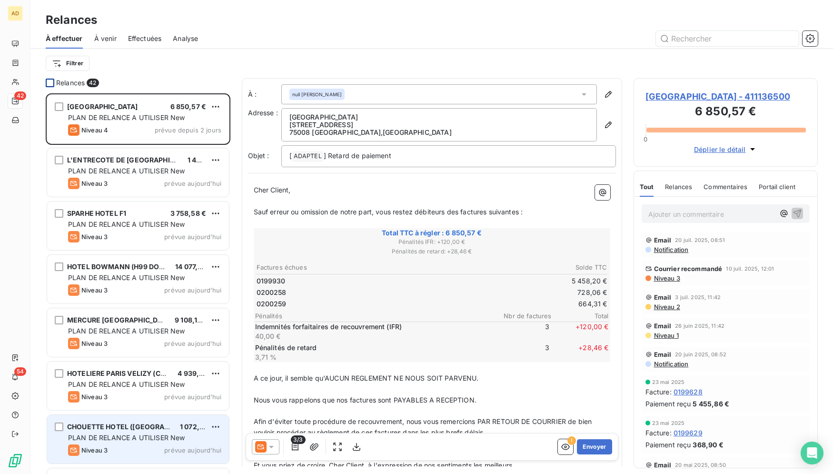
click at [52, 80] on div at bounding box center [50, 83] width 9 height 9
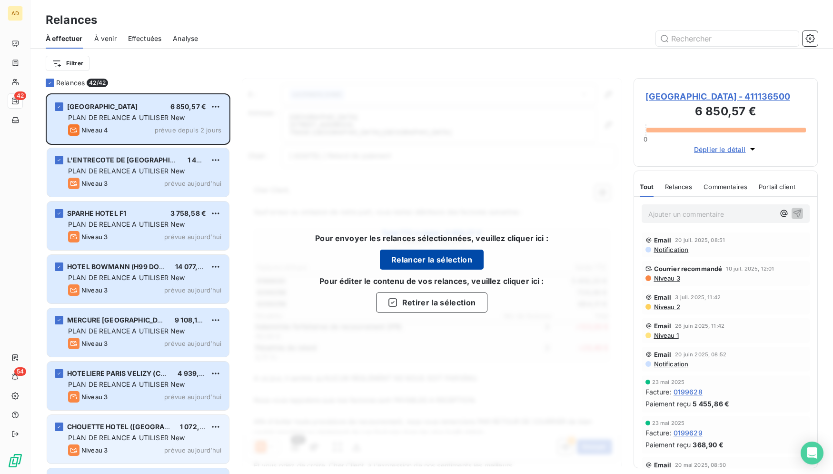
click at [450, 263] on button "Relancer la sélection" at bounding box center [432, 260] width 104 height 20
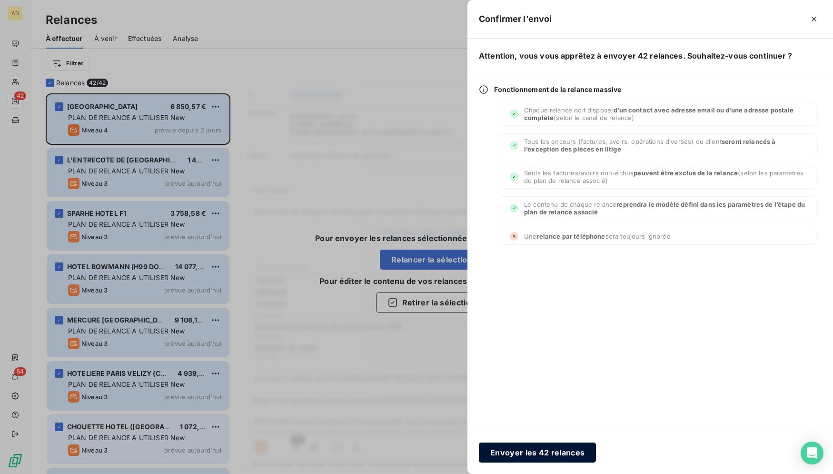
click at [554, 452] on button "Envoyer les 42 relances" at bounding box center [537, 452] width 117 height 20
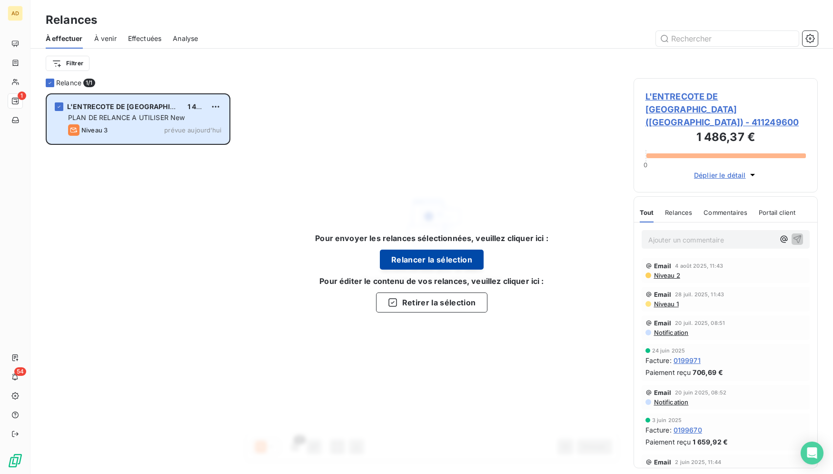
click at [456, 262] on button "Relancer la sélection" at bounding box center [432, 260] width 104 height 20
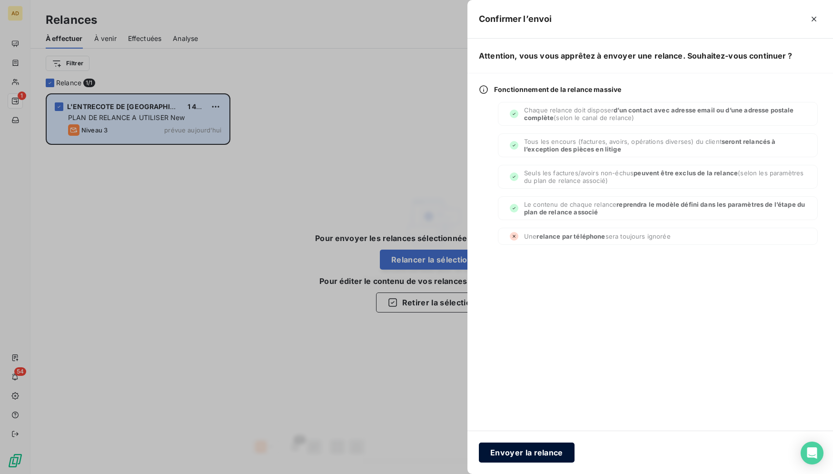
click at [551, 450] on button "Envoyer la relance" at bounding box center [527, 452] width 96 height 20
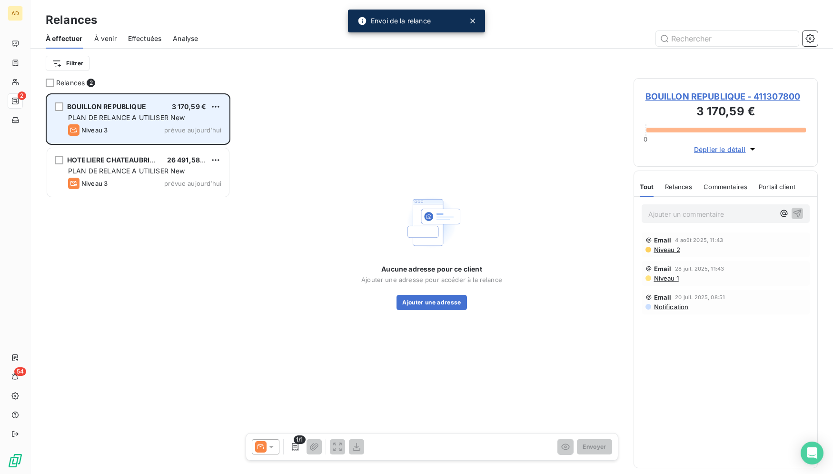
click at [159, 115] on span "PLAN DE RELANCE A UTILISER New" at bounding box center [126, 117] width 117 height 8
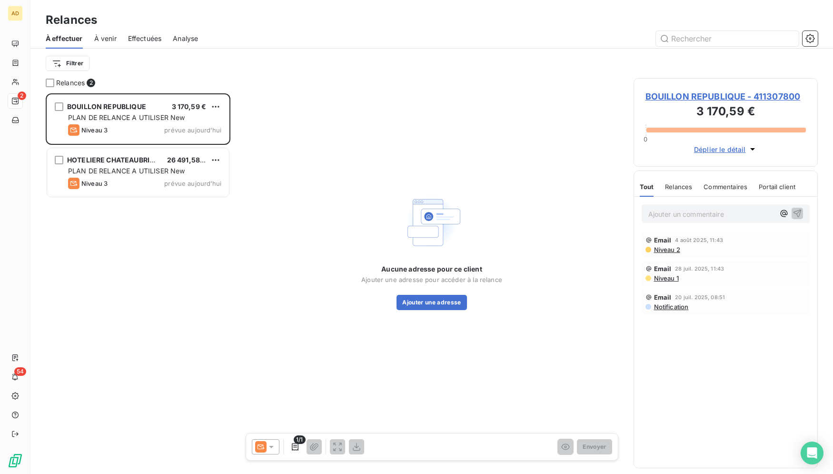
click at [272, 452] on div at bounding box center [266, 446] width 28 height 15
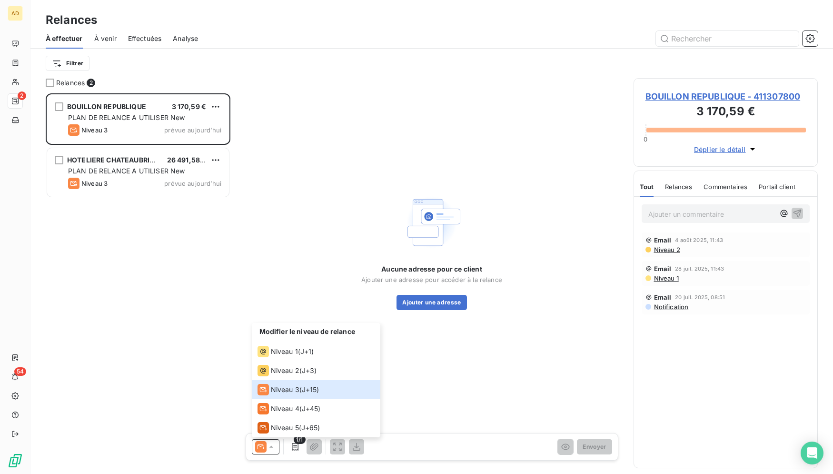
click at [245, 260] on div "Aucune adresse pour ce client Ajouter une adresse pour accéder à la relance Ajo…" at bounding box center [432, 250] width 380 height 345
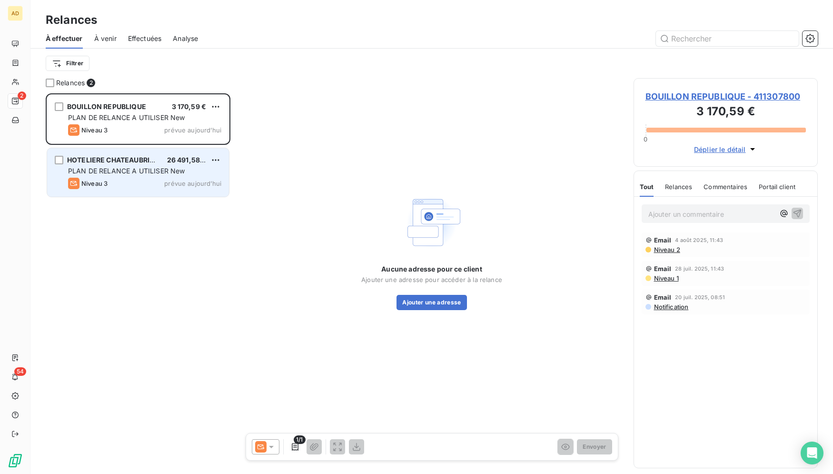
click at [115, 180] on div "Niveau 3 prévue aujourd’hui" at bounding box center [144, 183] width 153 height 11
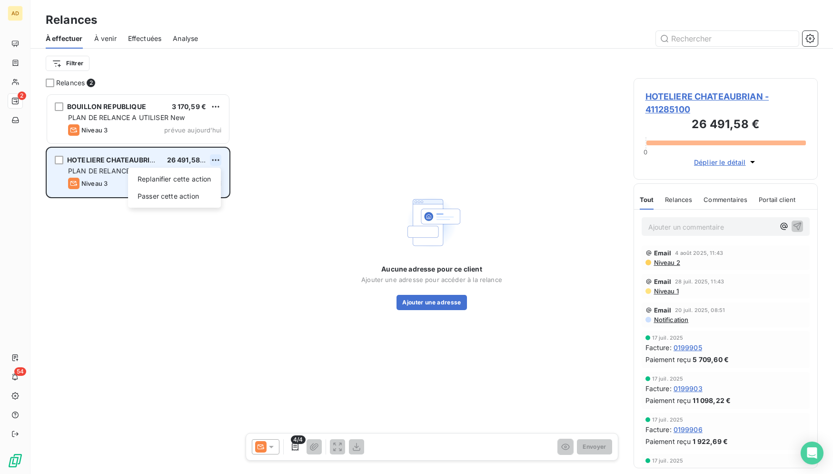
scroll to position [372, 176]
click at [185, 176] on div "Replanifier cette action" at bounding box center [174, 178] width 85 height 15
select select "7"
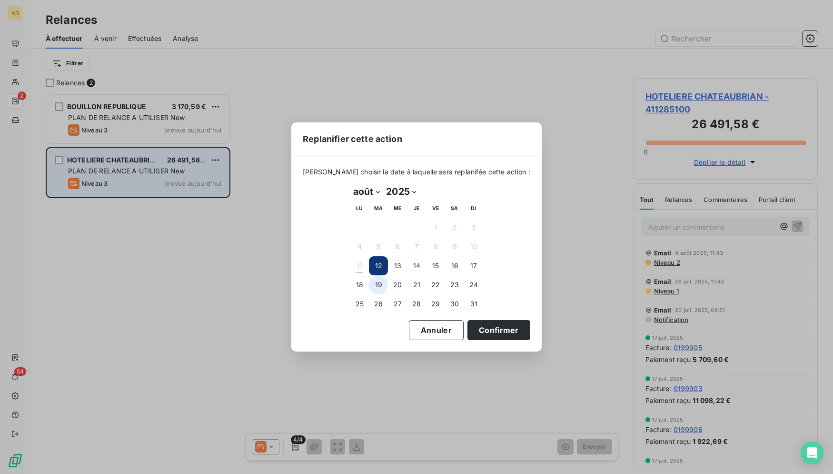
click at [387, 287] on button "19" at bounding box center [378, 284] width 19 height 19
click at [480, 332] on button "Confirmer" at bounding box center [499, 330] width 63 height 20
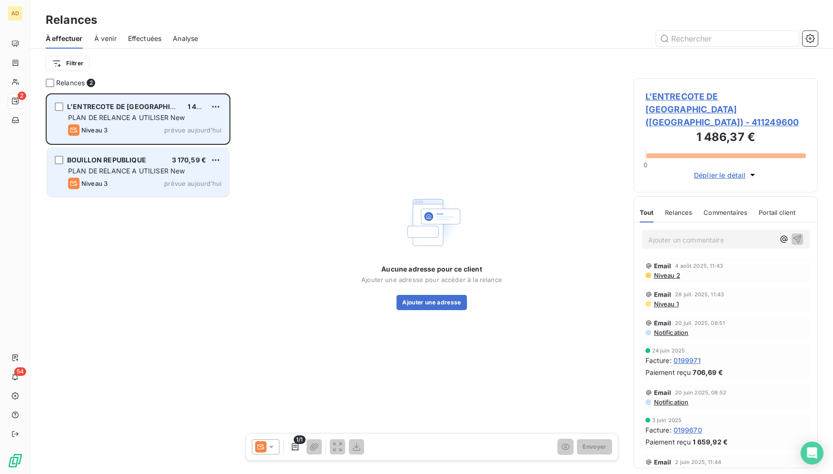
click at [106, 124] on div "Niveau 3" at bounding box center [88, 129] width 40 height 11
click at [209, 110] on div "L'ENTRECOTE DE PARIS (MARIGNAN) 1 486,37 €" at bounding box center [144, 106] width 153 height 9
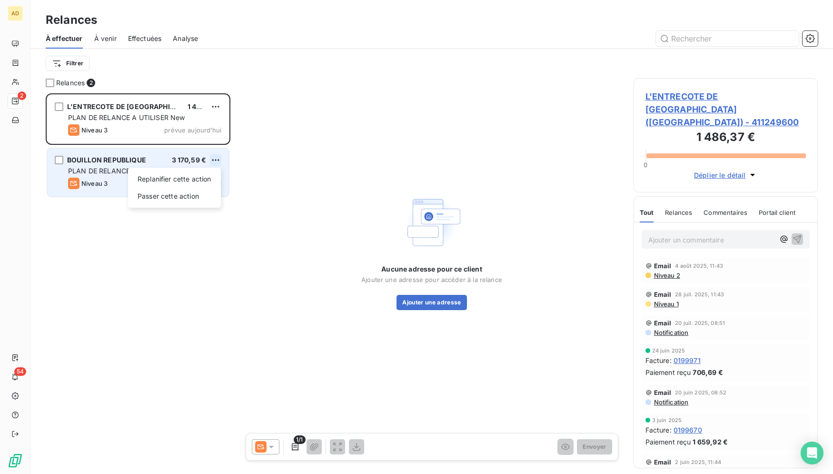
scroll to position [372, 176]
click at [209, 175] on div "Replanifier cette action" at bounding box center [174, 178] width 85 height 15
select select "7"
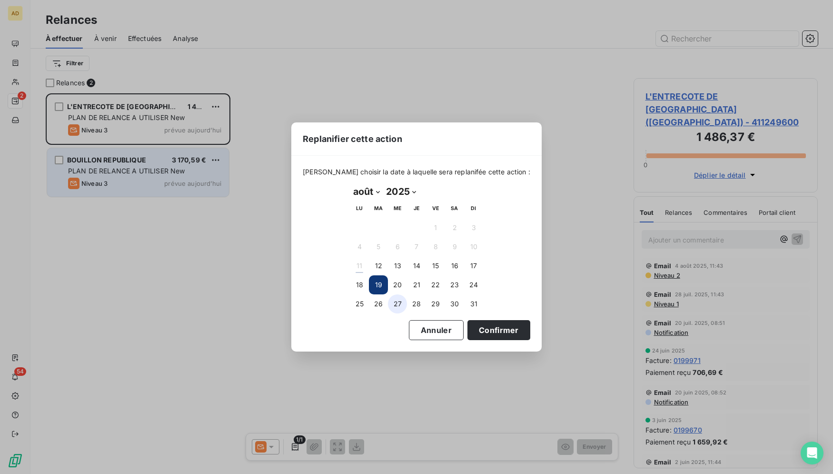
click at [402, 302] on button "27" at bounding box center [397, 303] width 19 height 19
click at [468, 327] on button "Confirmer" at bounding box center [499, 330] width 63 height 20
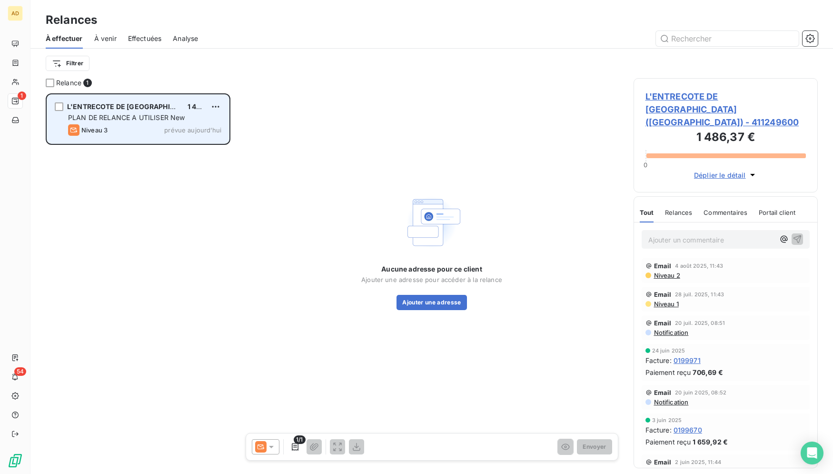
click at [224, 106] on div "L'ENTRECOTE DE PARIS (MARIGNAN) 1 486,37 € PLAN DE RELANCE A UTILISER New Nivea…" at bounding box center [138, 119] width 182 height 49
click at [190, 122] on div "Replanifier cette action" at bounding box center [174, 125] width 85 height 15
select select "7"
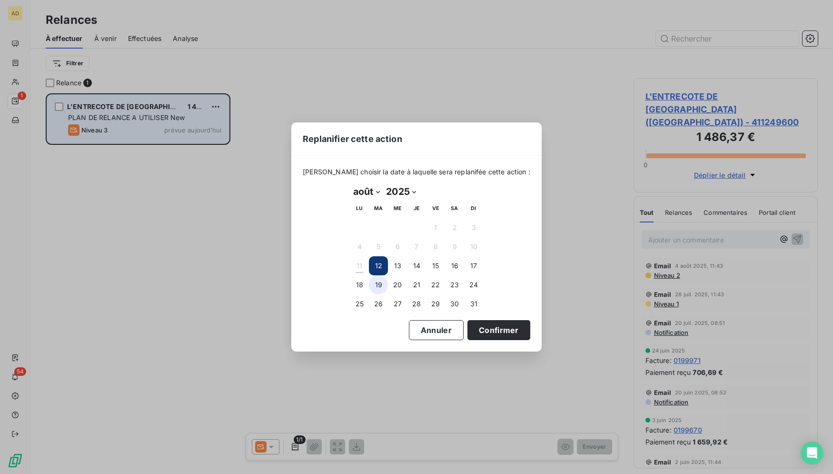
click at [382, 286] on button "19" at bounding box center [378, 284] width 19 height 19
click at [490, 337] on button "Confirmer" at bounding box center [499, 330] width 63 height 20
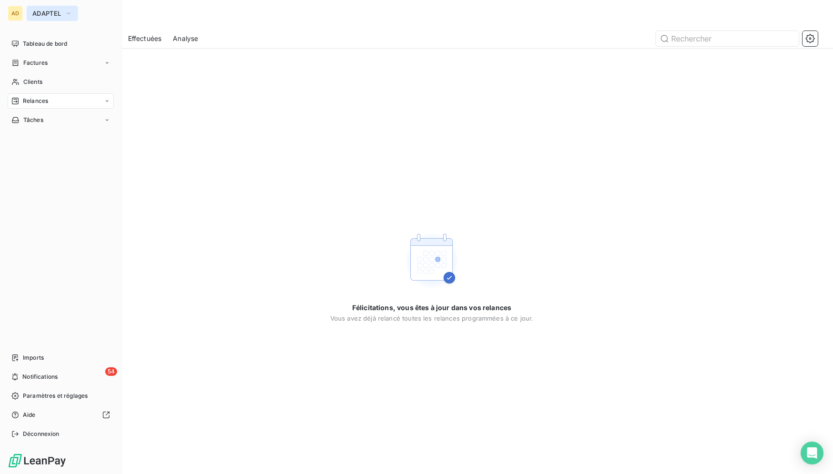
click at [38, 12] on span "ADAPTEL" at bounding box center [46, 14] width 29 height 8
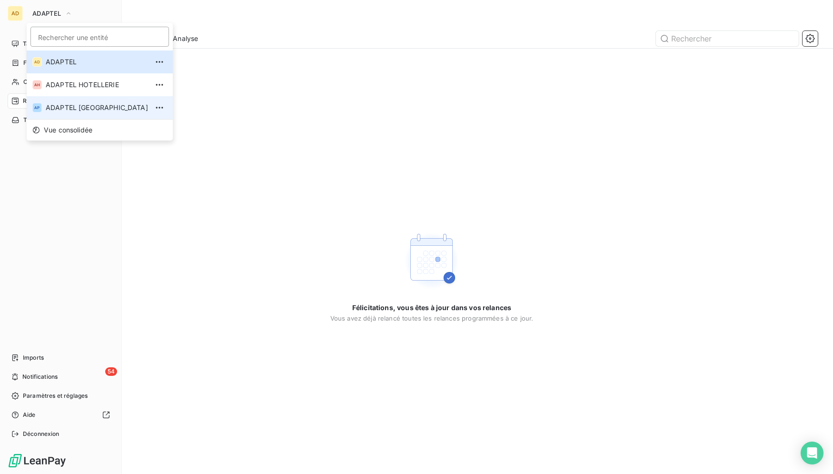
click at [69, 110] on span "ADAPTEL PARIS" at bounding box center [97, 108] width 102 height 10
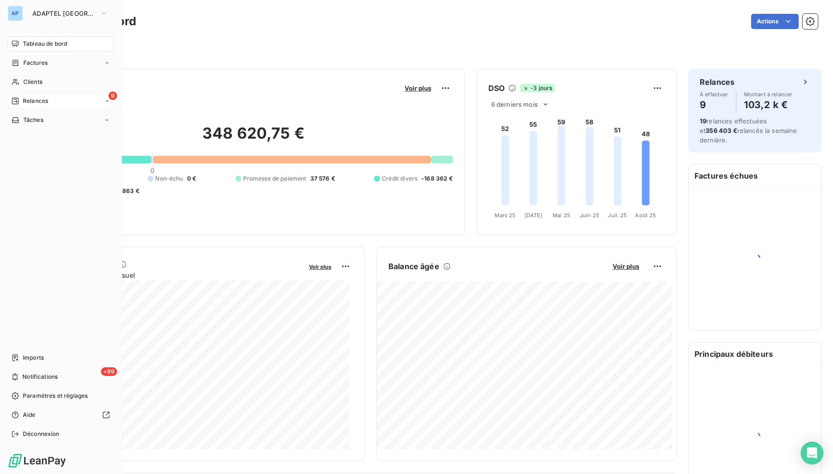
click at [17, 103] on icon at bounding box center [15, 101] width 8 height 8
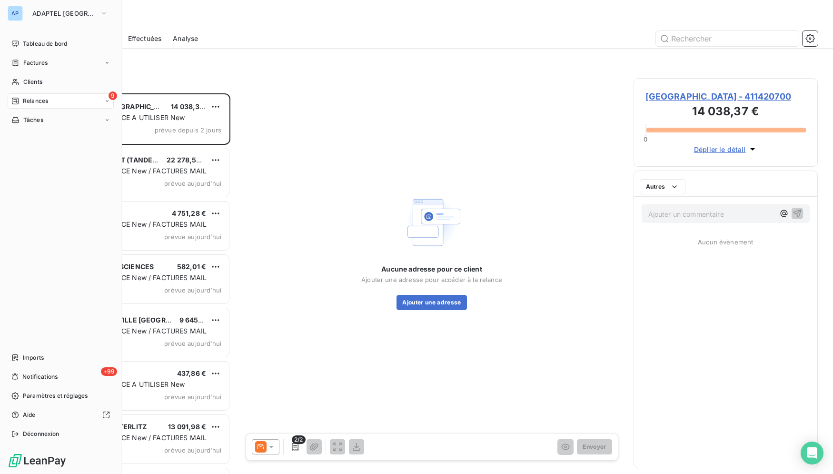
scroll to position [372, 176]
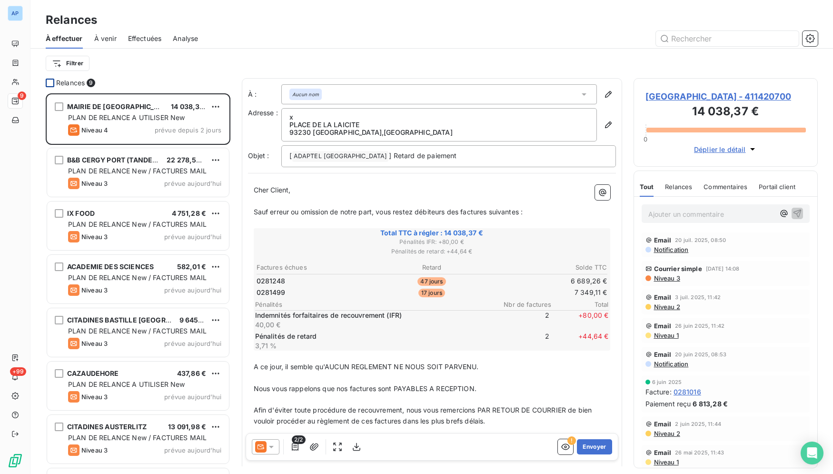
click at [46, 87] on div at bounding box center [50, 83] width 9 height 9
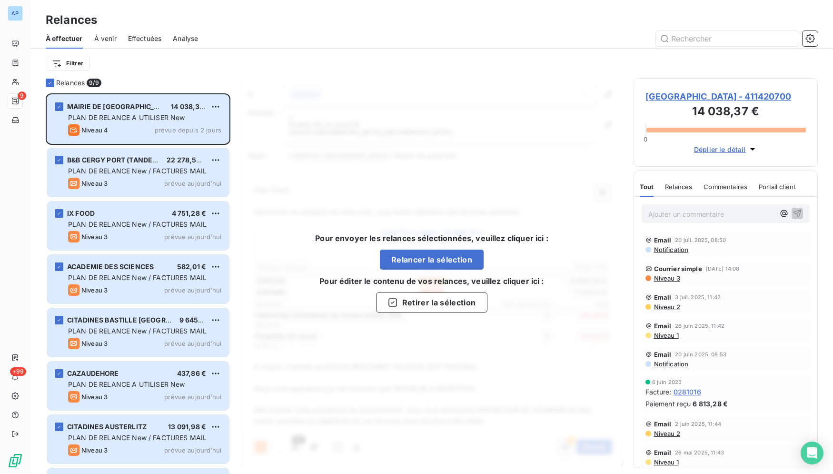
click at [62, 78] on div "Relances 9/ 9 MAIRIE DE ROMAINVILLE 14 038,37 € PLAN DE RELANCE A UTILISER New …" at bounding box center [431, 276] width 803 height 396
click at [184, 85] on div "Relances 9/ 9" at bounding box center [138, 83] width 185 height 10
click at [418, 252] on button "Relancer la sélection" at bounding box center [432, 260] width 104 height 20
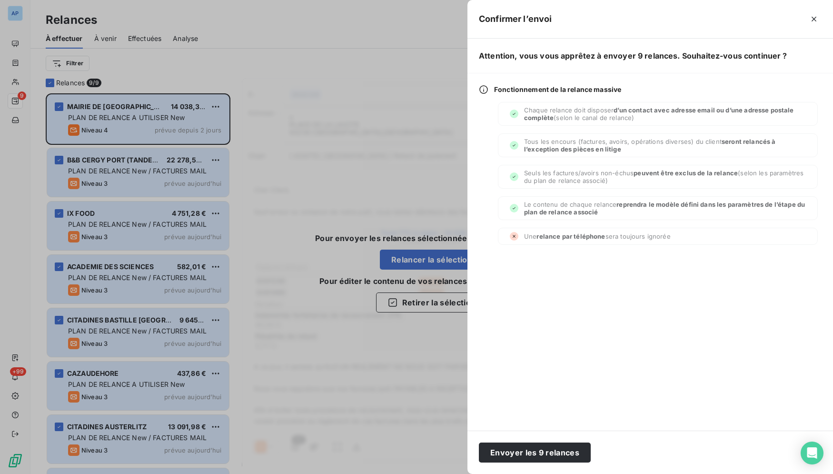
click at [419, 259] on div at bounding box center [416, 237] width 833 height 474
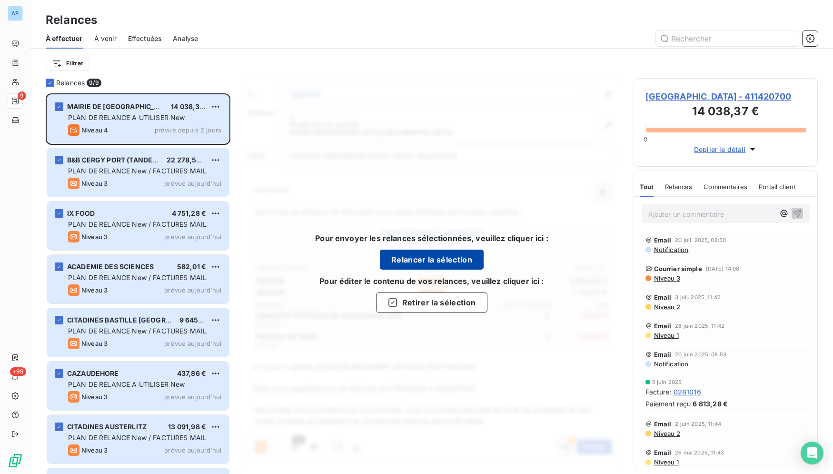
click at [457, 259] on button "Relancer la sélection" at bounding box center [432, 260] width 104 height 20
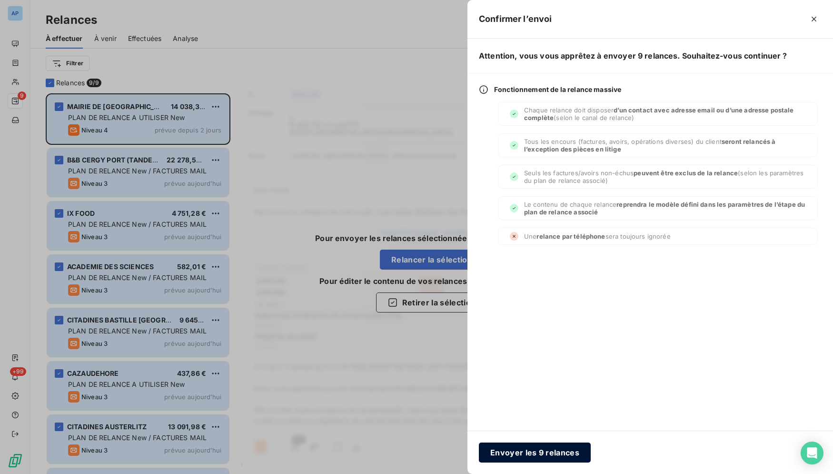
click at [534, 455] on button "Envoyer les 9 relances" at bounding box center [535, 452] width 112 height 20
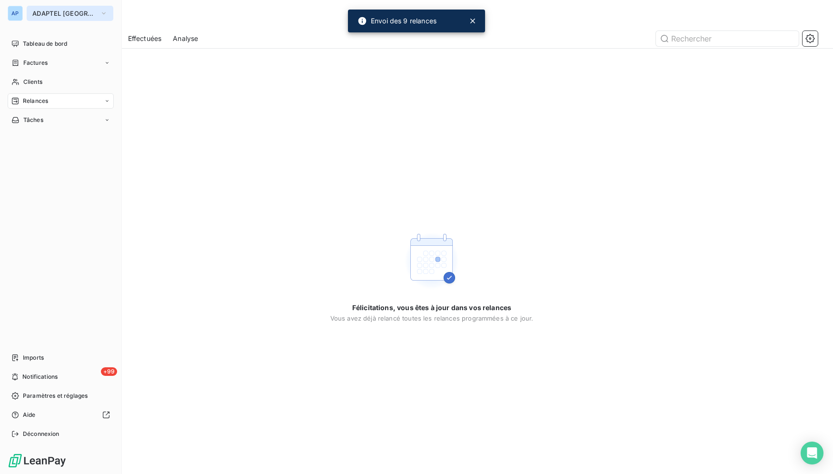
click at [37, 16] on span "ADAPTEL PARIS" at bounding box center [64, 14] width 64 height 8
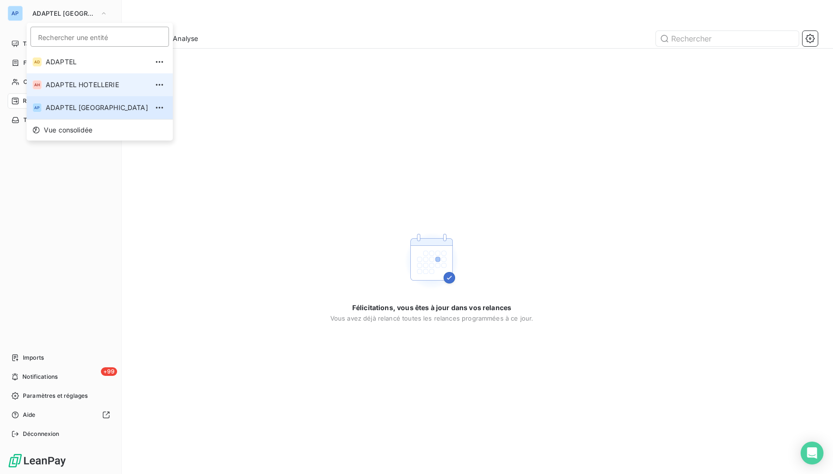
click at [79, 92] on li "AH ADAPTEL HOTELLERIE" at bounding box center [100, 84] width 146 height 23
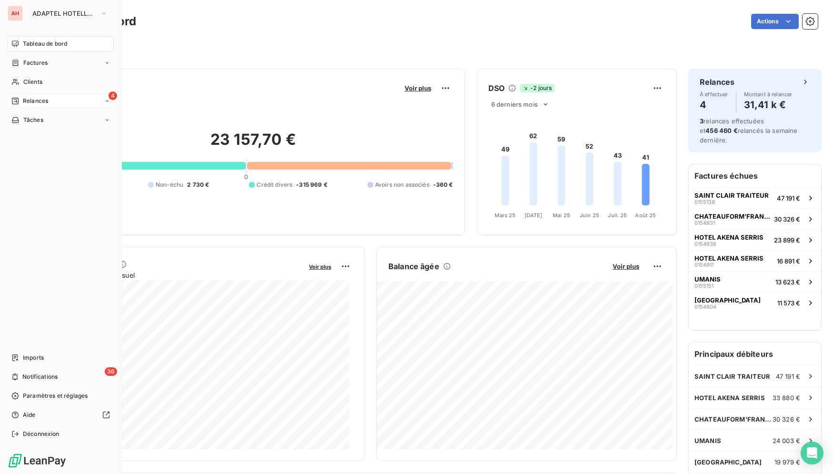
click at [13, 102] on icon at bounding box center [15, 101] width 8 height 8
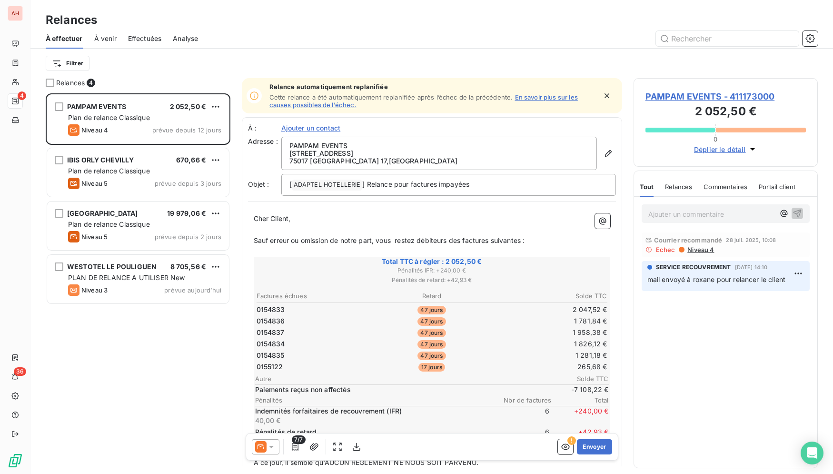
scroll to position [372, 176]
click at [51, 84] on div at bounding box center [50, 83] width 9 height 9
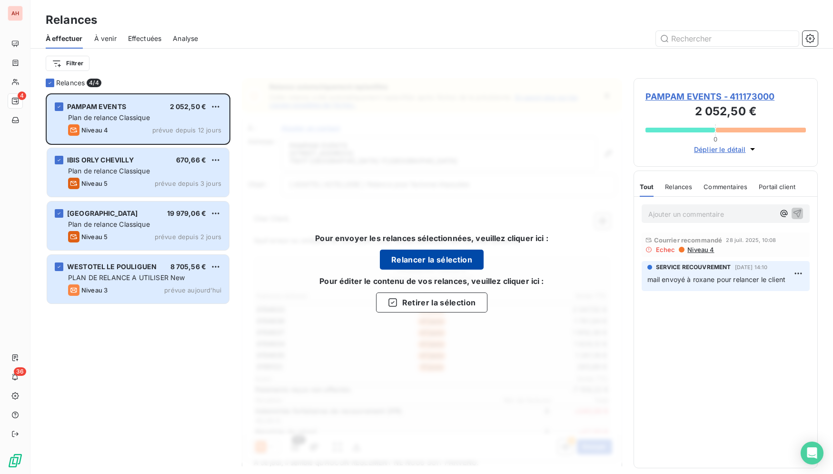
click at [479, 257] on button "Relancer la sélection" at bounding box center [432, 260] width 104 height 20
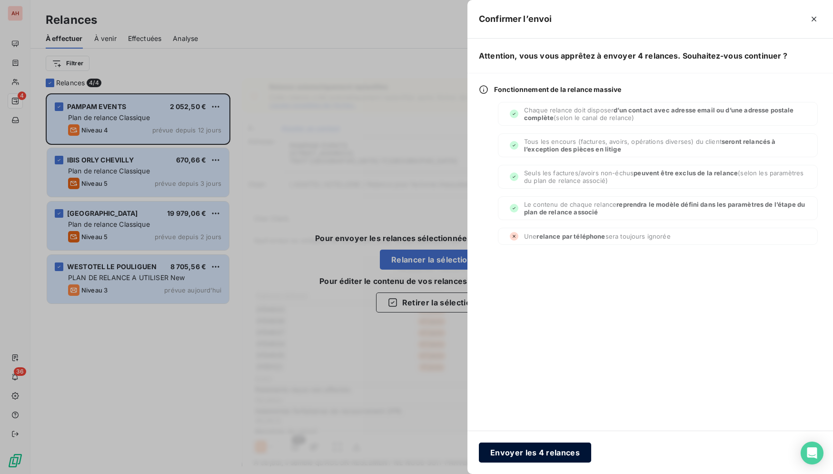
click at [551, 453] on button "Envoyer les 4 relances" at bounding box center [535, 452] width 112 height 20
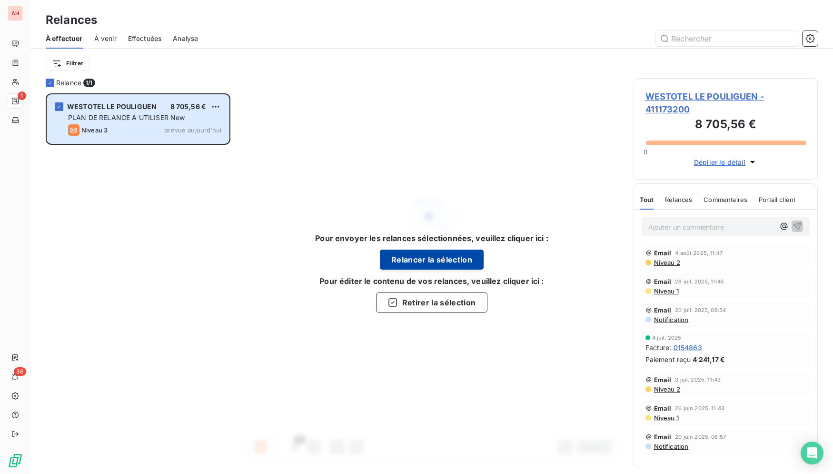
click at [402, 261] on button "Relancer la sélection" at bounding box center [432, 260] width 104 height 20
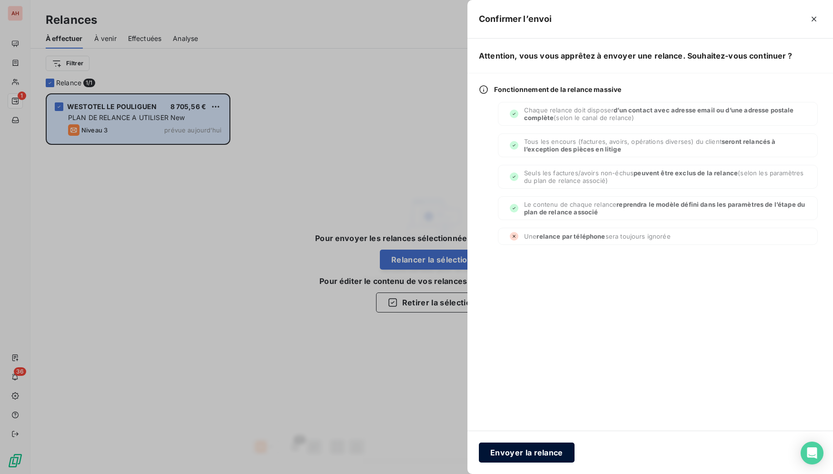
click at [567, 451] on button "Envoyer la relance" at bounding box center [527, 452] width 96 height 20
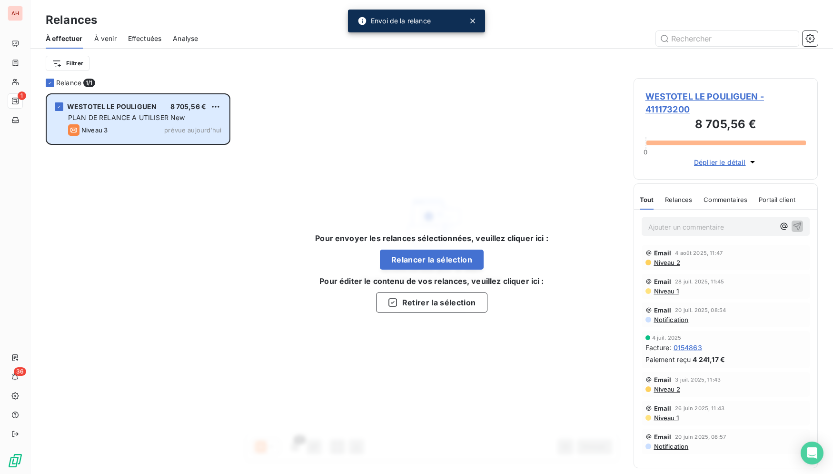
click at [124, 278] on div "WESTOTEL LE POULIGUEN 8 705,56 € PLAN DE RELANCE A UTILISER New Niveau 3 prévue…" at bounding box center [138, 283] width 185 height 380
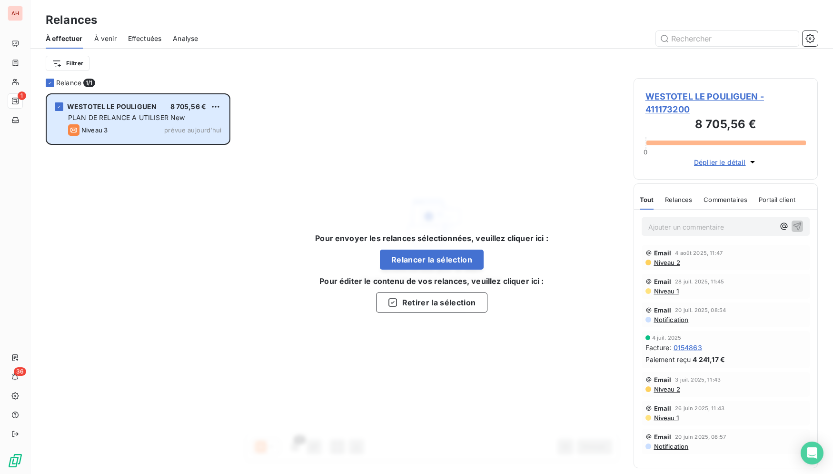
scroll to position [372, 176]
click at [163, 147] on div "WESTOTEL LE POULIGUEN 8 705,56 € PLAN DE RELANCE A UTILISER New Niveau 3 prévue…" at bounding box center [138, 283] width 185 height 380
click at [223, 86] on div "Relance 1/ 1" at bounding box center [138, 83] width 185 height 10
click at [691, 103] on span "WESTOTEL LE POULIGUEN - 411173200" at bounding box center [726, 103] width 161 height 26
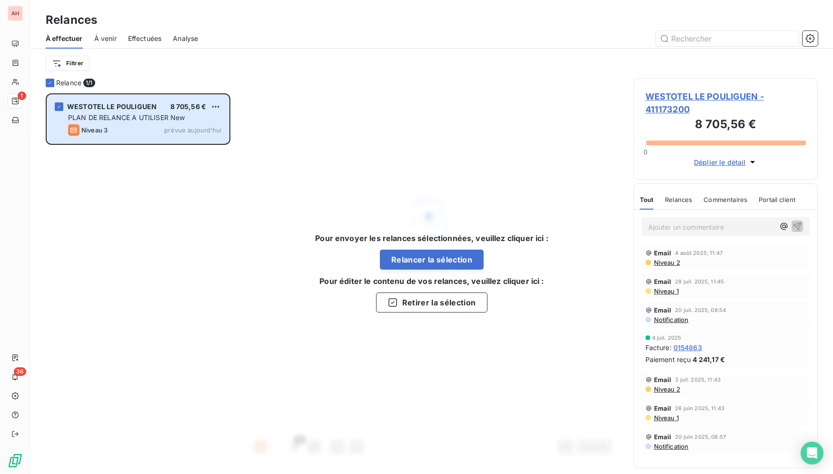
click at [201, 295] on div "WESTOTEL LE POULIGUEN 8 705,56 € PLAN DE RELANCE A UTILISER New Niveau 3 prévue…" at bounding box center [138, 283] width 185 height 380
click at [414, 263] on button "Relancer la sélection" at bounding box center [432, 260] width 104 height 20
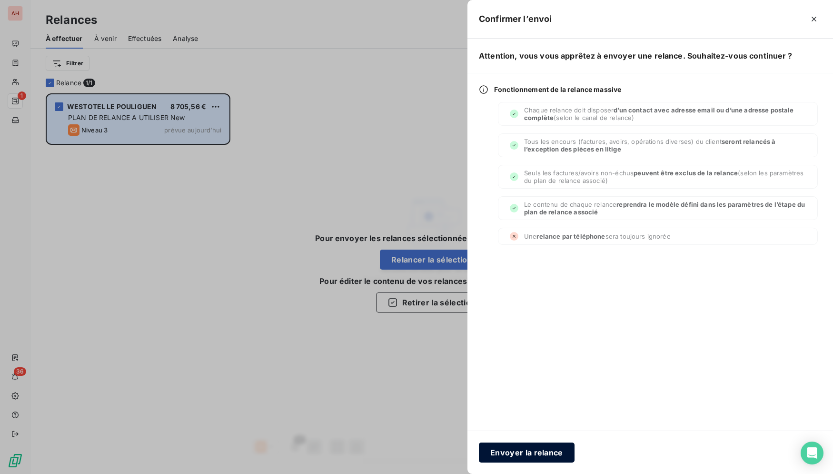
click at [512, 461] on button "Envoyer la relance" at bounding box center [527, 452] width 96 height 20
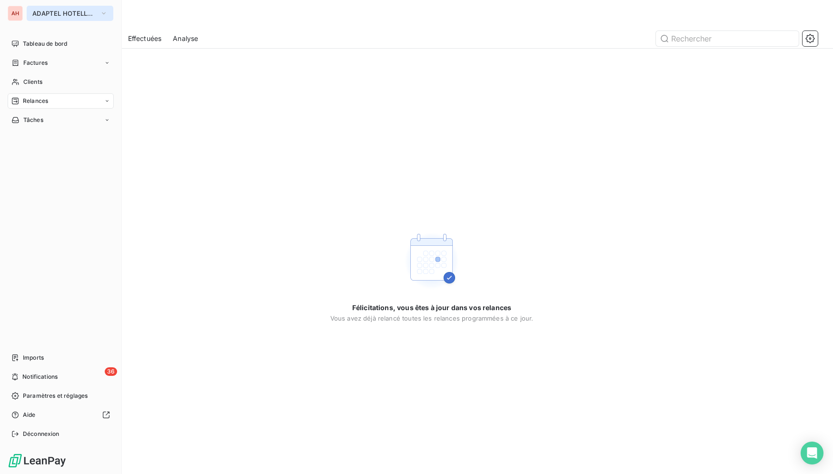
click at [45, 9] on button "ADAPTEL HOTELLERIE" at bounding box center [70, 13] width 87 height 15
click at [51, 81] on div "Clients" at bounding box center [61, 81] width 106 height 15
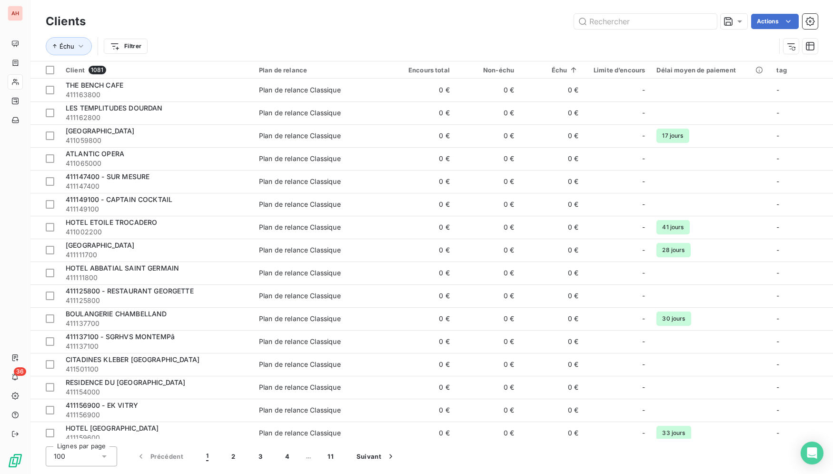
click at [251, 28] on div "Actions" at bounding box center [457, 21] width 721 height 15
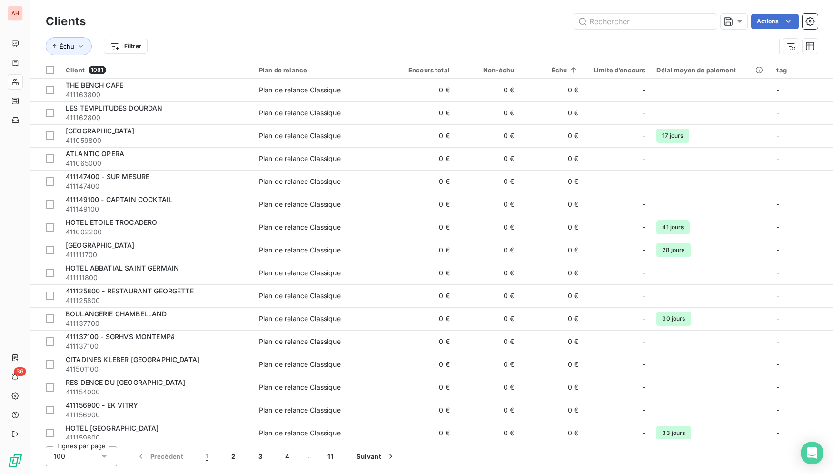
click at [251, 28] on div "Actions" at bounding box center [457, 21] width 721 height 15
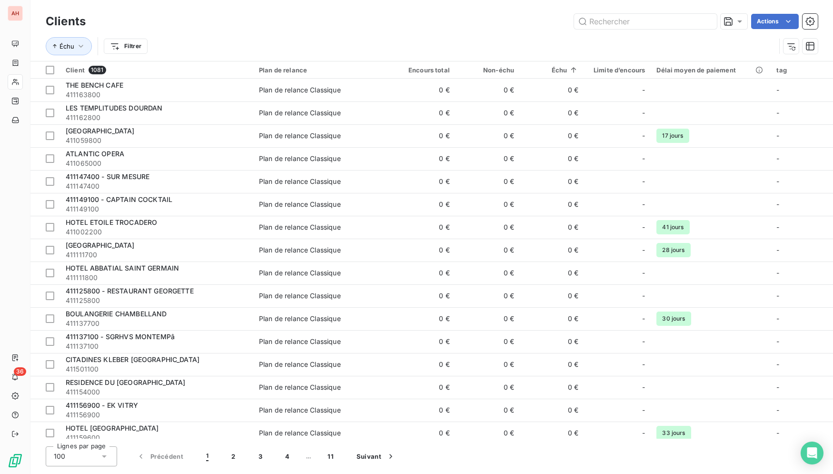
click at [251, 29] on div "Actions" at bounding box center [457, 21] width 721 height 15
drag, startPoint x: 251, startPoint y: 29, endPoint x: 250, endPoint y: 37, distance: 8.3
click at [250, 37] on div "Clients Actions Échu Filtrer" at bounding box center [432, 36] width 772 height 50
click at [251, 33] on div "Échu Filtrer" at bounding box center [432, 46] width 772 height 30
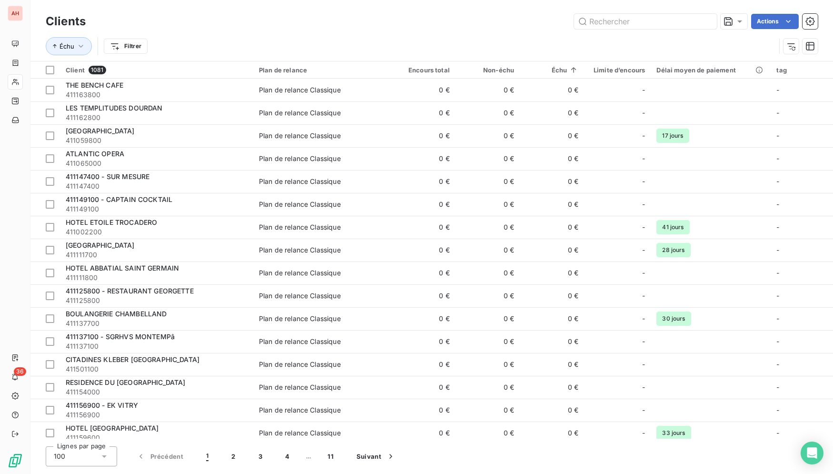
scroll to position [3, 0]
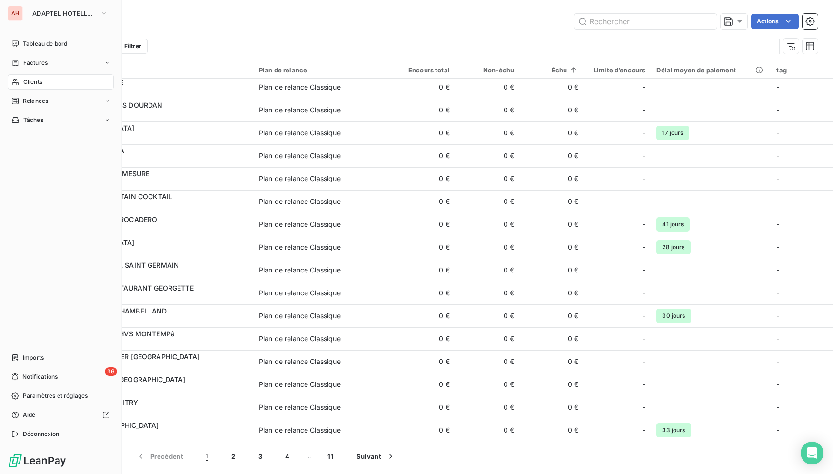
click at [31, 84] on span "Clients" at bounding box center [32, 82] width 19 height 9
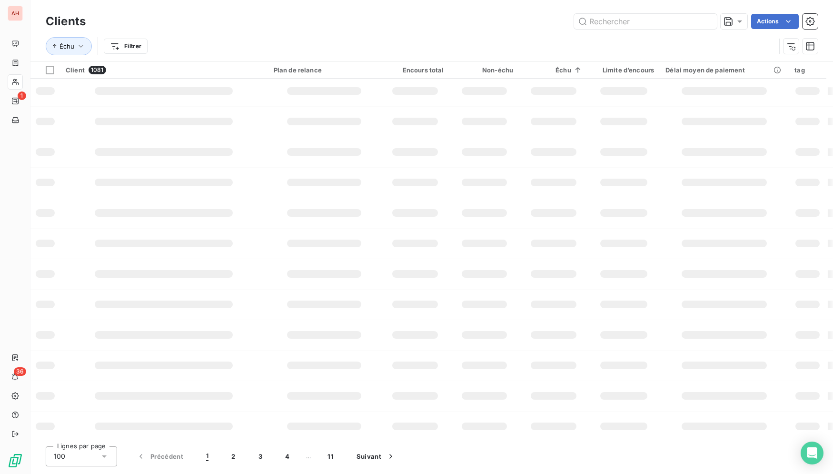
click at [22, 11] on div "AH" at bounding box center [15, 13] width 15 height 15
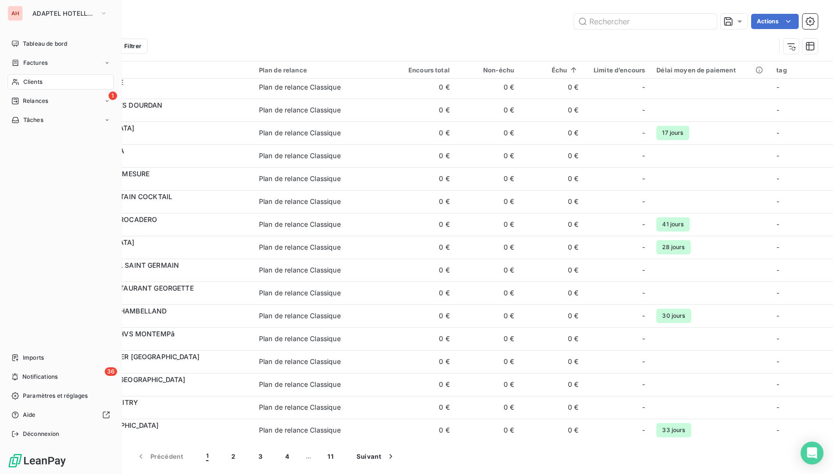
click at [27, 2] on div "AH ADAPTEL HOTELLERIE Tableau de bord Factures Clients 1 Relances Tâches Import…" at bounding box center [61, 237] width 122 height 474
click at [41, 18] on button "ADAPTEL HOTELLERIE" at bounding box center [70, 13] width 87 height 15
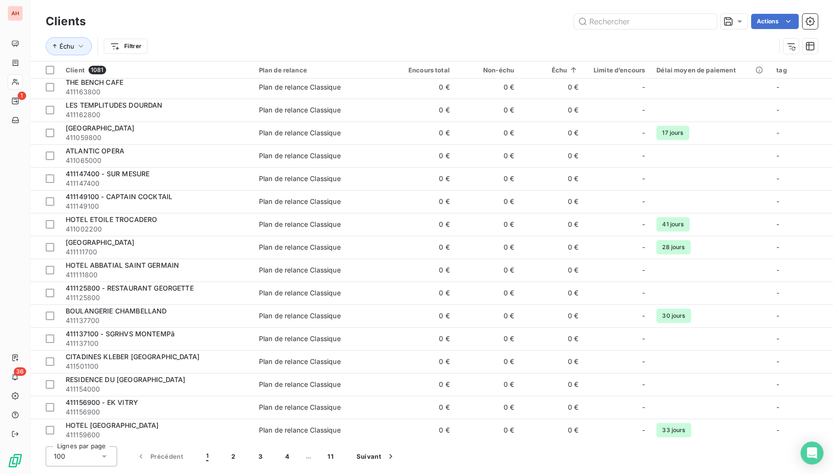
click at [321, 28] on div "Actions" at bounding box center [457, 21] width 721 height 15
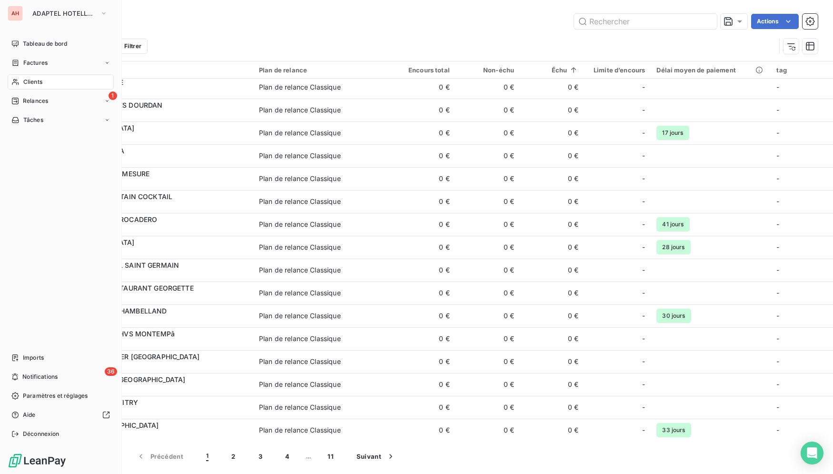
click at [37, 72] on nav "Tableau de bord Factures Clients 1 Relances Tâches" at bounding box center [61, 81] width 106 height 91
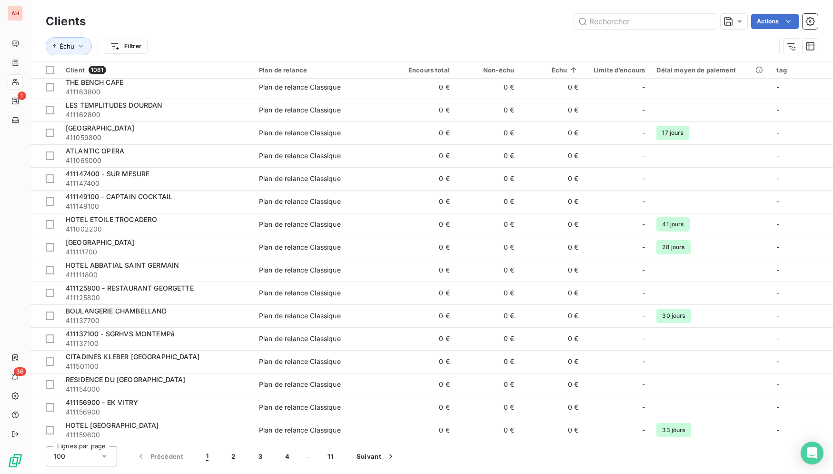
click at [690, 34] on div "Échu Filtrer" at bounding box center [432, 46] width 772 height 30
click at [686, 24] on input "text" at bounding box center [645, 21] width 143 height 15
type input "X"
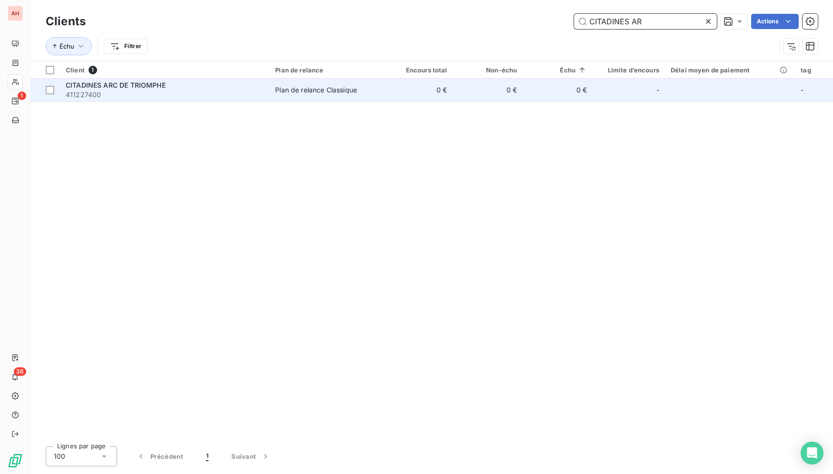
type input "CITADINES AR"
click at [533, 90] on td "0 €" at bounding box center [558, 90] width 70 height 23
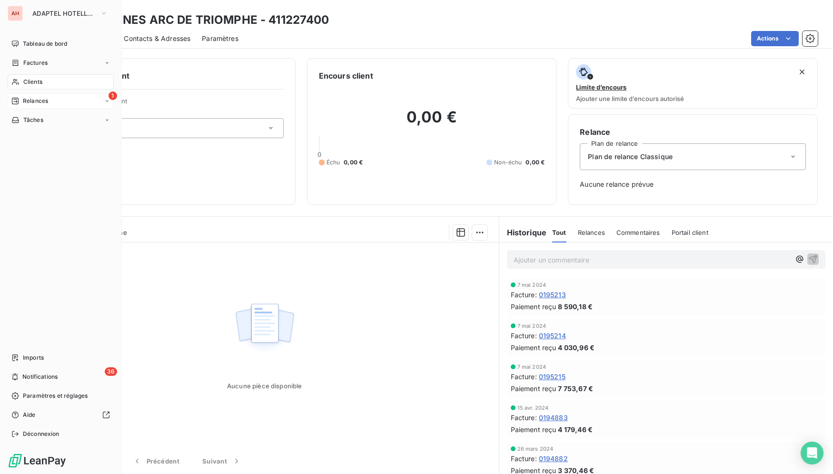
click at [49, 101] on div "1 Relances" at bounding box center [61, 100] width 106 height 15
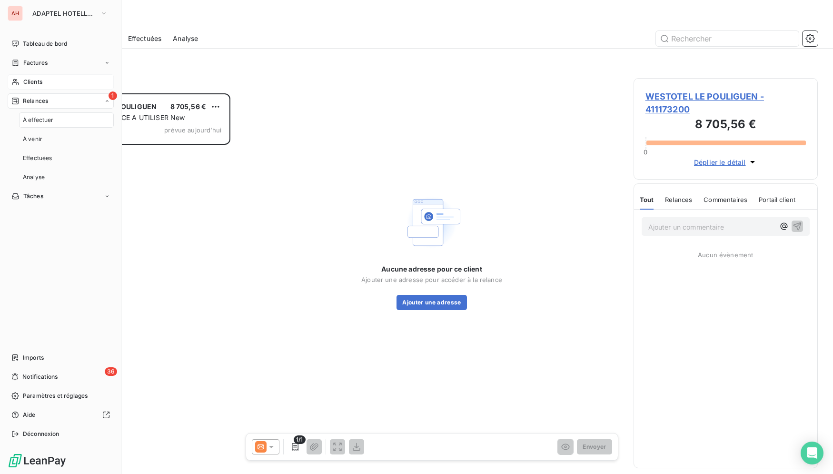
scroll to position [372, 176]
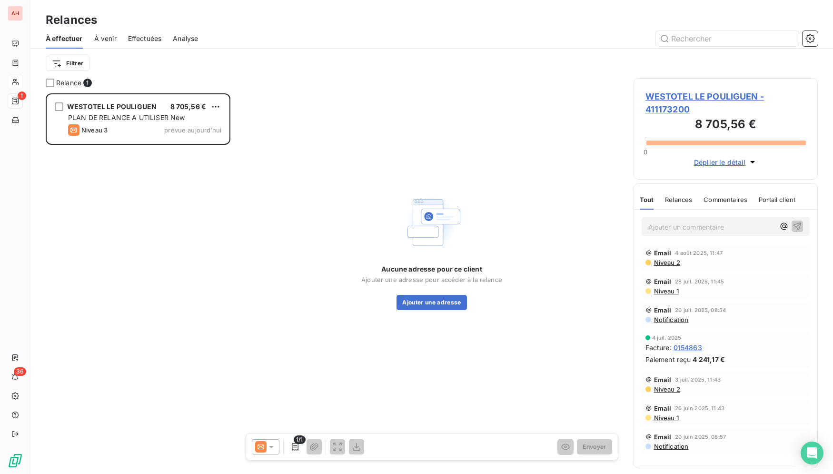
click at [268, 442] on icon at bounding box center [272, 447] width 10 height 10
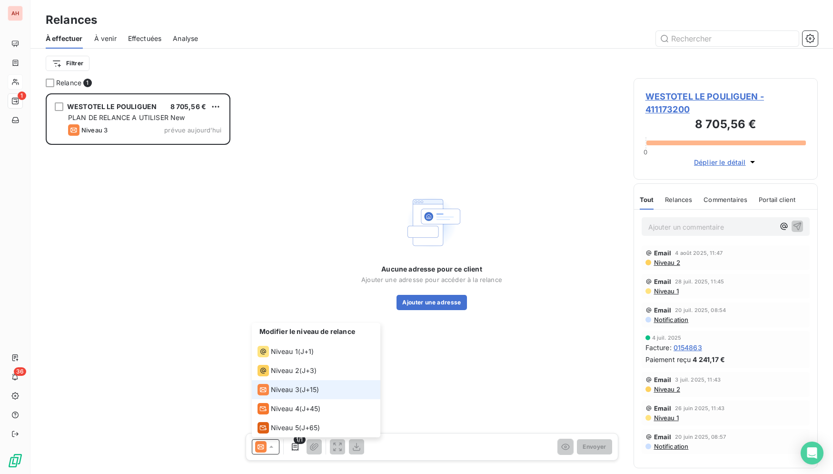
click at [298, 395] on div "Niveau 3" at bounding box center [279, 389] width 42 height 11
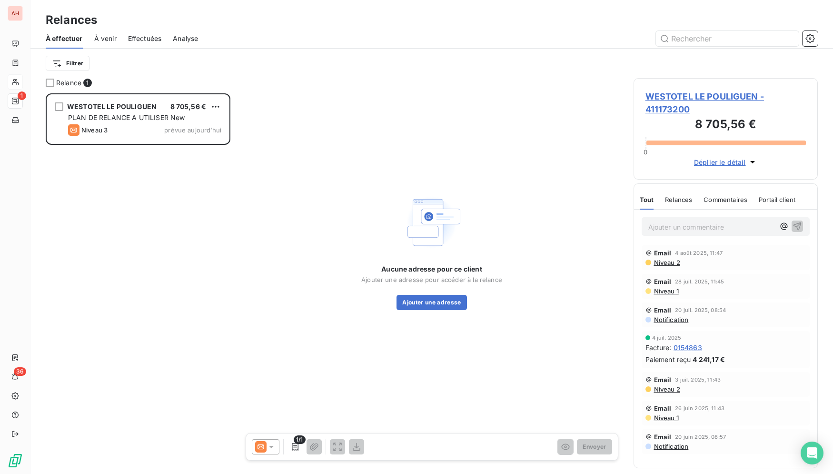
click at [696, 103] on span "WESTOTEL LE POULIGUEN - 411173200" at bounding box center [726, 103] width 161 height 26
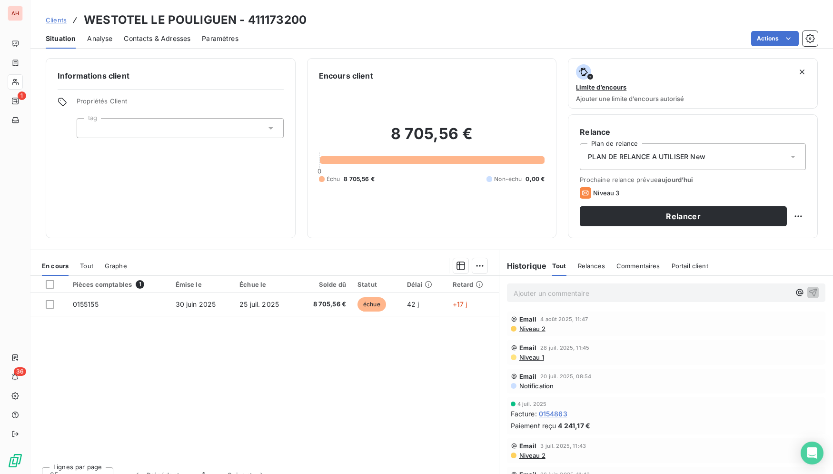
click at [225, 329] on div "Pièces comptables 1 Émise le Échue le Solde dû Statut Délai Retard 0155155 30 j…" at bounding box center [264, 367] width 469 height 183
click at [348, 450] on div "Pièces comptables 1 Émise le Échue le Solde dû Statut Délai Retard 0155155 30 j…" at bounding box center [264, 367] width 469 height 183
click at [386, 44] on div "Actions" at bounding box center [534, 38] width 568 height 15
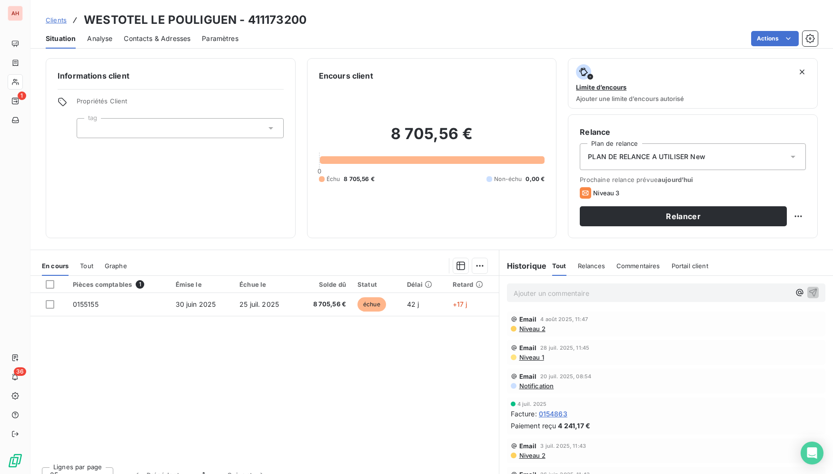
click at [386, 44] on div "Actions" at bounding box center [534, 38] width 568 height 15
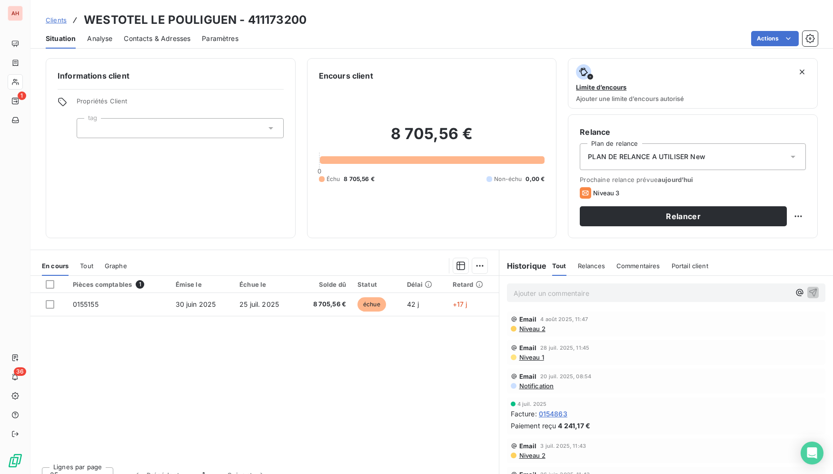
click at [386, 44] on div "Actions" at bounding box center [534, 38] width 568 height 15
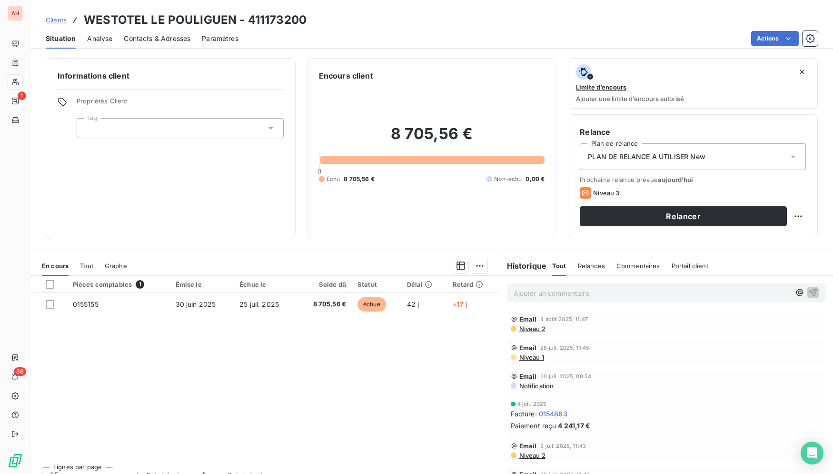
click at [386, 44] on div "Actions" at bounding box center [534, 38] width 568 height 15
click at [409, 37] on div "Actions" at bounding box center [534, 38] width 568 height 15
click at [259, 43] on div "Actions" at bounding box center [534, 38] width 568 height 15
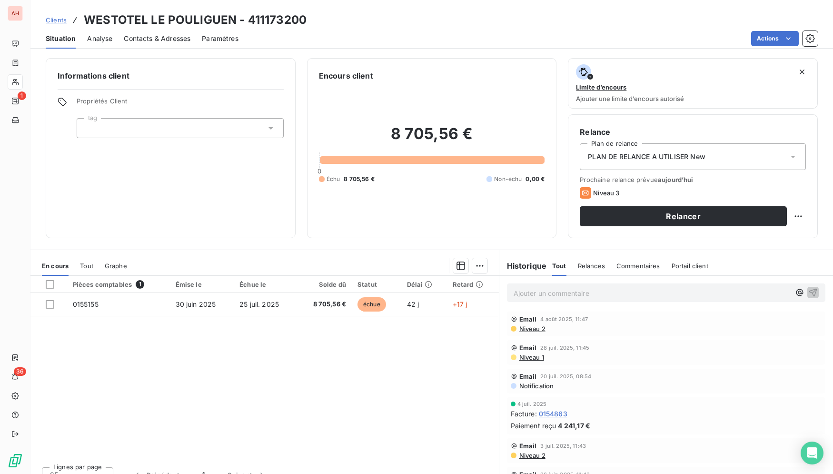
click at [260, 43] on div "Actions" at bounding box center [534, 38] width 568 height 15
click at [261, 43] on div "Actions" at bounding box center [534, 38] width 568 height 15
click at [269, 364] on div "Pièces comptables 1 Émise le Échue le Solde dû Statut Délai Retard 0155155 30 j…" at bounding box center [264, 367] width 469 height 183
click at [370, 350] on div "Pièces comptables 1 Émise le Échue le Solde dû Statut Délai Retard 0155155 30 j…" at bounding box center [264, 367] width 469 height 183
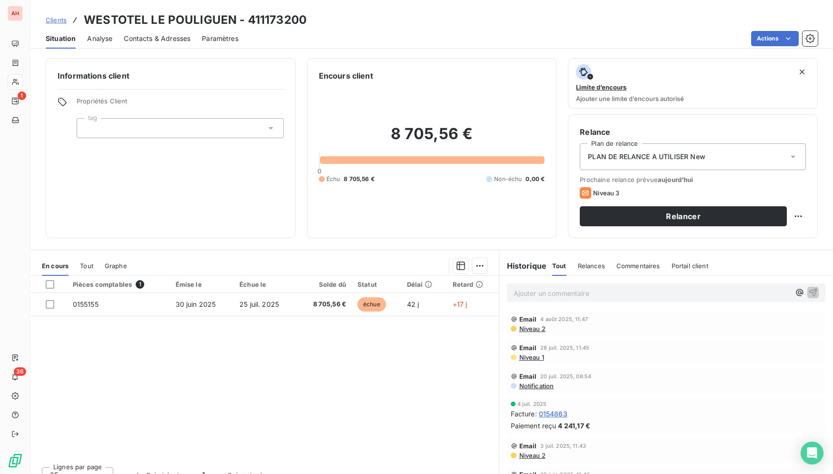
click at [370, 350] on div "Pièces comptables 1 Émise le Échue le Solde dû Statut Délai Retard 0155155 30 j…" at bounding box center [264, 367] width 469 height 183
click at [345, 339] on div "Pièces comptables 1 Émise le Échue le Solde dû Statut Délai Retard 0155155 30 j…" at bounding box center [264, 367] width 469 height 183
click at [328, 355] on div "Pièces comptables 1 Émise le Échue le Solde dû Statut Délai Retard 0155155 30 j…" at bounding box center [264, 367] width 469 height 183
click at [321, 351] on div "Pièces comptables 1 Émise le Échue le Solde dû Statut Délai Retard 0155155 30 j…" at bounding box center [264, 367] width 469 height 183
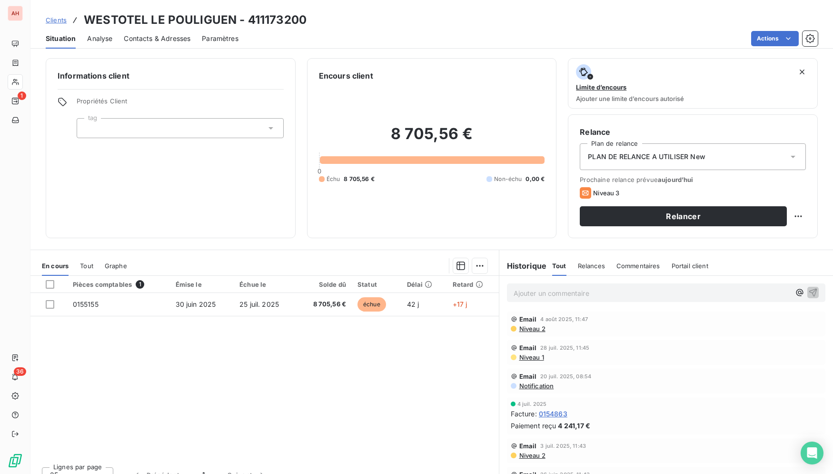
click at [321, 351] on div "Pièces comptables 1 Émise le Échue le Solde dû Statut Délai Retard 0155155 30 j…" at bounding box center [264, 367] width 469 height 183
click at [366, 427] on div "Pièces comptables 1 Émise le Échue le Solde dû Statut Délai Retard 0155155 30 j…" at bounding box center [264, 367] width 469 height 183
click at [382, 357] on div "Pièces comptables 1 Émise le Échue le Solde dû Statut Délai Retard 0155155 30 j…" at bounding box center [264, 367] width 469 height 183
click at [380, 42] on div "Actions" at bounding box center [534, 38] width 568 height 15
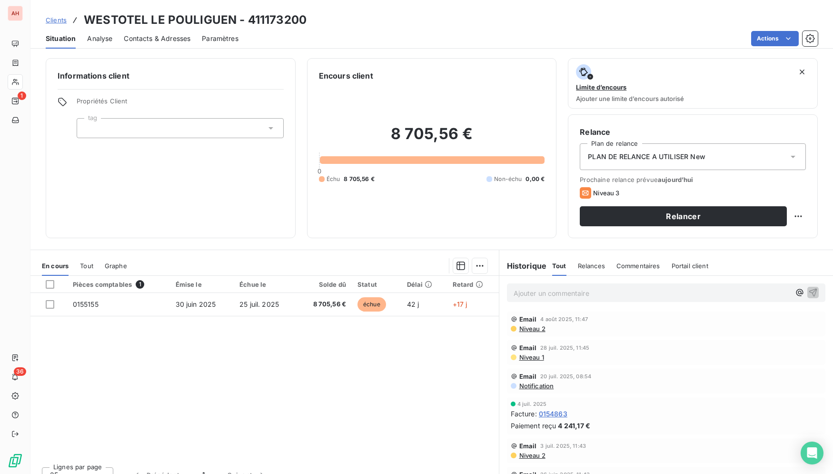
click at [821, 215] on div "Informations client Propriétés Client tag Encours client 8 705,56 € 0 Échu 8 70…" at bounding box center [431, 148] width 803 height 180
drag, startPoint x: 821, startPoint y: 169, endPoint x: 821, endPoint y: 176, distance: 6.7
click at [821, 176] on div "Informations client Propriétés Client tag Encours client 8 705,56 € 0 Échu 8 70…" at bounding box center [431, 148] width 803 height 180
click at [393, 362] on div "Pièces comptables 1 Émise le Échue le Solde dû Statut Délai Retard 0155155 30 j…" at bounding box center [264, 367] width 469 height 183
click at [822, 139] on div "Informations client Propriétés Client tag Encours client 8 705,56 € 0 Échu 8 70…" at bounding box center [431, 148] width 803 height 180
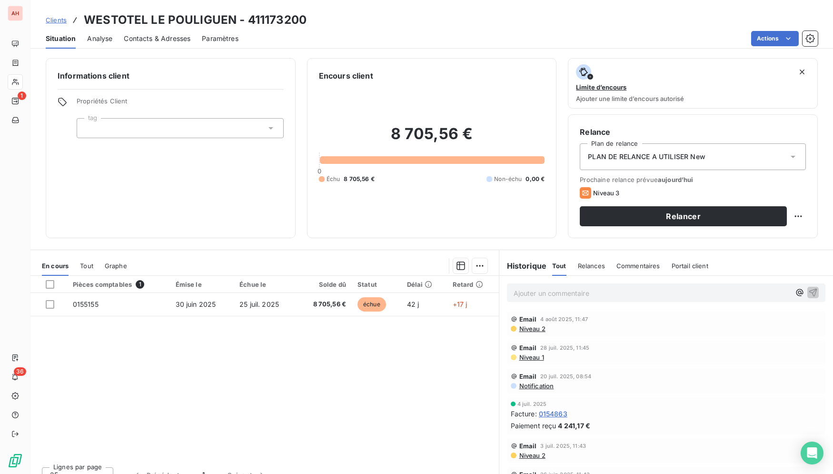
click at [822, 139] on div "Informations client Propriétés Client tag Encours client 8 705,56 € 0 Échu 8 70…" at bounding box center [431, 148] width 803 height 180
click at [270, 451] on div "Pièces comptables 1 Émise le Échue le Solde dû Statut Délai Retard 0155155 30 j…" at bounding box center [264, 367] width 469 height 183
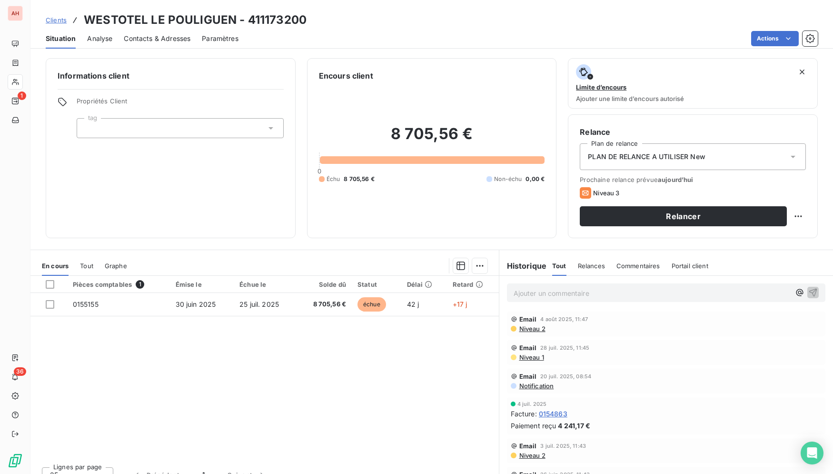
click at [270, 451] on div "Pièces comptables 1 Émise le Échue le Solde dû Statut Délai Retard 0155155 30 j…" at bounding box center [264, 367] width 469 height 183
click at [270, 450] on div "Pièces comptables 1 Émise le Échue le Solde dû Statut Délai Retard 0155155 30 j…" at bounding box center [264, 367] width 469 height 183
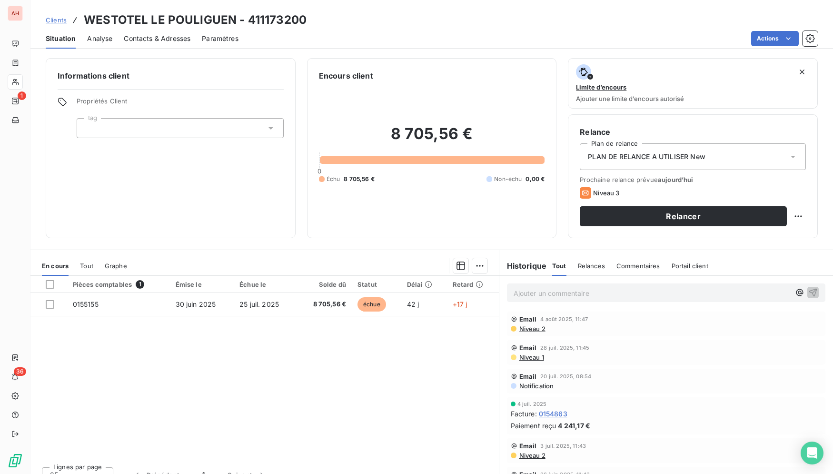
click at [270, 450] on div "Pièces comptables 1 Émise le Échue le Solde dû Statut Délai Retard 0155155 30 j…" at bounding box center [264, 367] width 469 height 183
drag, startPoint x: 209, startPoint y: 299, endPoint x: 184, endPoint y: 245, distance: 59.7
click at [192, 276] on div "Pièces comptables 1 Émise le Échue le Solde dû Statut Délai Retard 0155155 30 j…" at bounding box center [264, 367] width 469 height 183
drag, startPoint x: 236, startPoint y: 458, endPoint x: 234, endPoint y: 430, distance: 28.2
click at [236, 459] on div "Pièces comptables 1 Émise le Échue le Solde dû Statut Délai Retard 0155155 30 j…" at bounding box center [264, 367] width 469 height 183
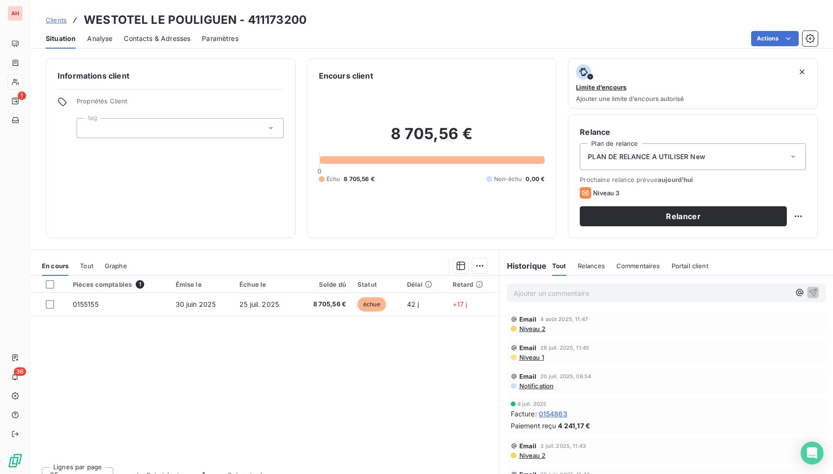
click at [231, 336] on div "Pièces comptables 1 Émise le Échue le Solde dû Statut Délai Retard 0155155 30 j…" at bounding box center [264, 367] width 469 height 183
click at [273, 351] on div "Pièces comptables 1 Émise le Échue le Solde dû Statut Délai Retard 0155155 30 j…" at bounding box center [264, 367] width 469 height 183
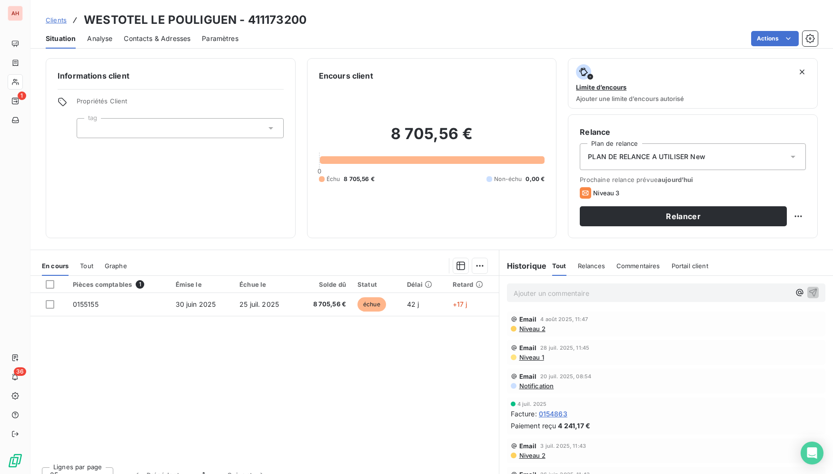
click at [431, 352] on div "Pièces comptables 1 Émise le Échue le Solde dû Statut Délai Retard 0155155 30 j…" at bounding box center [264, 367] width 469 height 183
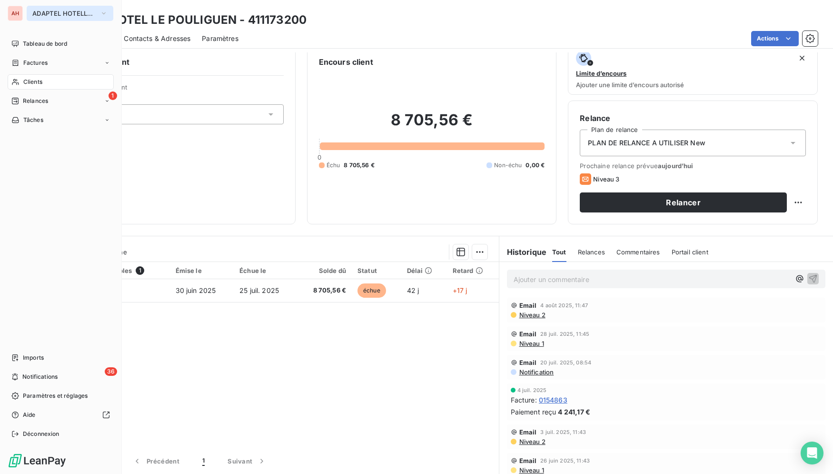
click at [59, 15] on span "ADAPTEL HOTELLERIE" at bounding box center [64, 14] width 64 height 8
click at [39, 17] on button "ADAPTEL HOTELLERIE" at bounding box center [70, 13] width 87 height 15
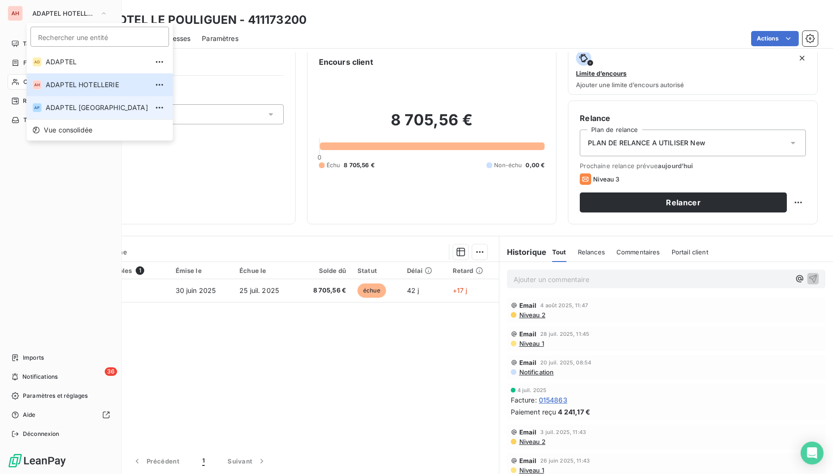
click at [77, 111] on span "ADAPTEL PARIS" at bounding box center [97, 108] width 102 height 10
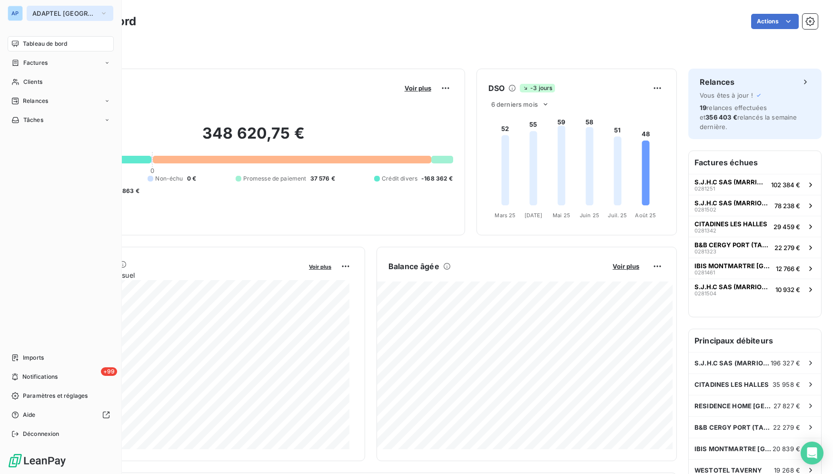
click at [41, 18] on button "ADAPTEL [GEOGRAPHIC_DATA]" at bounding box center [70, 13] width 87 height 15
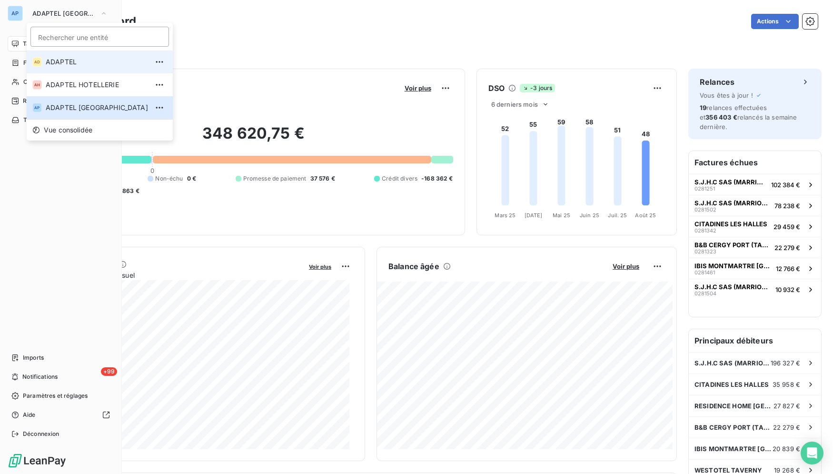
click at [61, 59] on span "ADAPTEL" at bounding box center [97, 62] width 102 height 10
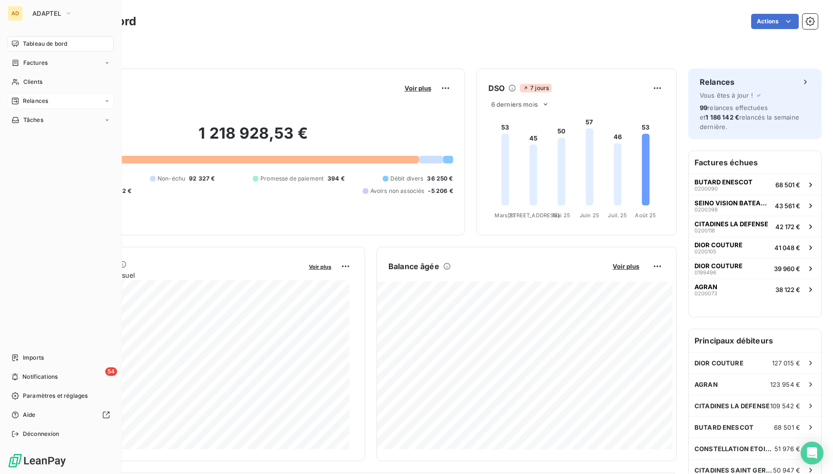
click at [15, 101] on icon at bounding box center [15, 101] width 8 height 8
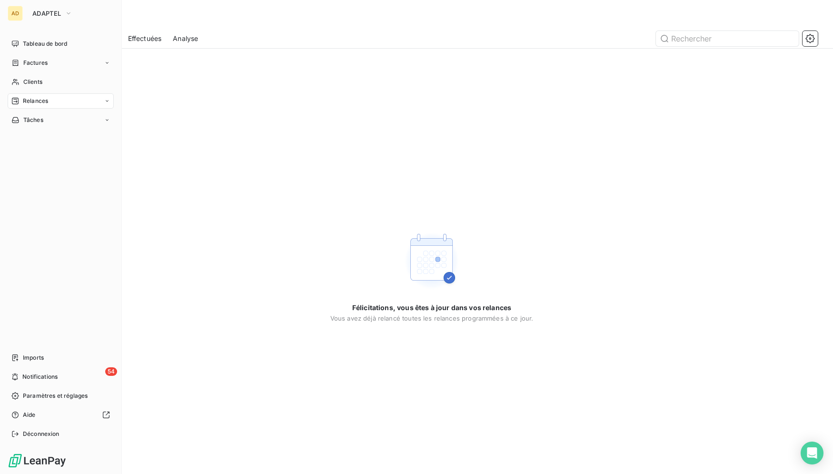
click at [66, 93] on nav "Tableau de bord Factures Clients Relances Tâches" at bounding box center [61, 81] width 106 height 91
click at [60, 76] on div "Clients" at bounding box center [61, 81] width 106 height 15
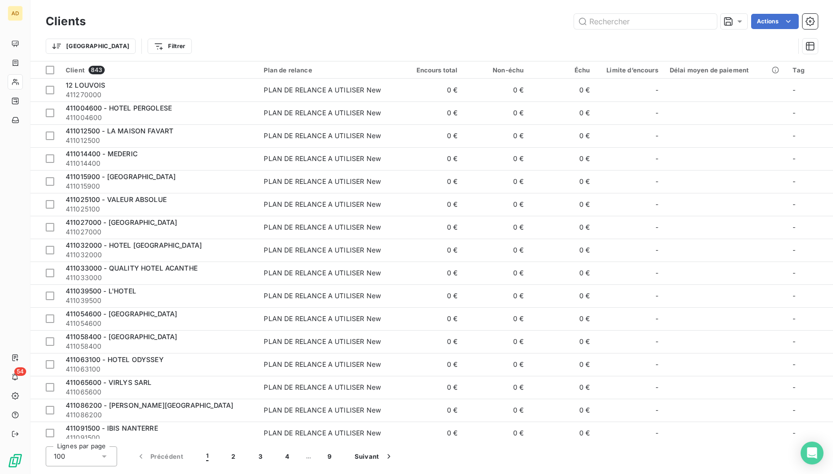
click at [253, 30] on div "Clients Actions" at bounding box center [432, 21] width 772 height 20
click at [353, 35] on div "Trier Filtrer" at bounding box center [432, 46] width 772 height 30
click at [352, 30] on div "Clients Actions" at bounding box center [432, 21] width 772 height 20
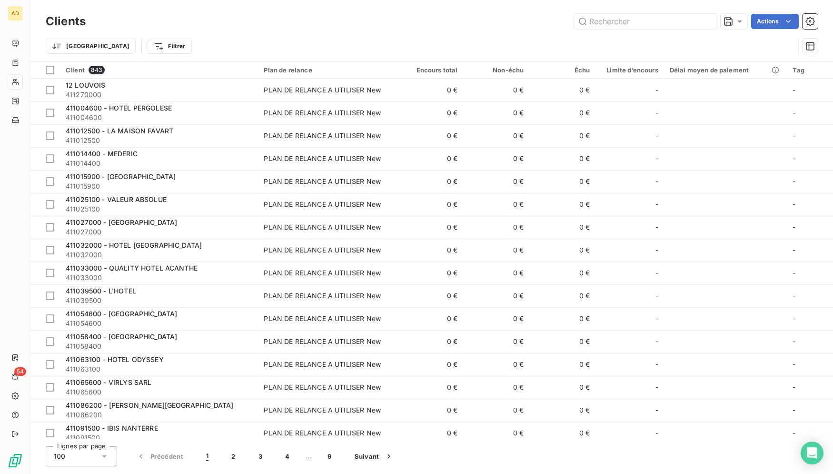
click at [168, 25] on div "Actions" at bounding box center [457, 21] width 721 height 15
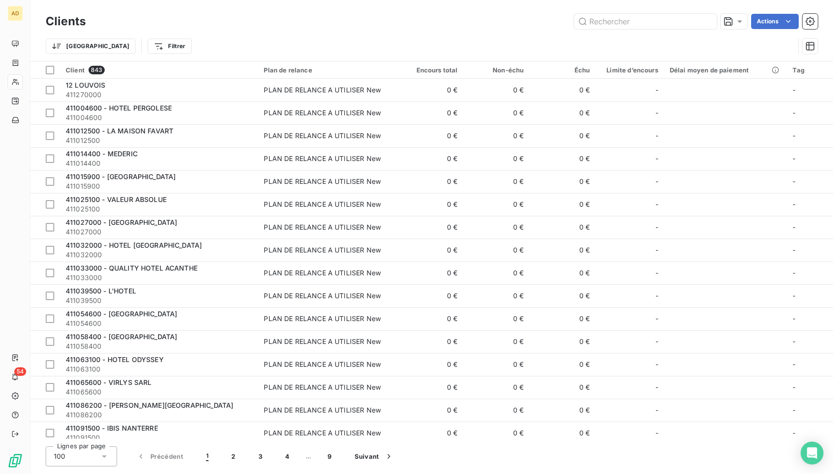
click at [183, 12] on div "Clients Actions" at bounding box center [432, 21] width 772 height 20
click at [540, 22] on div "Actions" at bounding box center [457, 21] width 721 height 15
click at [538, 26] on div "Actions" at bounding box center [457, 21] width 721 height 15
click at [348, 20] on div "Actions" at bounding box center [457, 21] width 721 height 15
click at [279, 26] on div "Actions" at bounding box center [457, 21] width 721 height 15
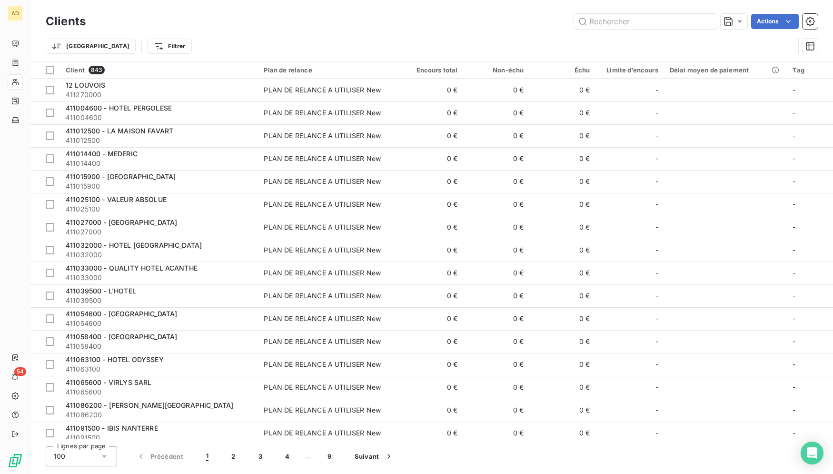
click at [345, 13] on div "Clients Actions" at bounding box center [432, 21] width 772 height 20
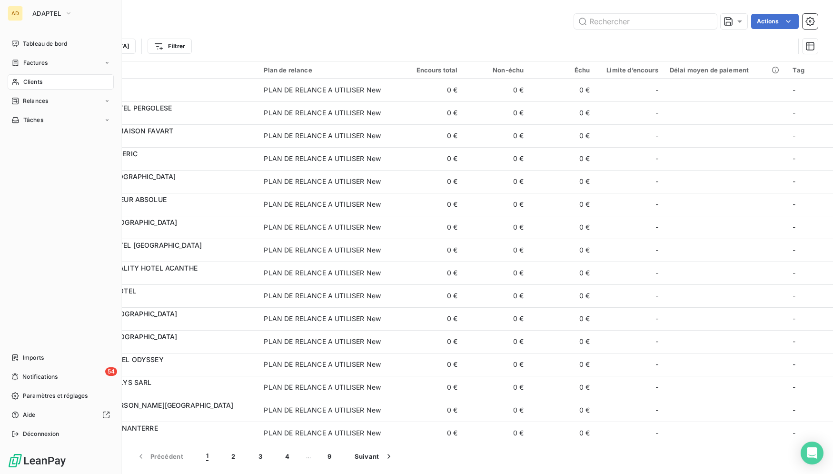
click at [19, 84] on icon at bounding box center [15, 82] width 7 height 6
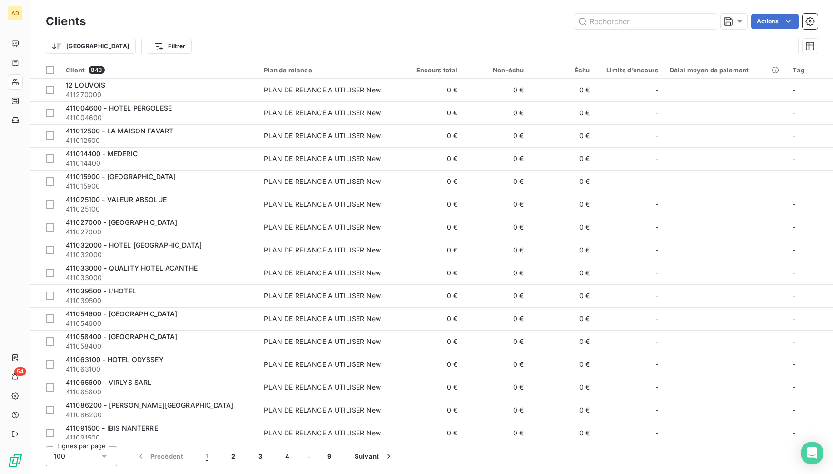
click at [197, 22] on div "Actions" at bounding box center [457, 21] width 721 height 15
click at [263, 35] on div "Trier Filtrer" at bounding box center [432, 46] width 772 height 30
click at [425, 11] on div "Clients Actions" at bounding box center [432, 21] width 772 height 20
click at [473, 39] on div "Trier Filtrer" at bounding box center [420, 46] width 749 height 18
click at [485, 43] on div "Trier Filtrer" at bounding box center [420, 46] width 749 height 18
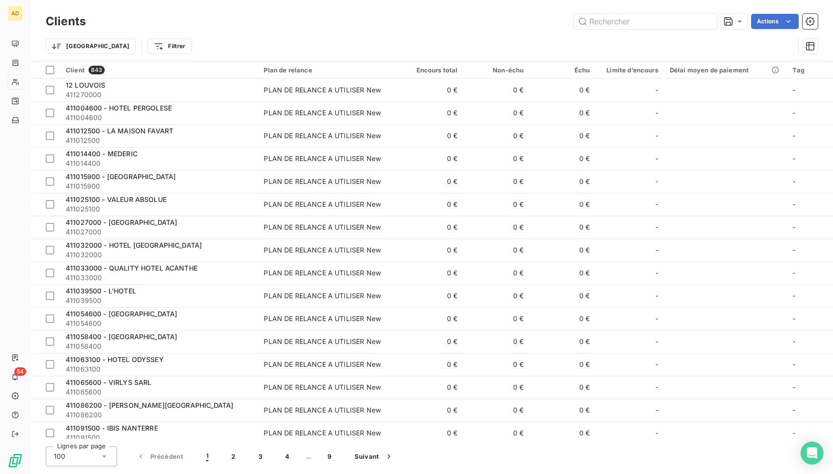
click at [640, 460] on div "Lignes par page 100 Précédent 1 2 3 4 … 9 Suivant" at bounding box center [432, 456] width 772 height 20
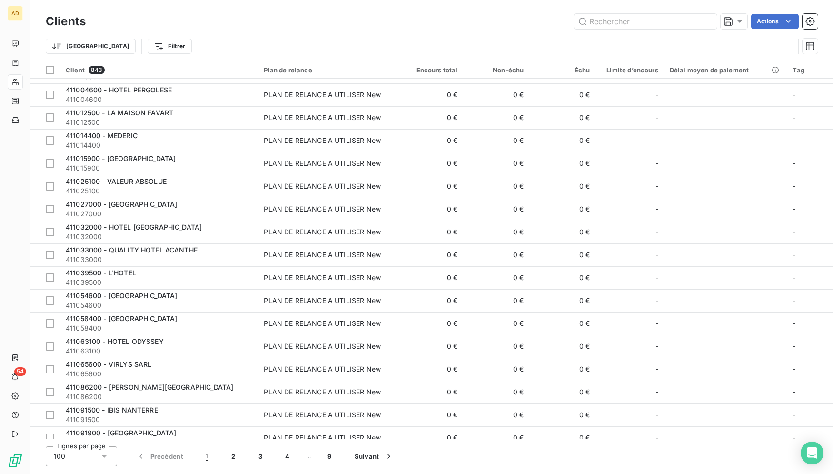
scroll to position [15, 0]
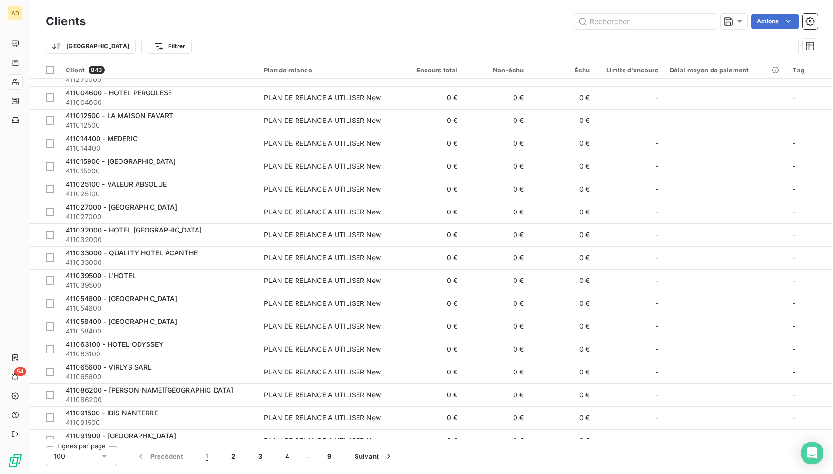
click at [257, 29] on div "Actions" at bounding box center [457, 21] width 721 height 15
click at [128, 34] on div "Trier Filtrer" at bounding box center [432, 46] width 772 height 30
click at [361, 42] on div "Trier Filtrer" at bounding box center [420, 46] width 749 height 18
click at [362, 40] on div "Trier Filtrer" at bounding box center [420, 46] width 749 height 18
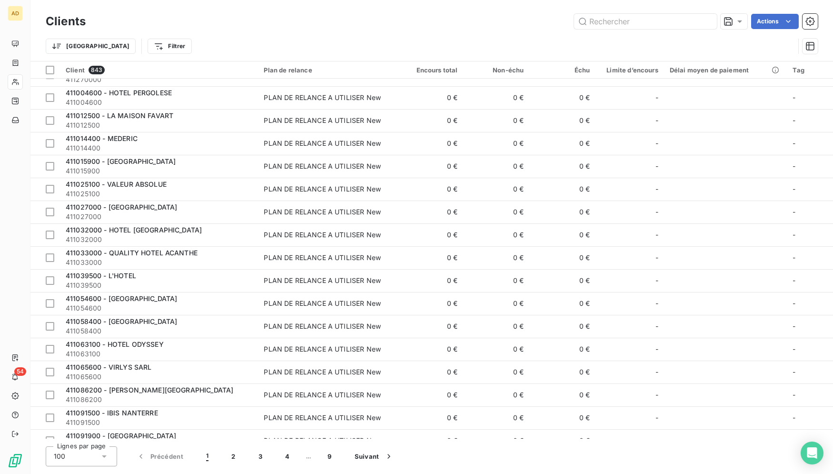
click at [177, 27] on div "Actions" at bounding box center [457, 21] width 721 height 15
click at [133, 22] on div "Actions" at bounding box center [457, 21] width 721 height 15
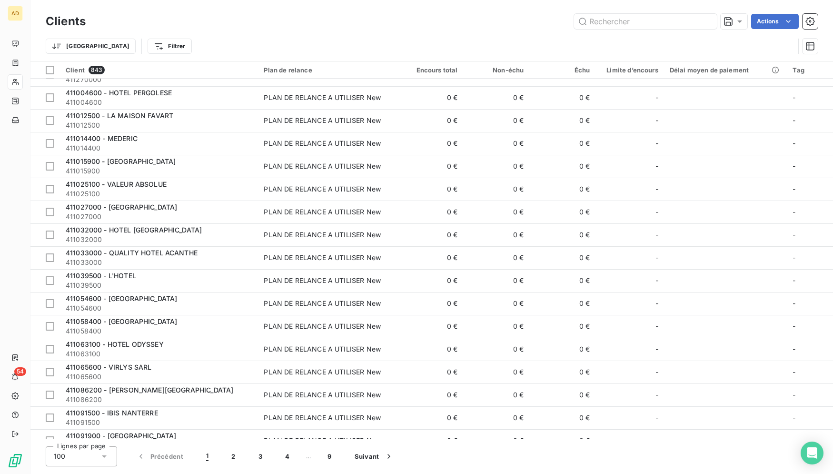
click at [133, 22] on div "Actions" at bounding box center [457, 21] width 721 height 15
click at [133, 24] on div "Actions" at bounding box center [457, 21] width 721 height 15
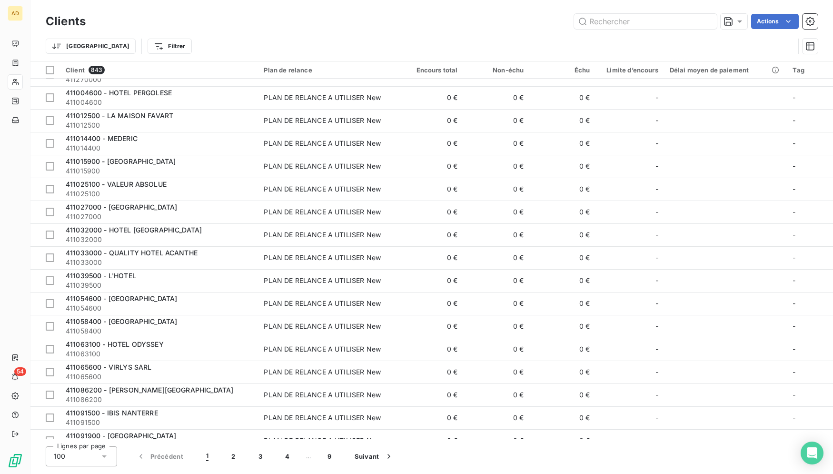
click at [133, 24] on div "Actions" at bounding box center [457, 21] width 721 height 15
